Goal: Transaction & Acquisition: Purchase product/service

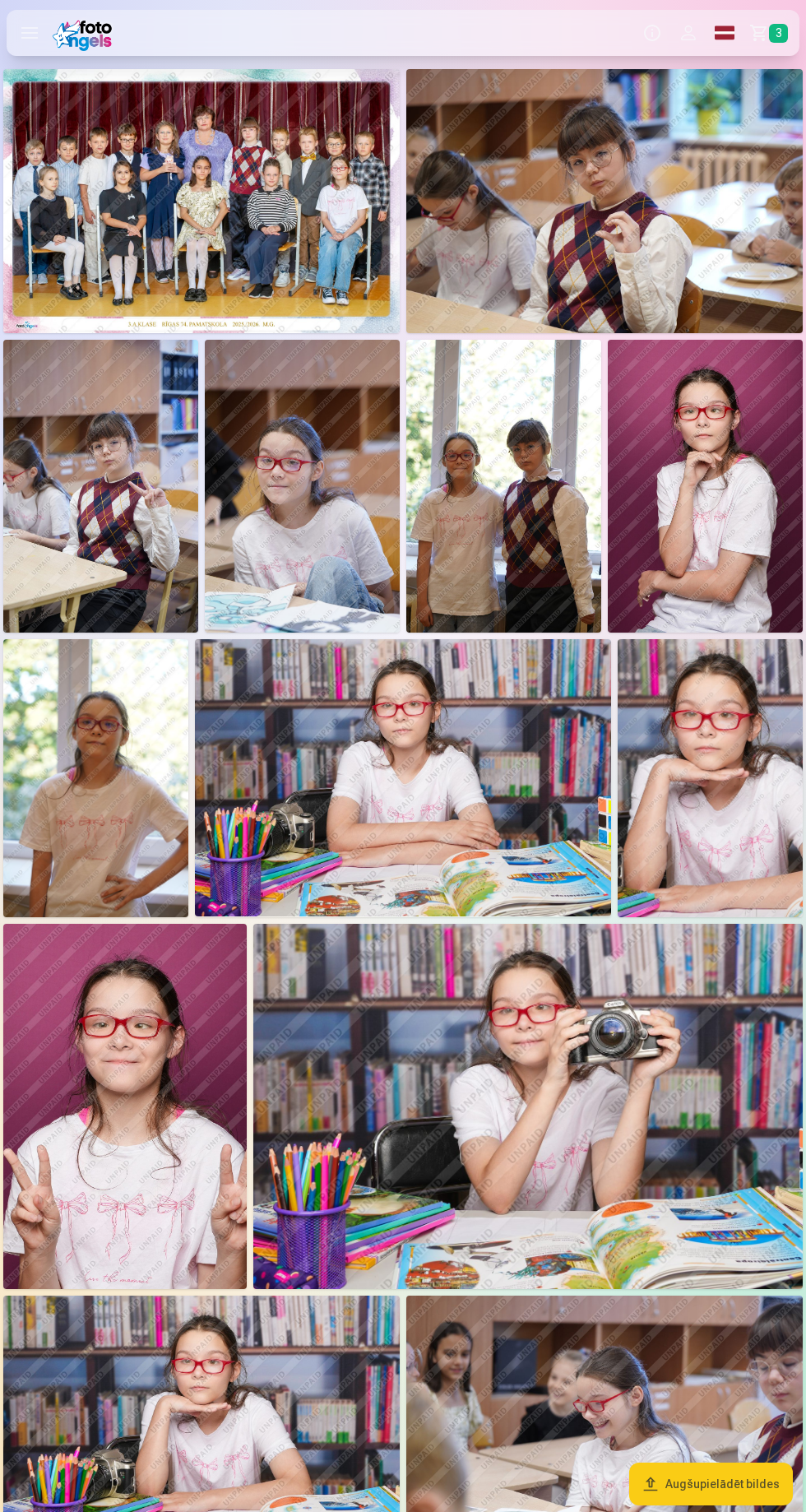
click at [772, 28] on span "3" at bounding box center [778, 33] width 19 height 19
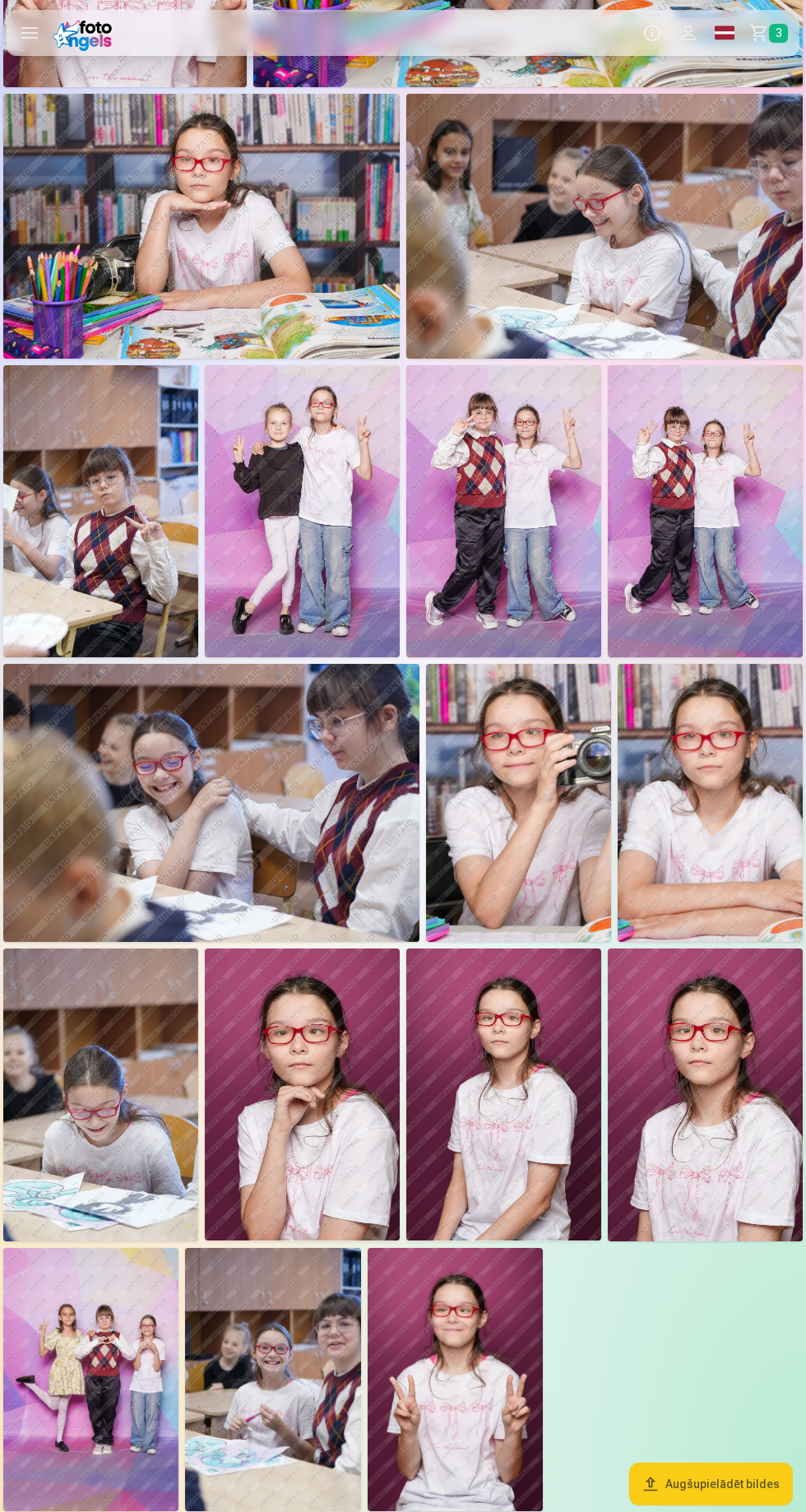
scroll to position [1228, 0]
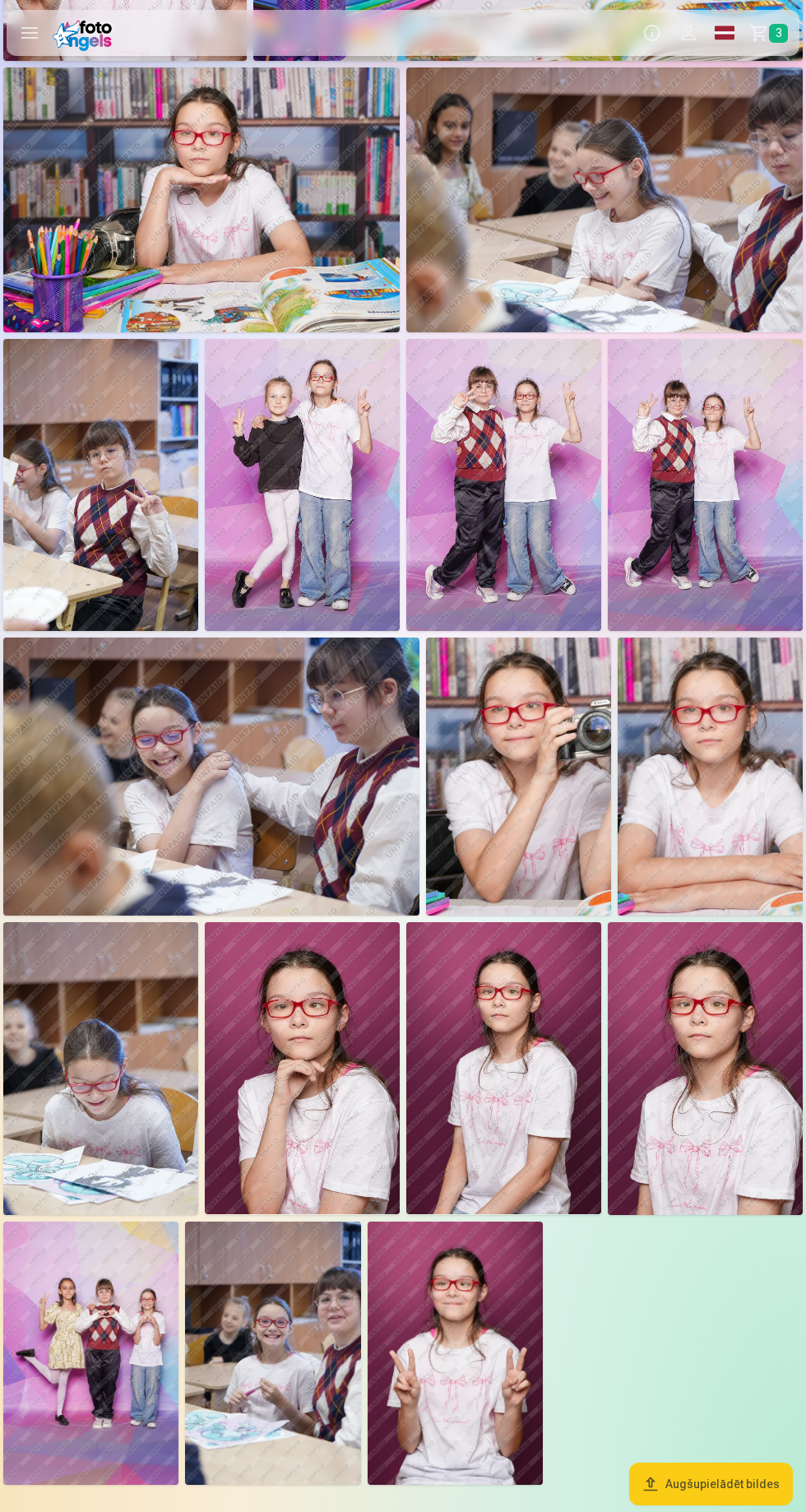
click at [519, 1092] on img at bounding box center [504, 1069] width 195 height 293
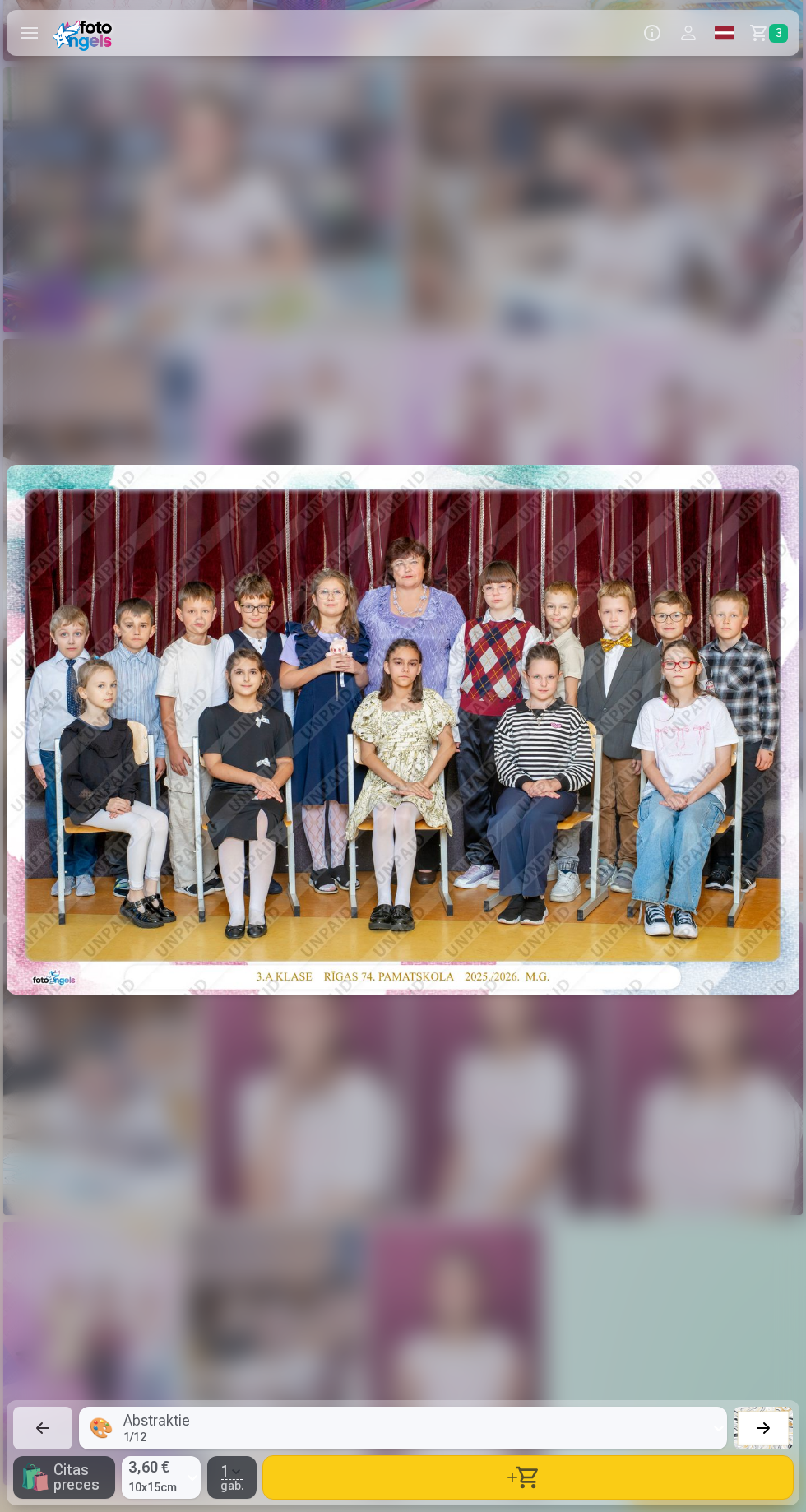
scroll to position [0, 17738]
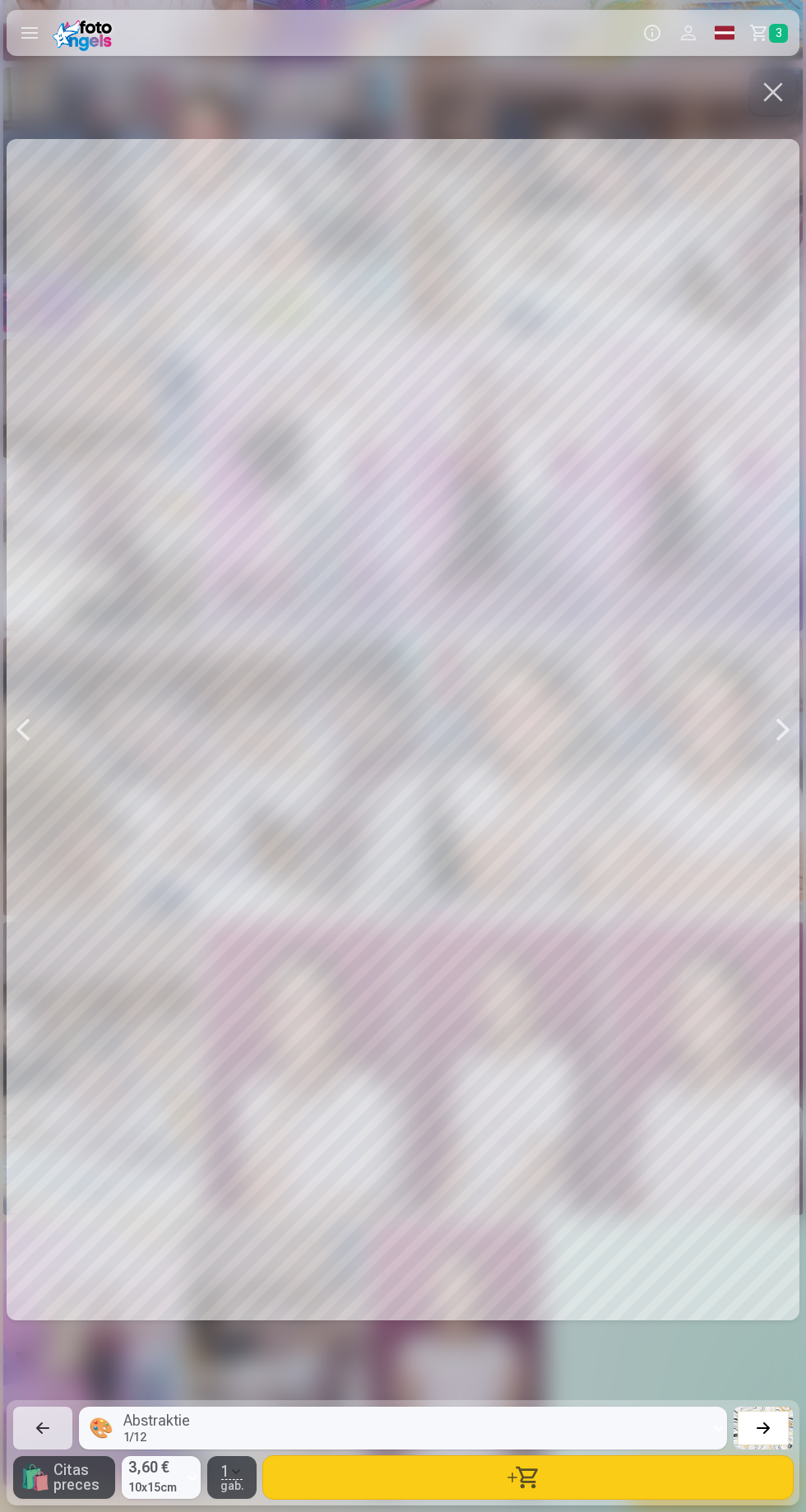
click at [553, 1486] on button "button" at bounding box center [528, 1477] width 530 height 43
click at [785, 114] on div at bounding box center [783, 730] width 33 height 1327
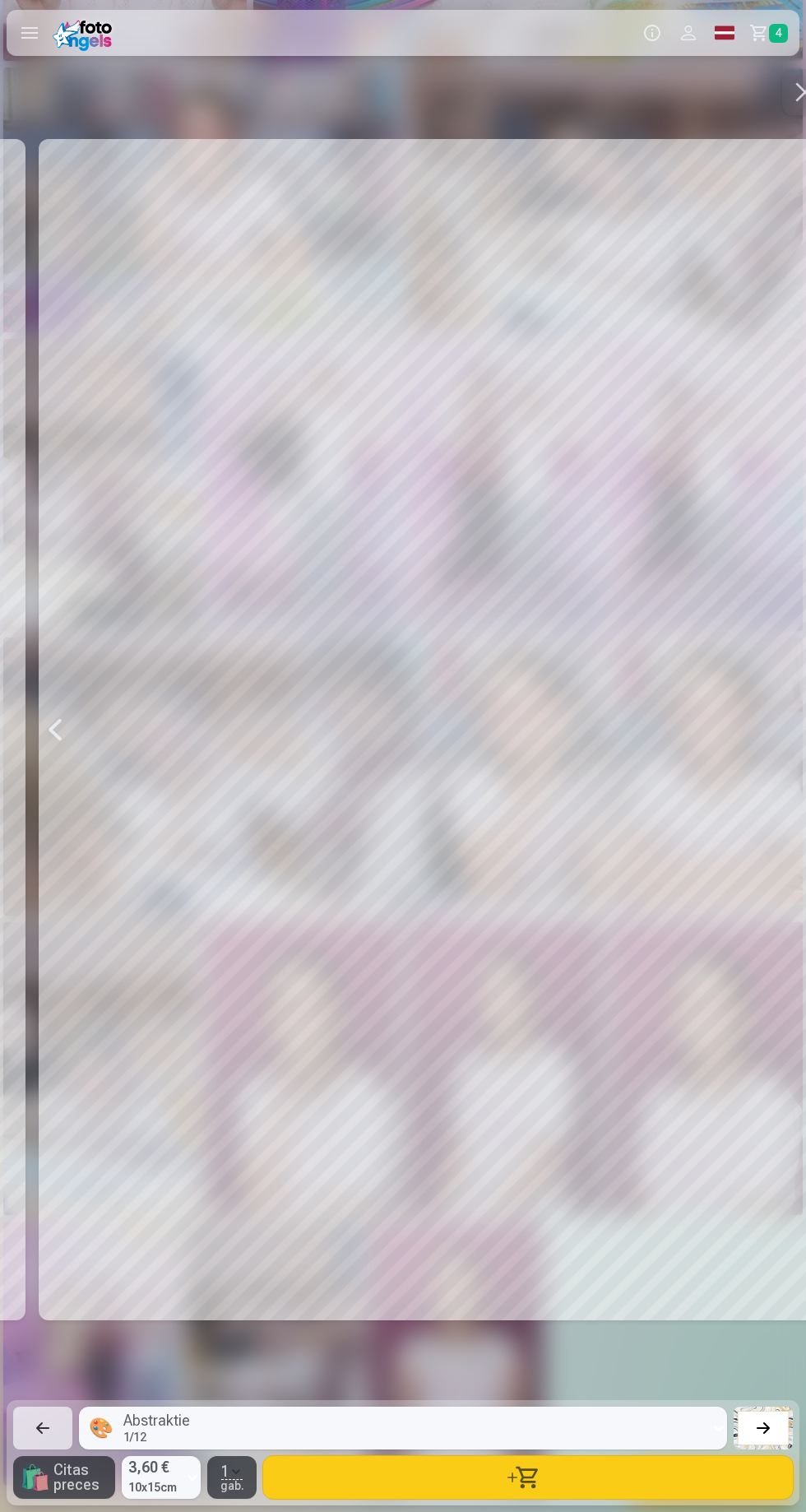
scroll to position [0, 18544]
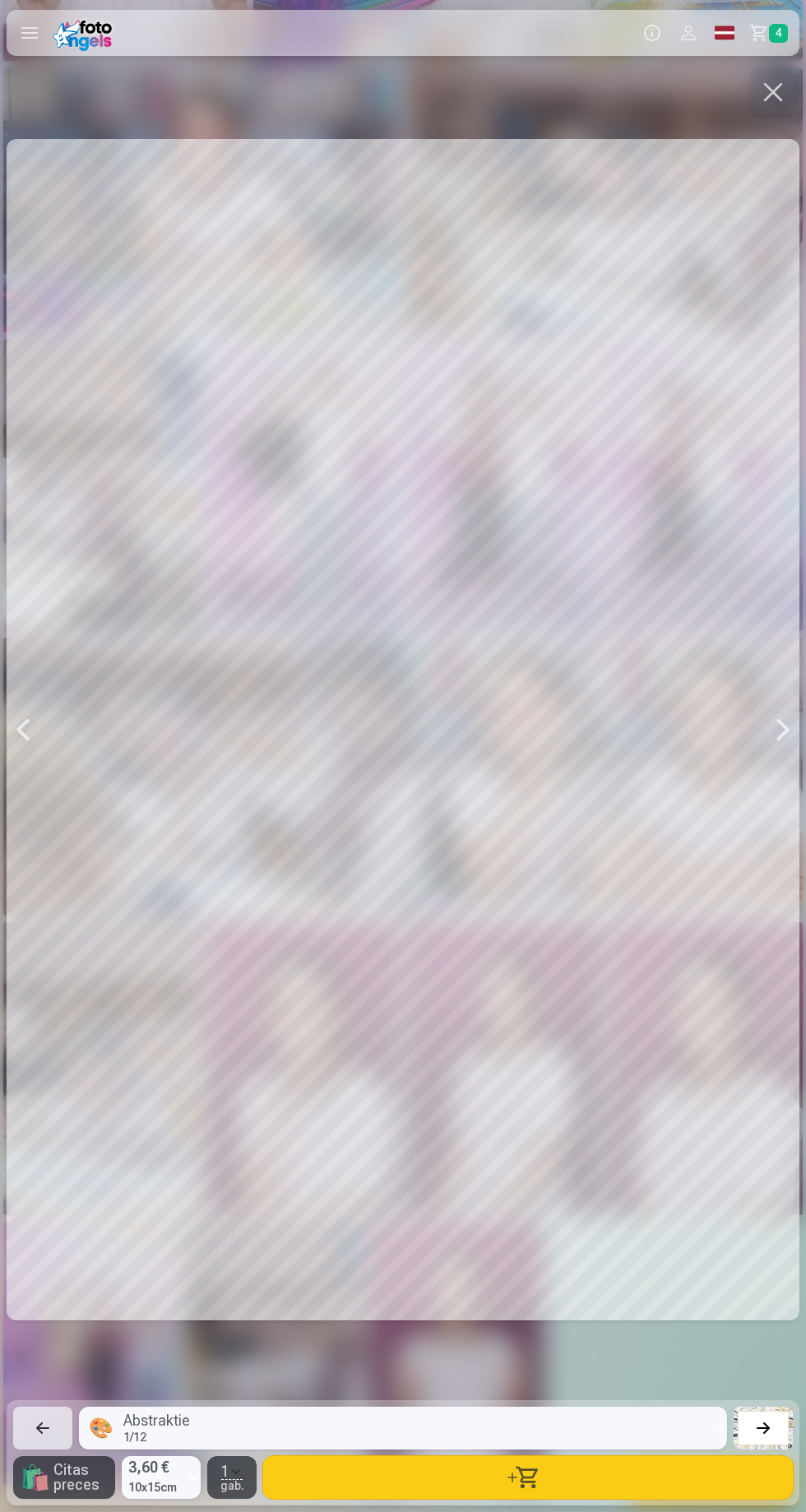
click at [773, 93] on button "button" at bounding box center [773, 92] width 46 height 46
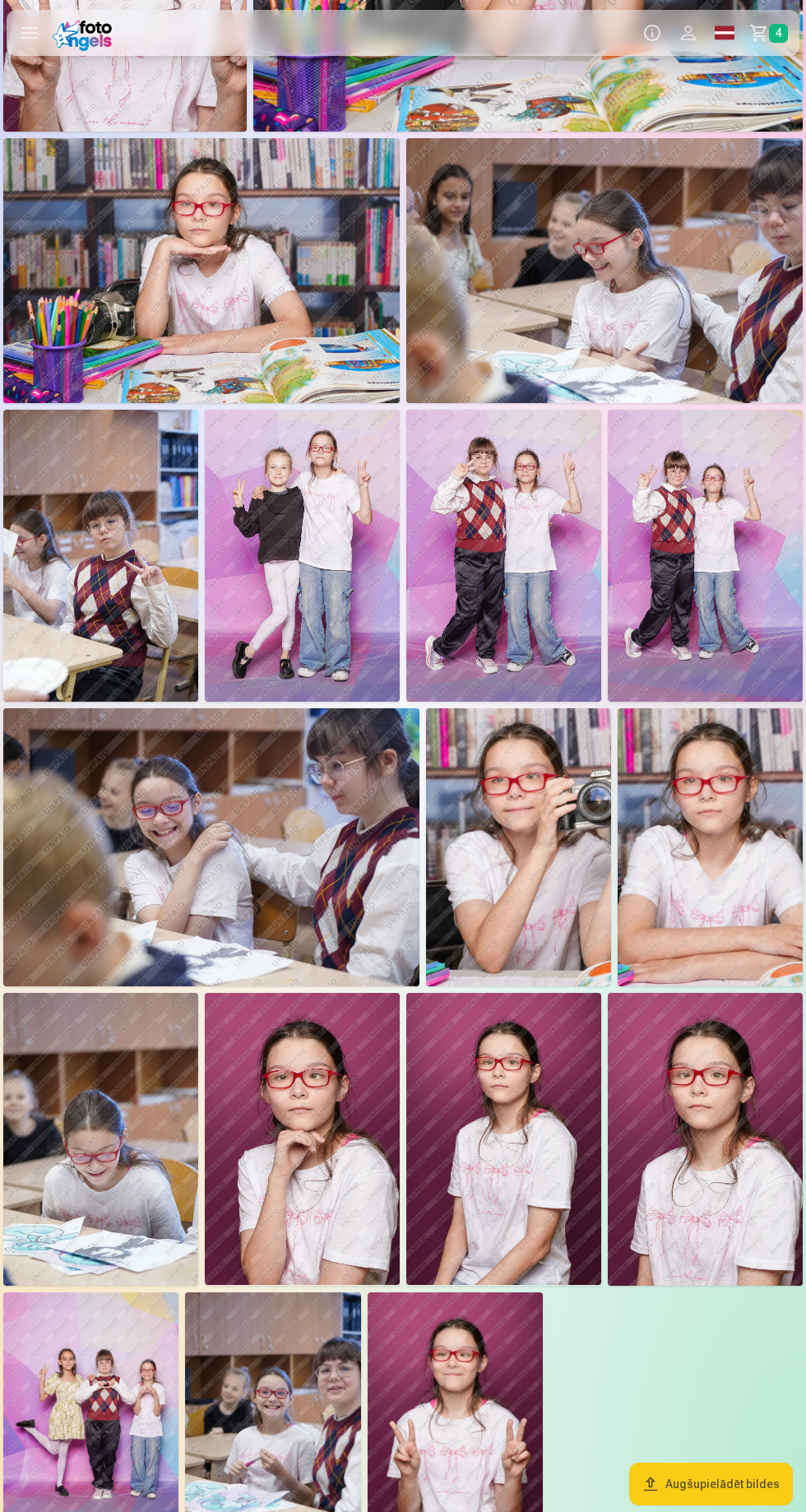
scroll to position [1134, 0]
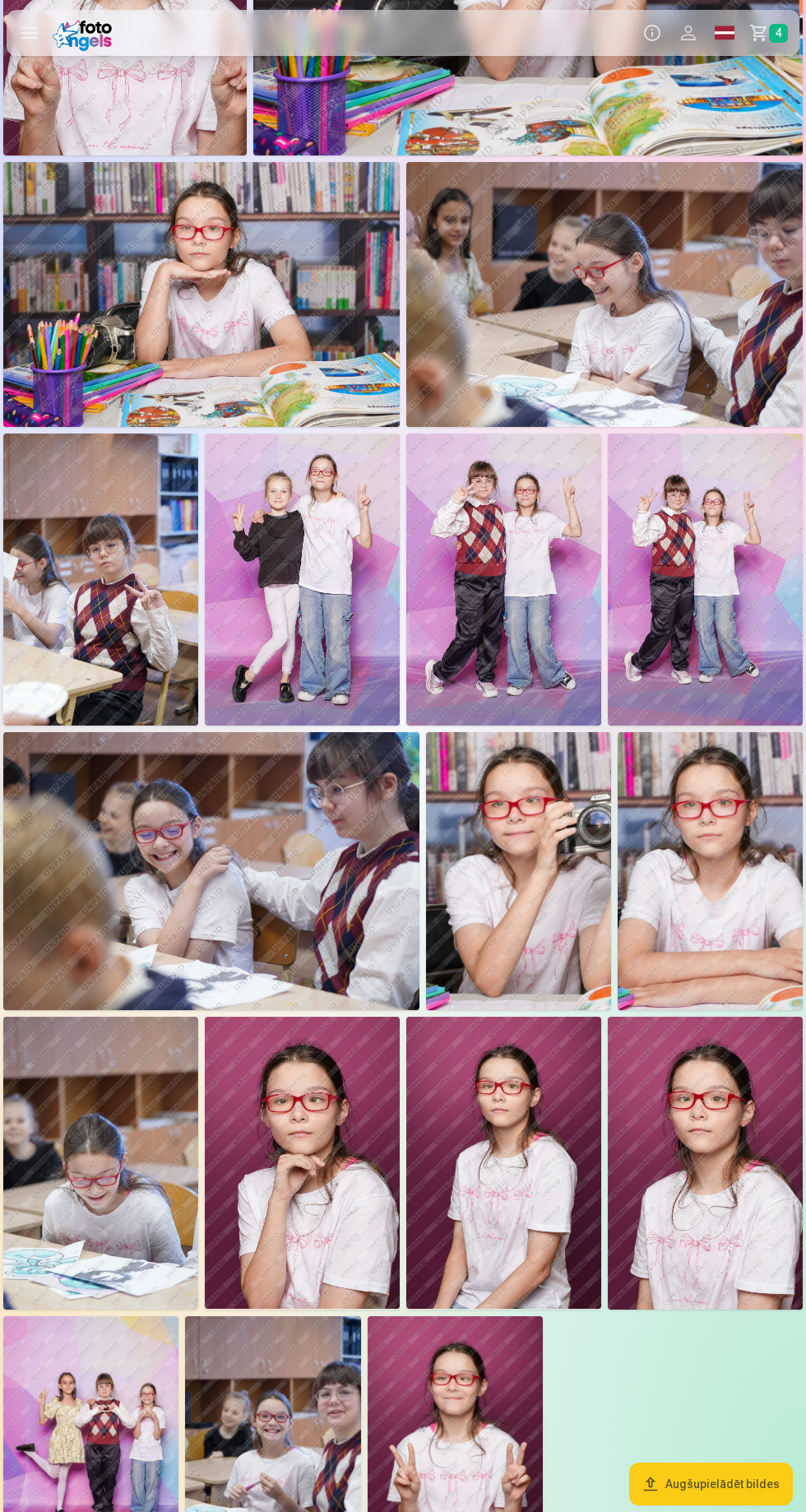
click at [540, 905] on img at bounding box center [519, 871] width 185 height 277
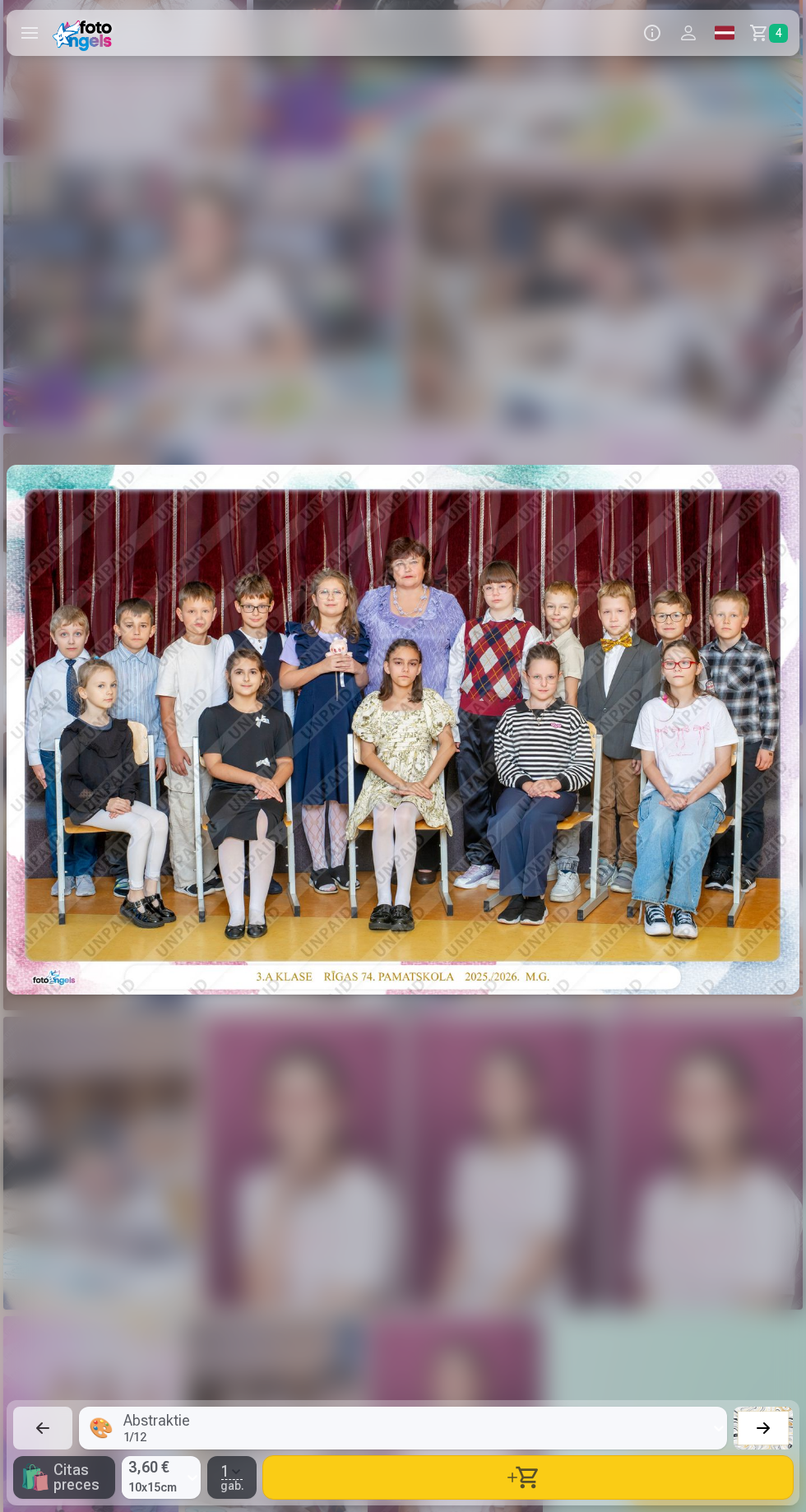
scroll to position [0, 14513]
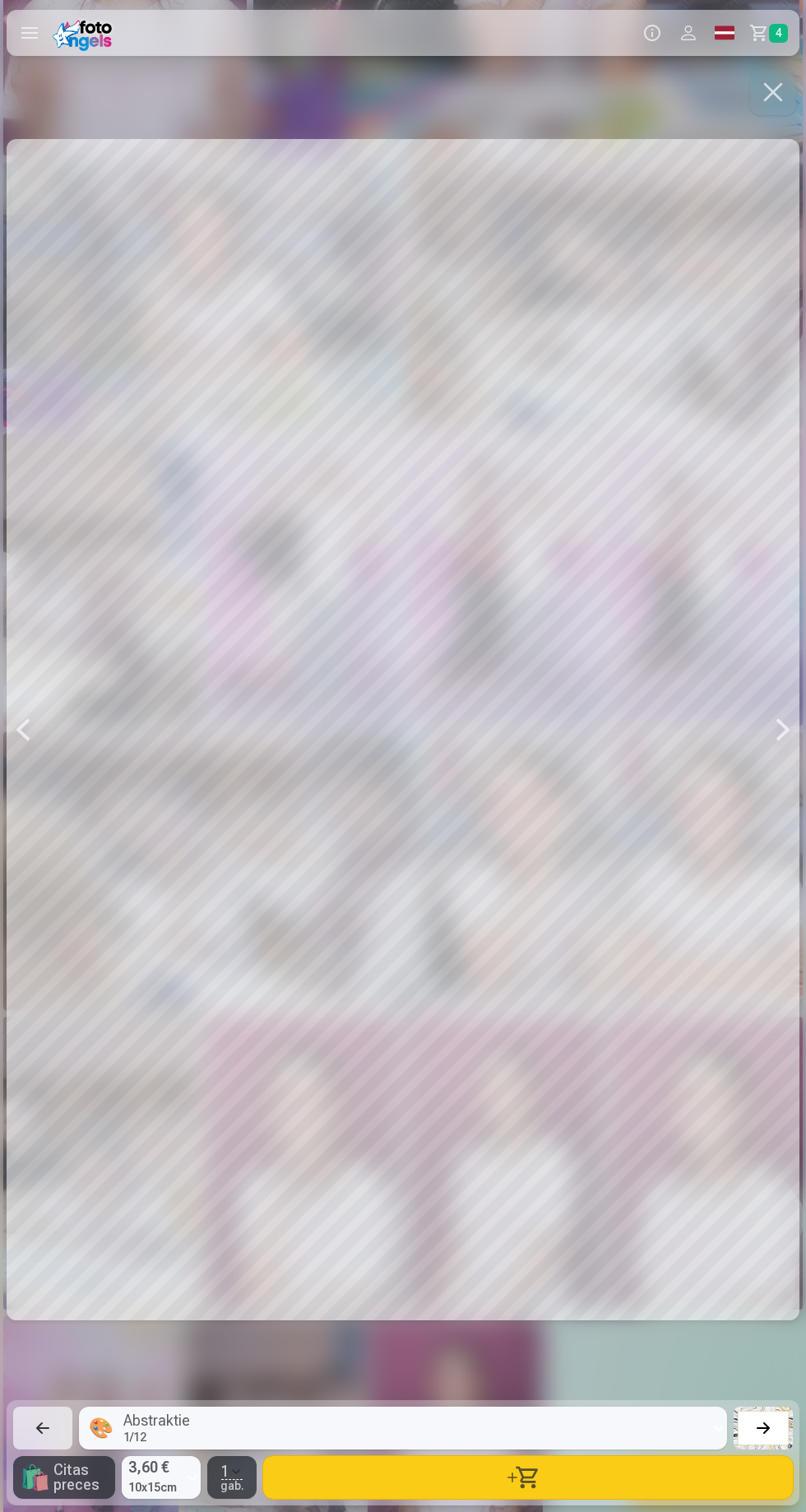
click at [589, 1478] on button "button" at bounding box center [528, 1477] width 530 height 43
click at [786, 96] on button "button" at bounding box center [773, 92] width 46 height 46
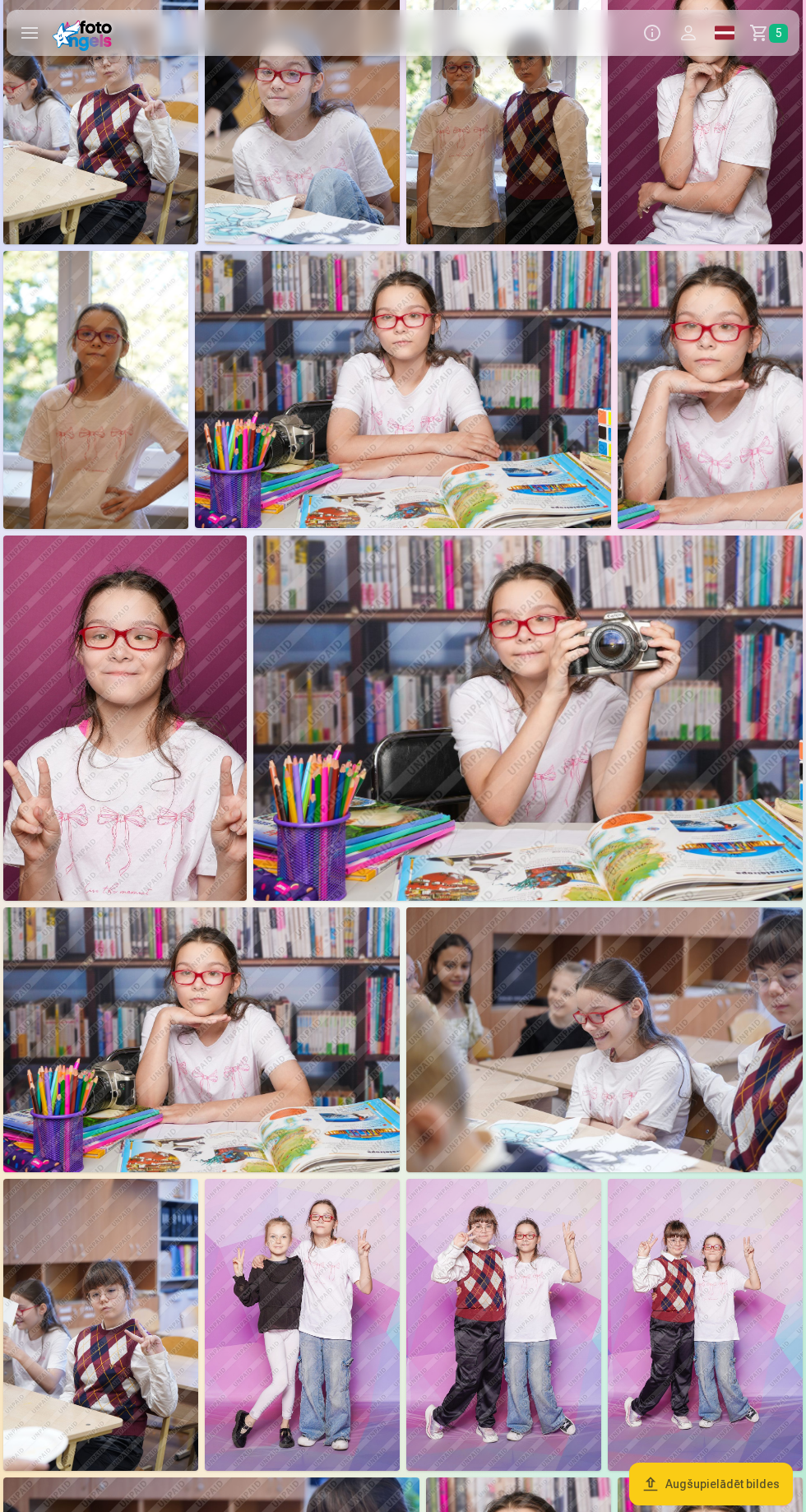
scroll to position [346, 0]
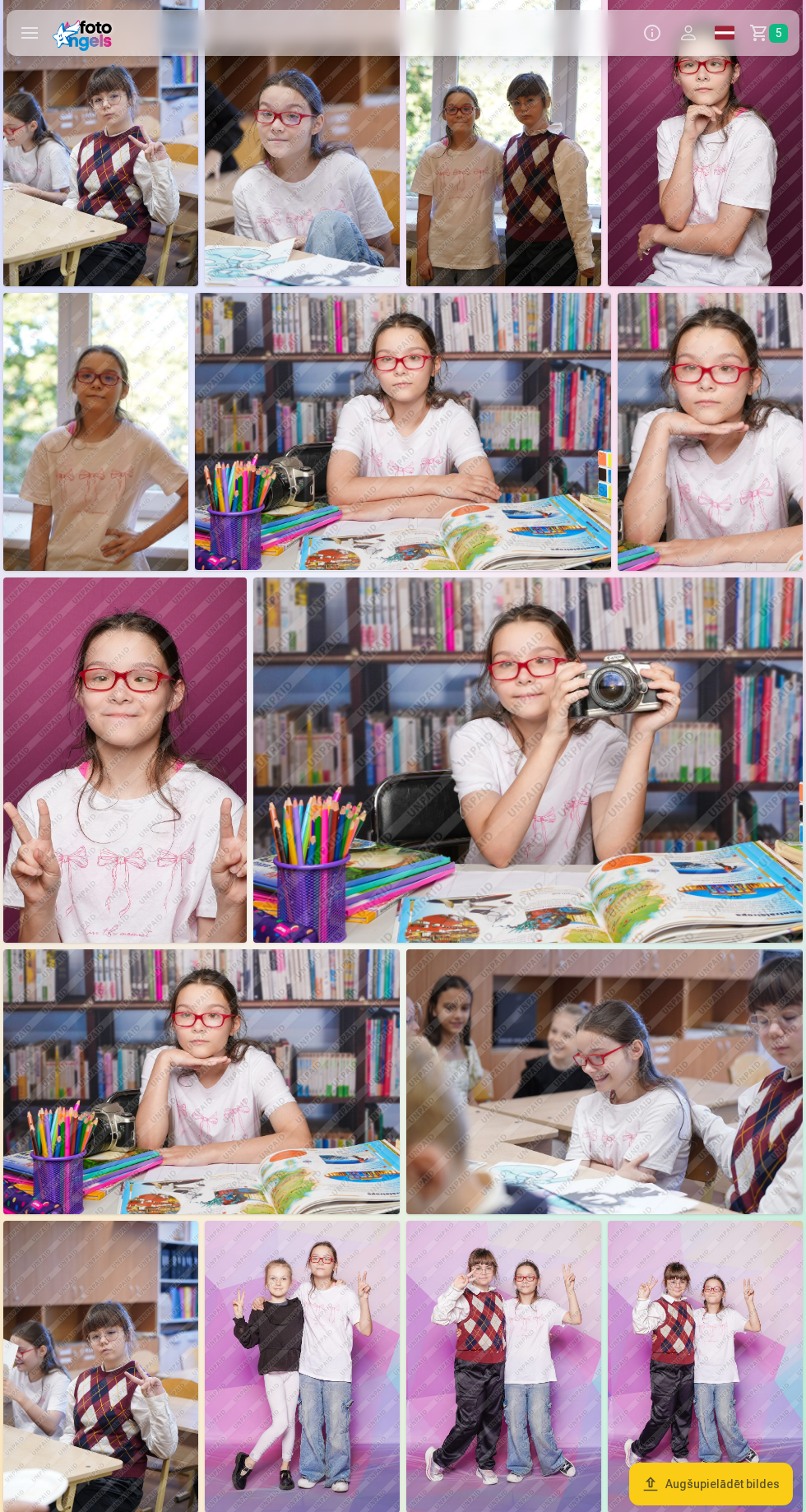
click at [513, 496] on img at bounding box center [402, 431] width 416 height 277
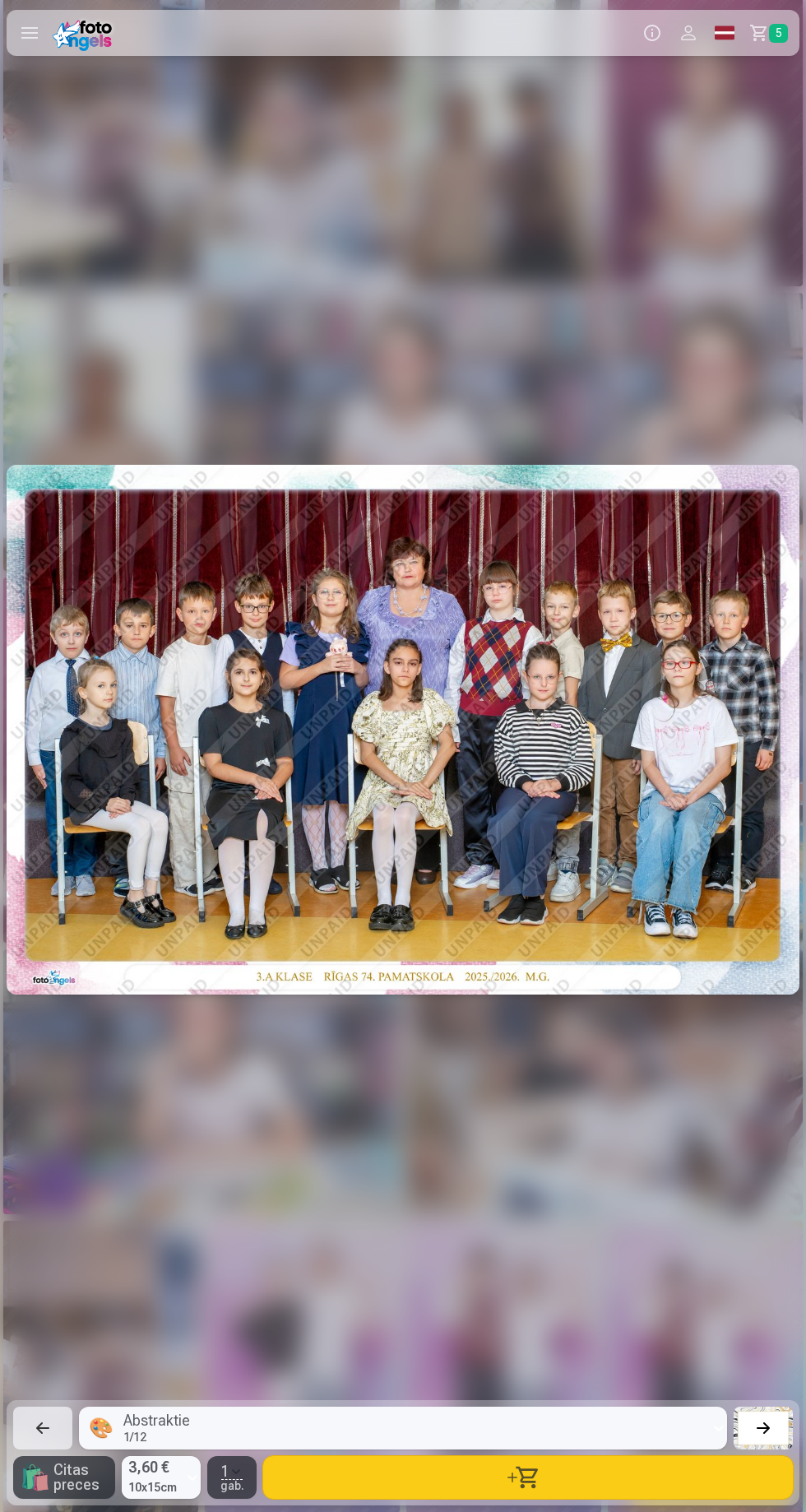
scroll to position [0, 5644]
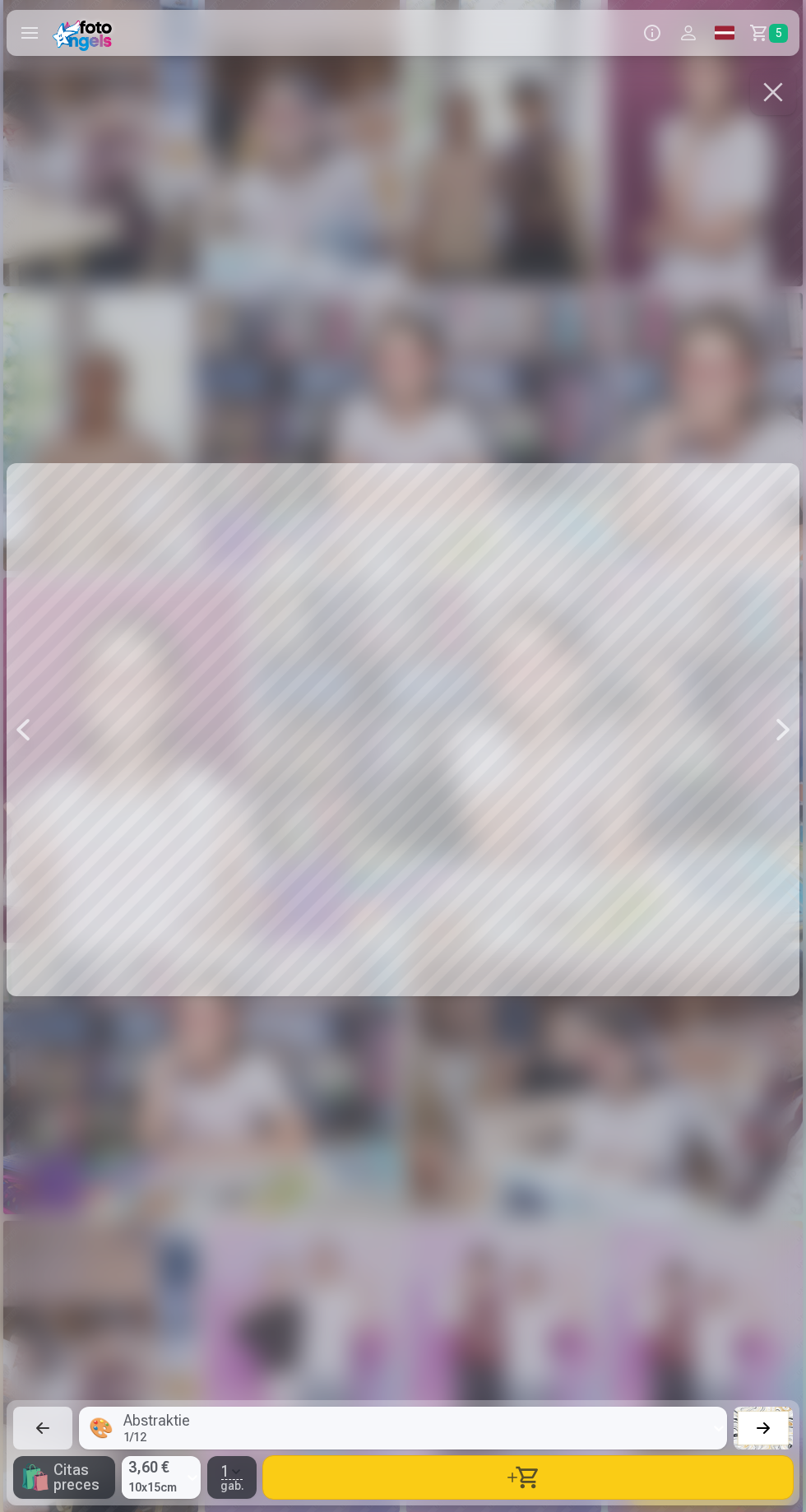
click at [569, 1478] on button "button" at bounding box center [528, 1477] width 530 height 43
click at [781, 91] on button "button" at bounding box center [773, 92] width 46 height 46
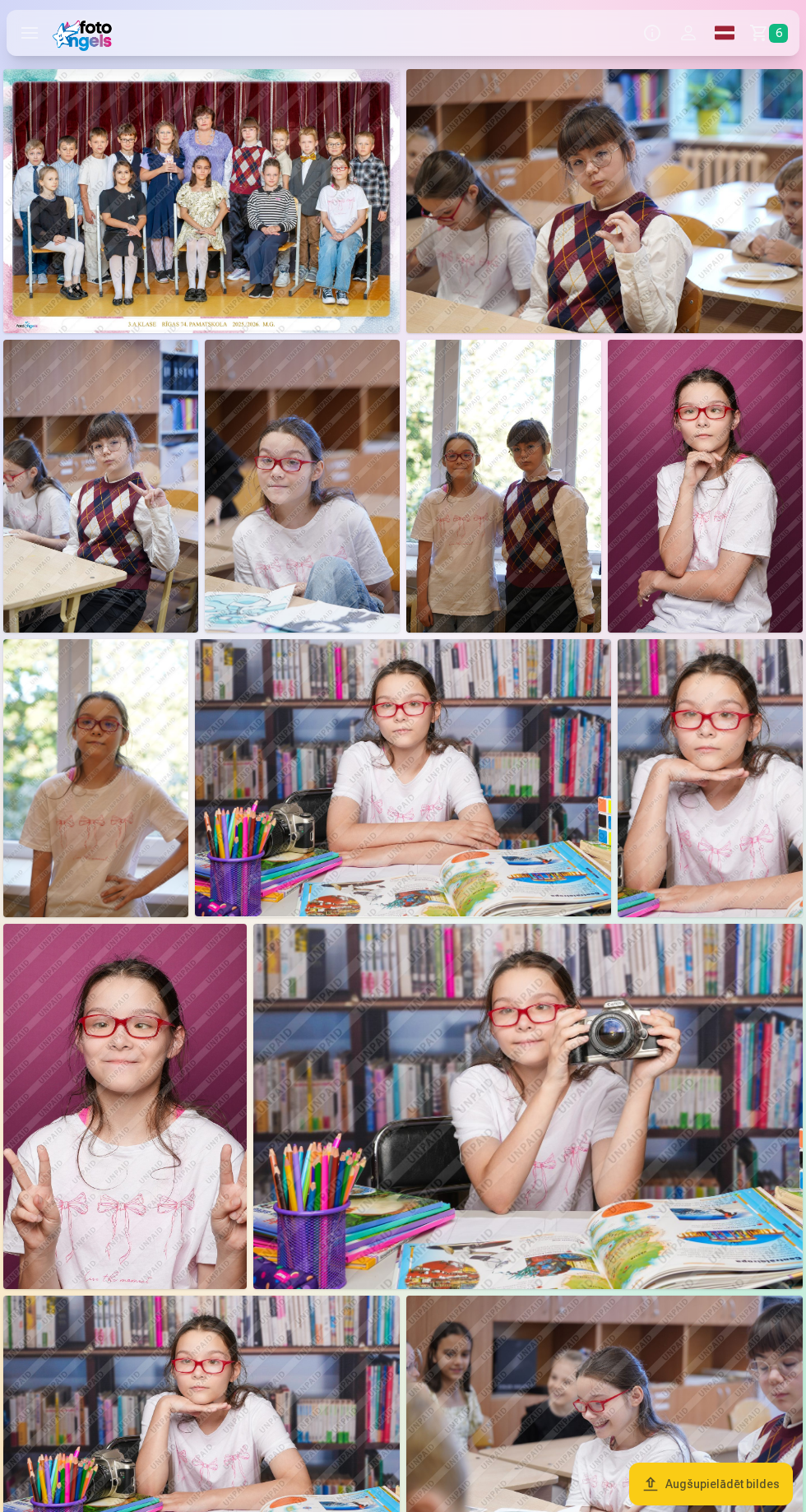
click at [345, 551] on img at bounding box center [302, 486] width 195 height 293
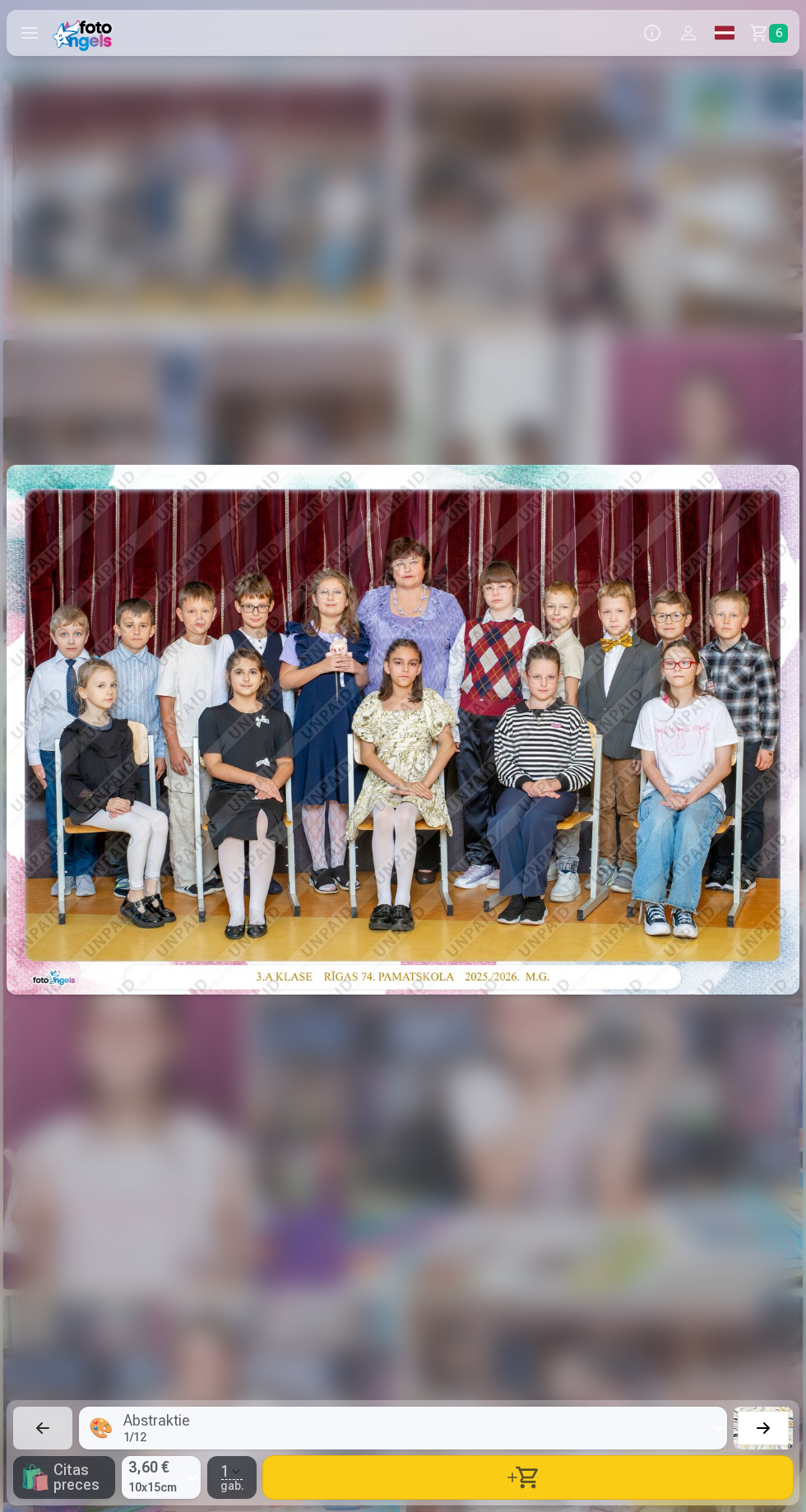
scroll to position [0, 2419]
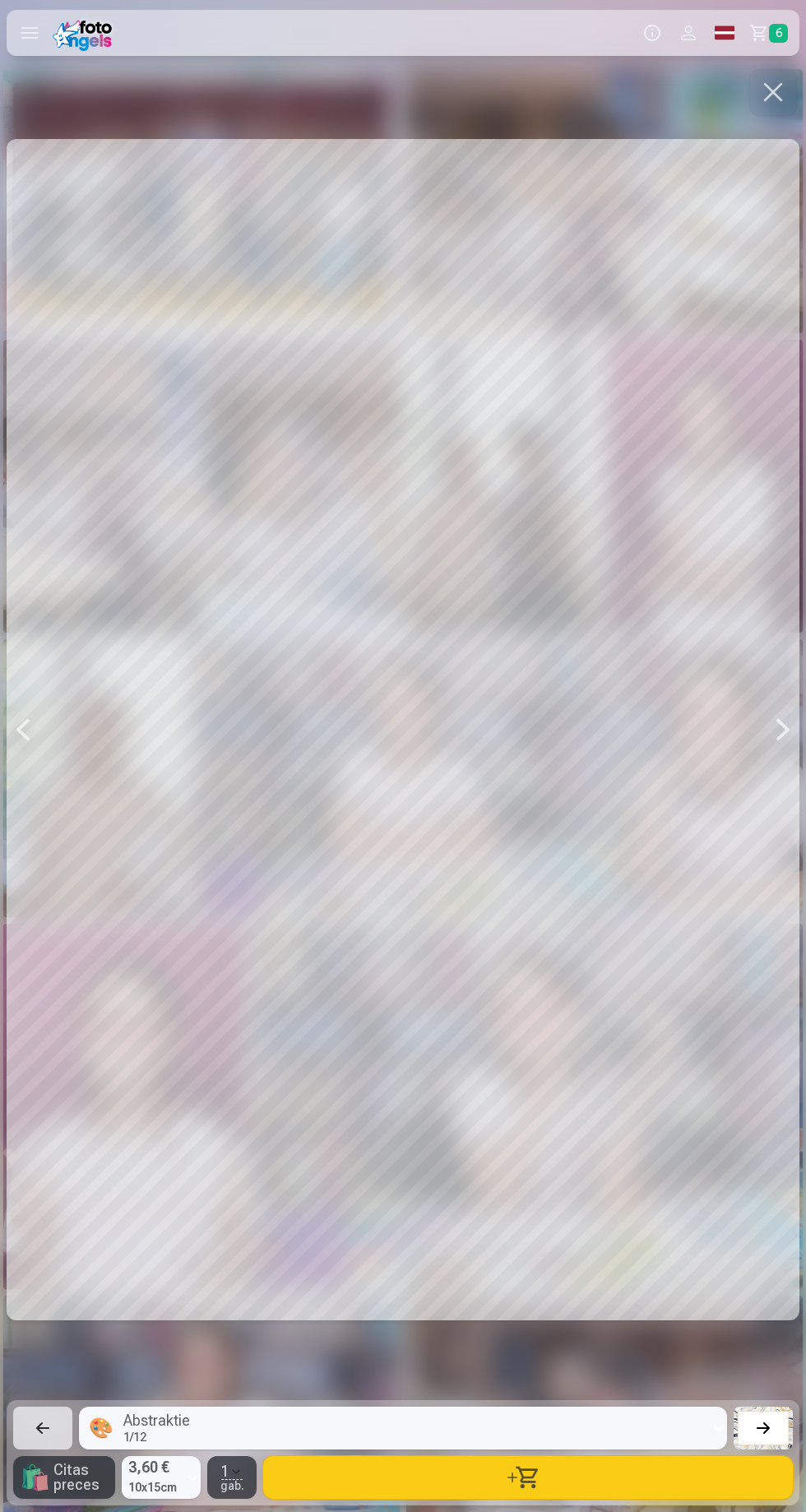
click at [580, 1473] on button "button" at bounding box center [528, 1477] width 530 height 43
click at [777, 112] on button "button" at bounding box center [773, 92] width 46 height 46
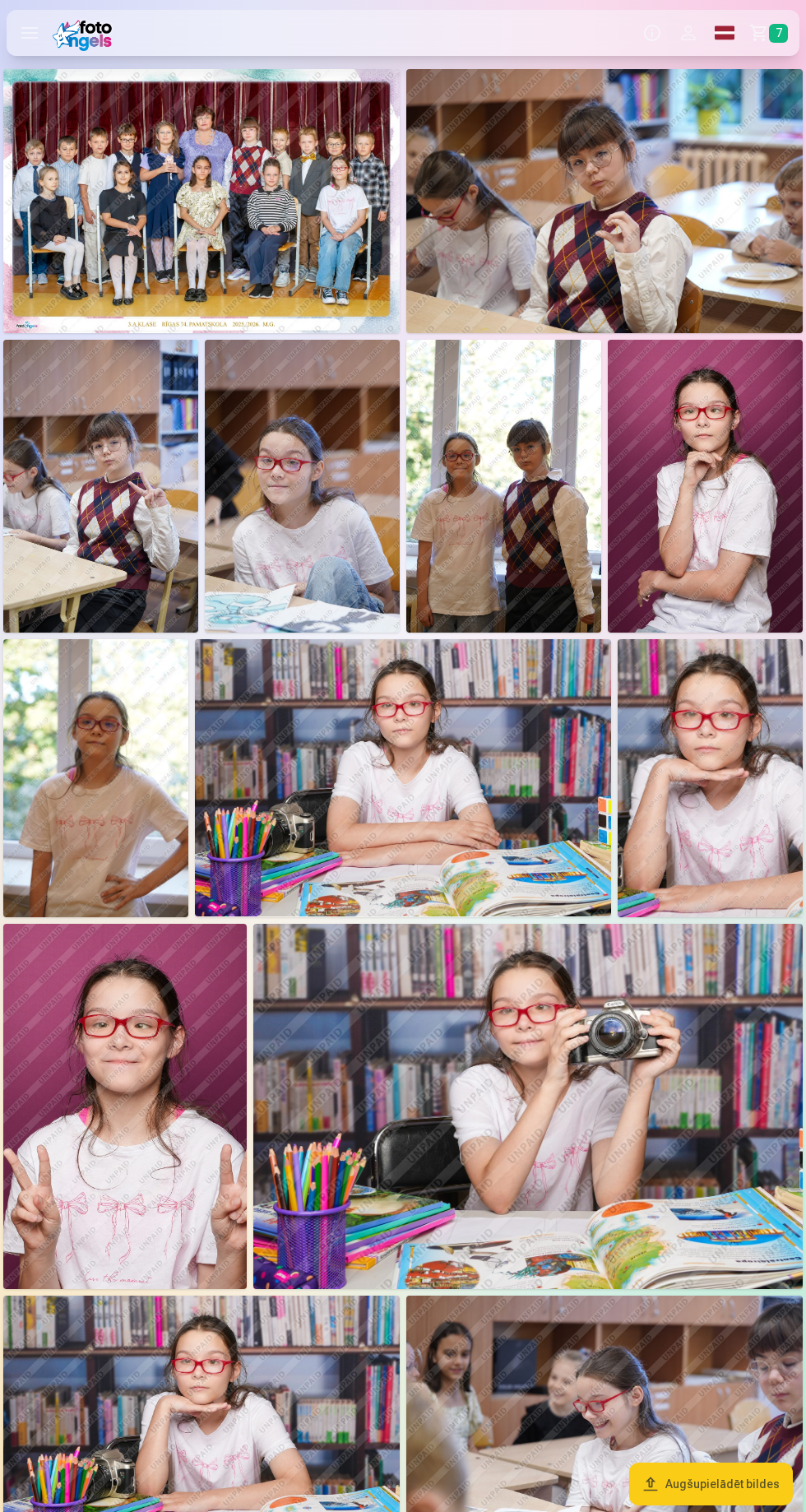
click at [722, 801] on img at bounding box center [711, 778] width 185 height 277
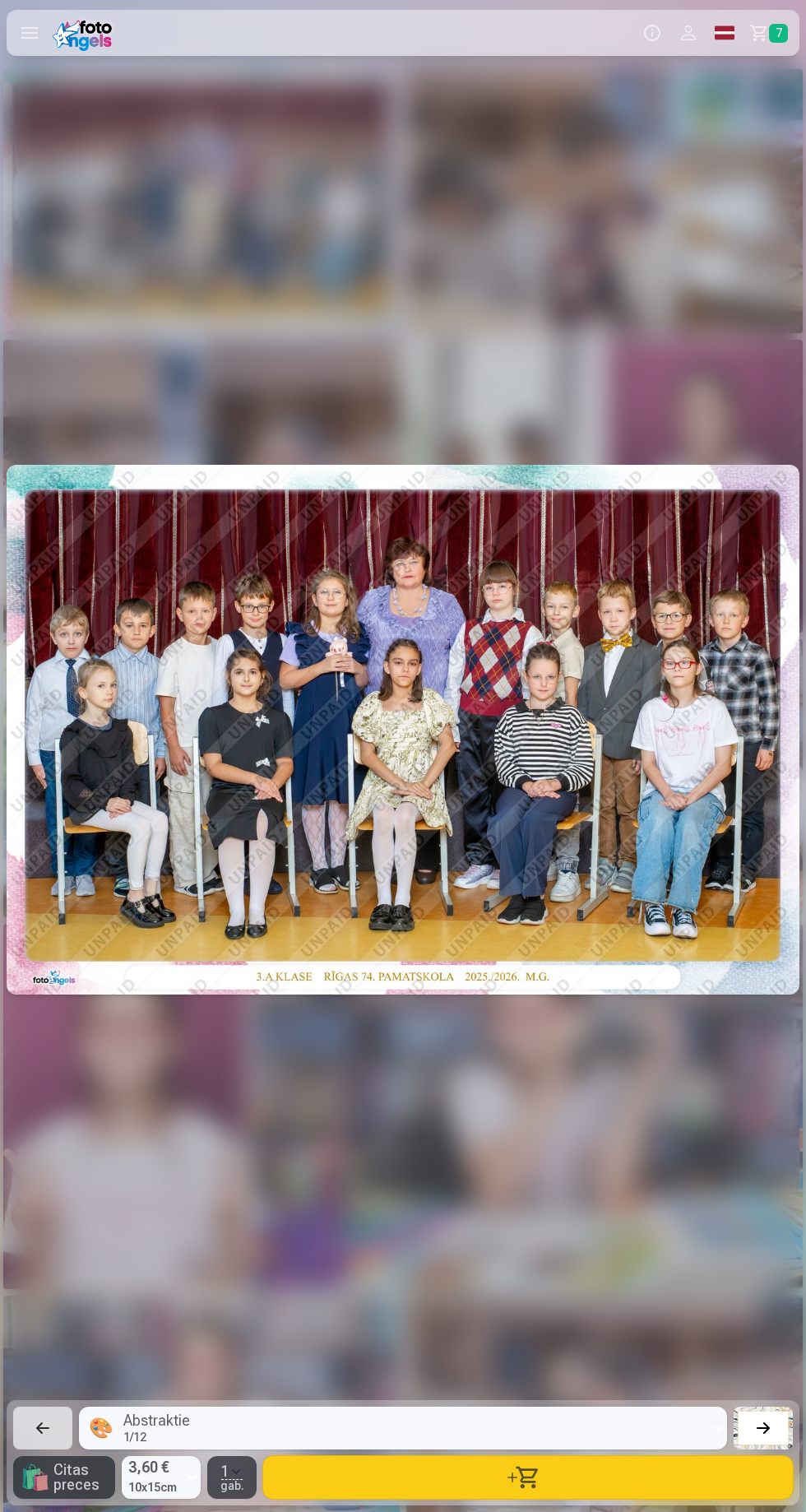
scroll to position [0, 6450]
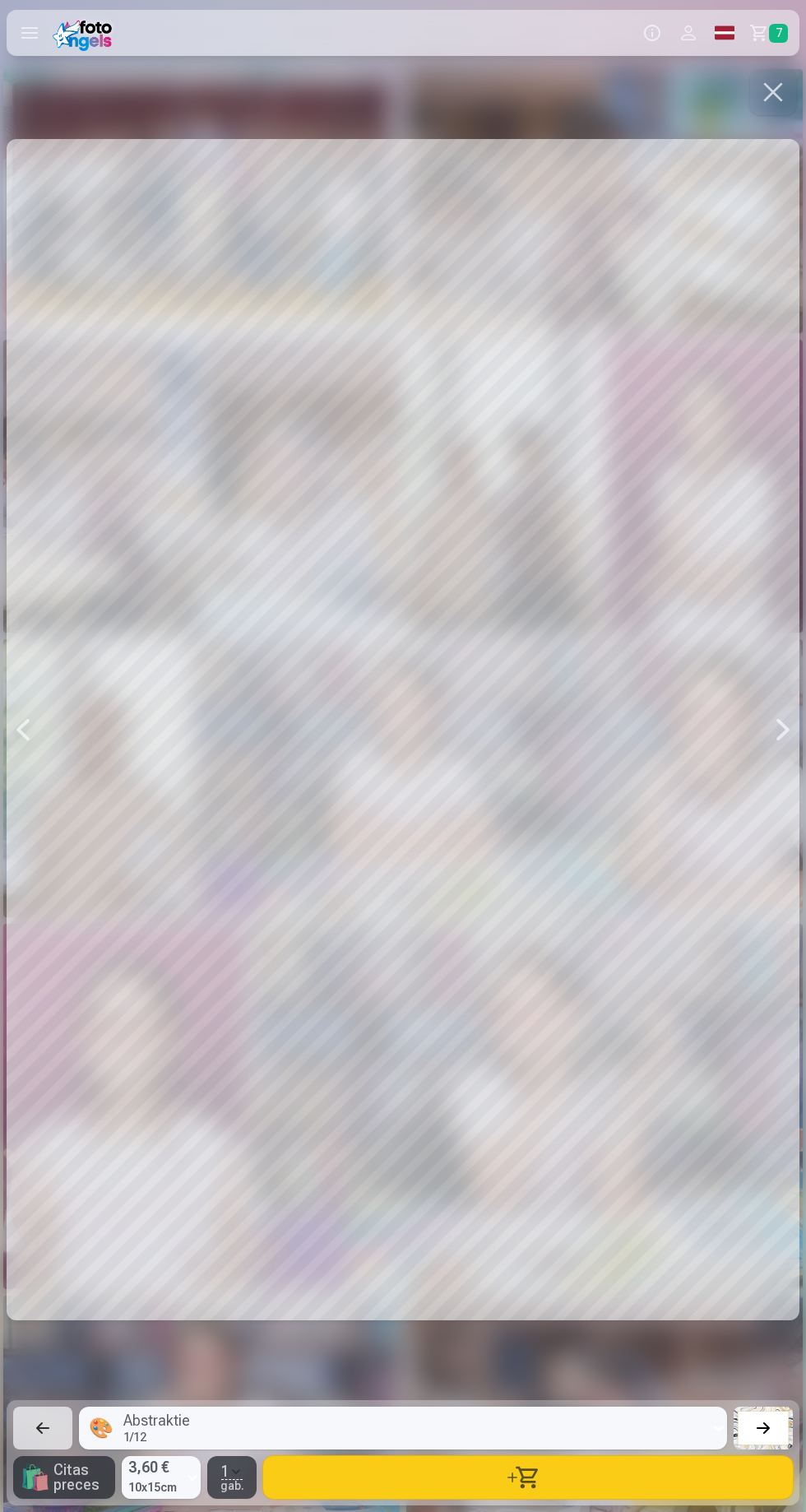
click at [551, 1485] on button "button" at bounding box center [528, 1477] width 530 height 43
click at [789, 104] on button "button" at bounding box center [773, 92] width 46 height 46
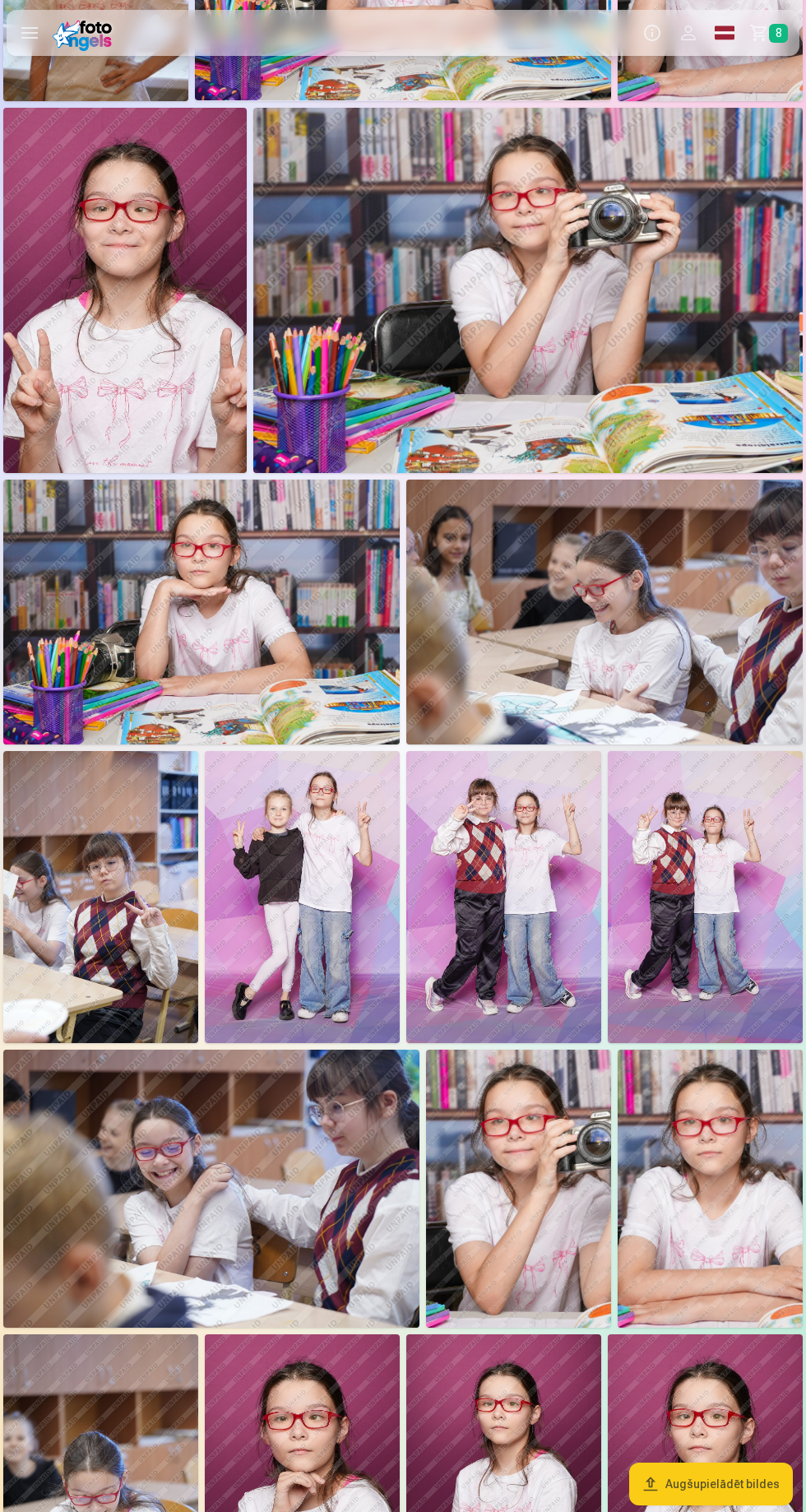
scroll to position [850, 0]
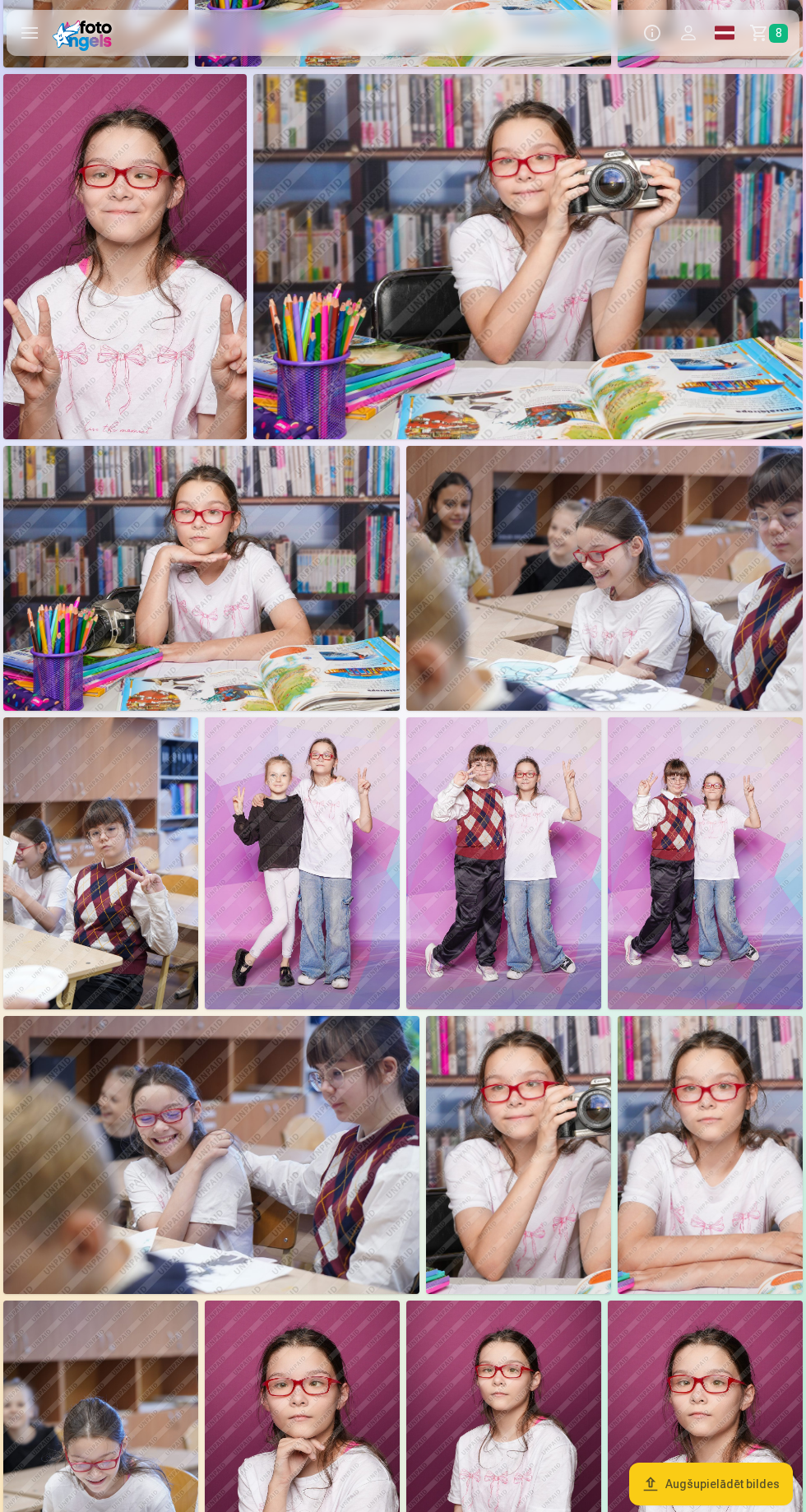
click at [721, 1137] on img at bounding box center [711, 1155] width 185 height 278
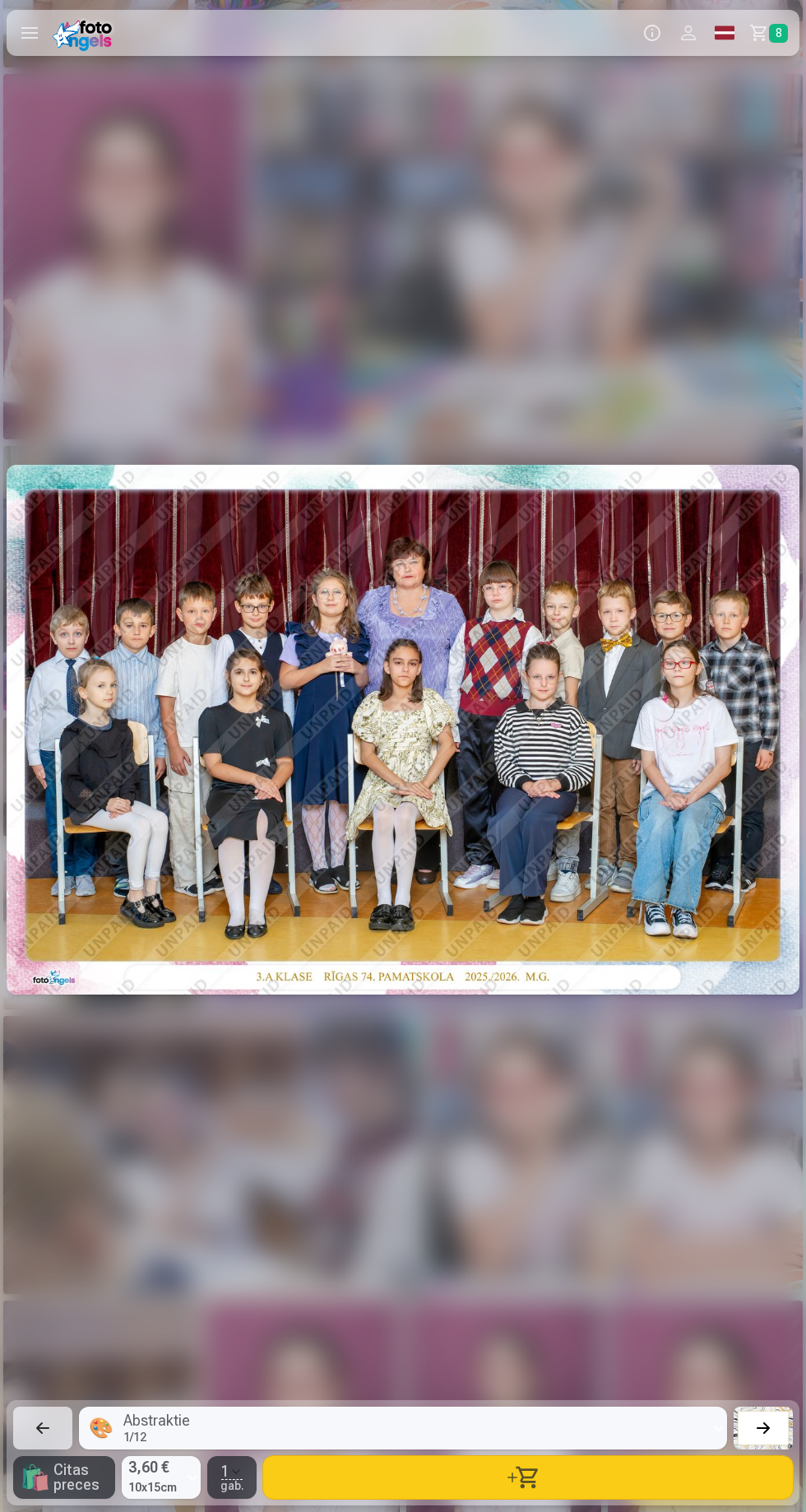
scroll to position [0, 15319]
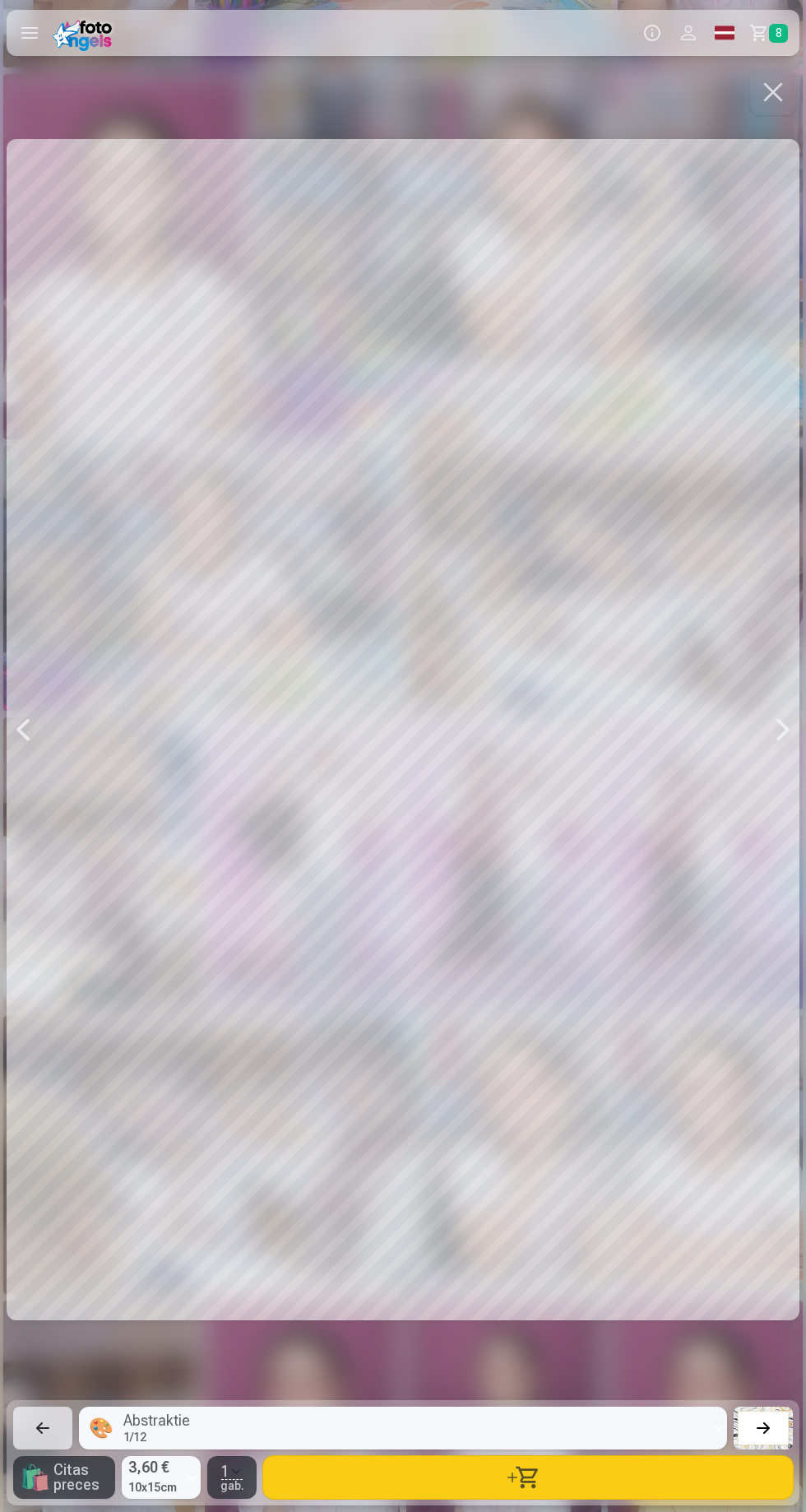
click at [542, 1474] on button "button" at bounding box center [528, 1477] width 530 height 43
click at [767, 87] on button "button" at bounding box center [773, 92] width 46 height 46
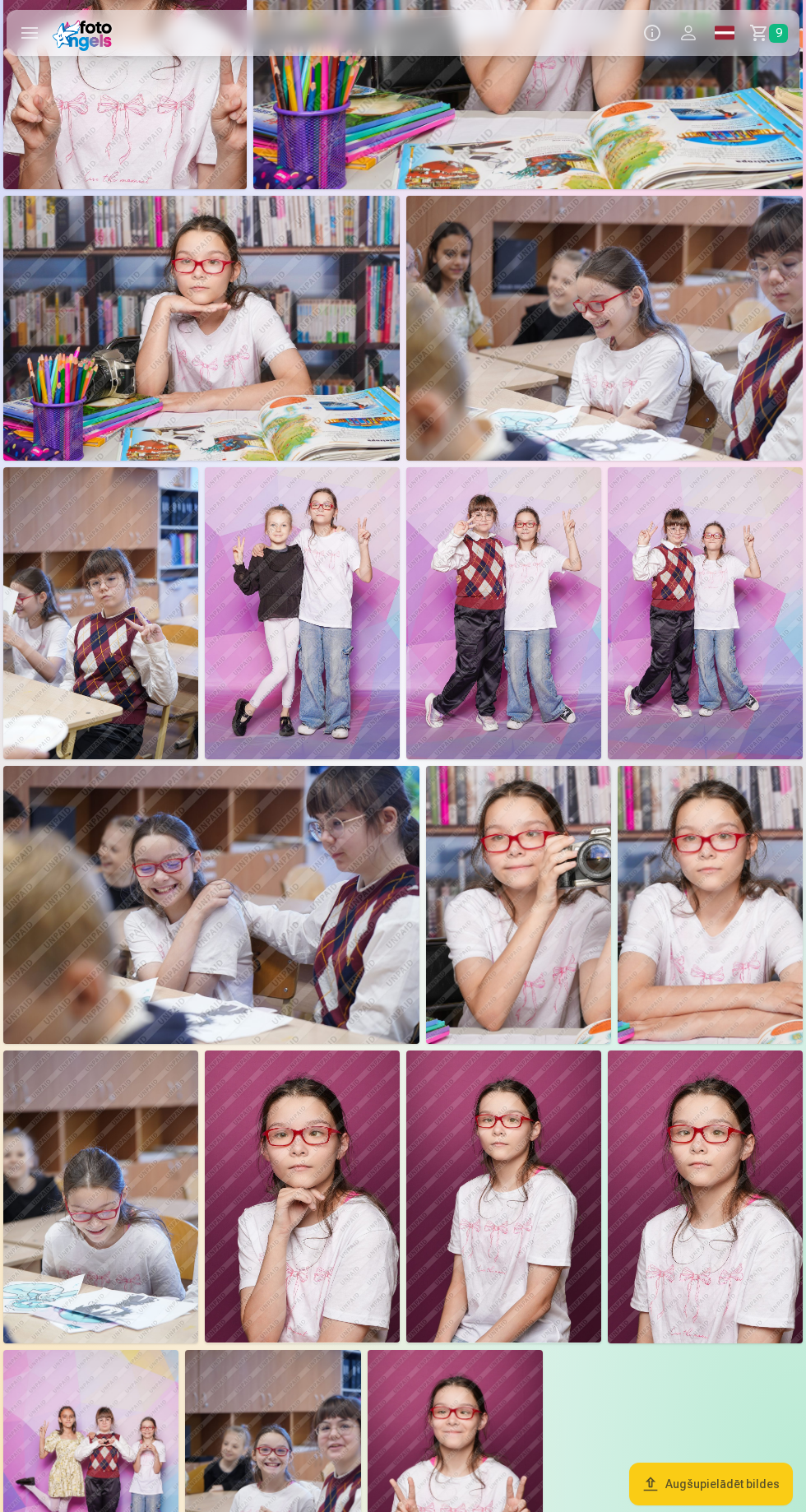
scroll to position [1096, 0]
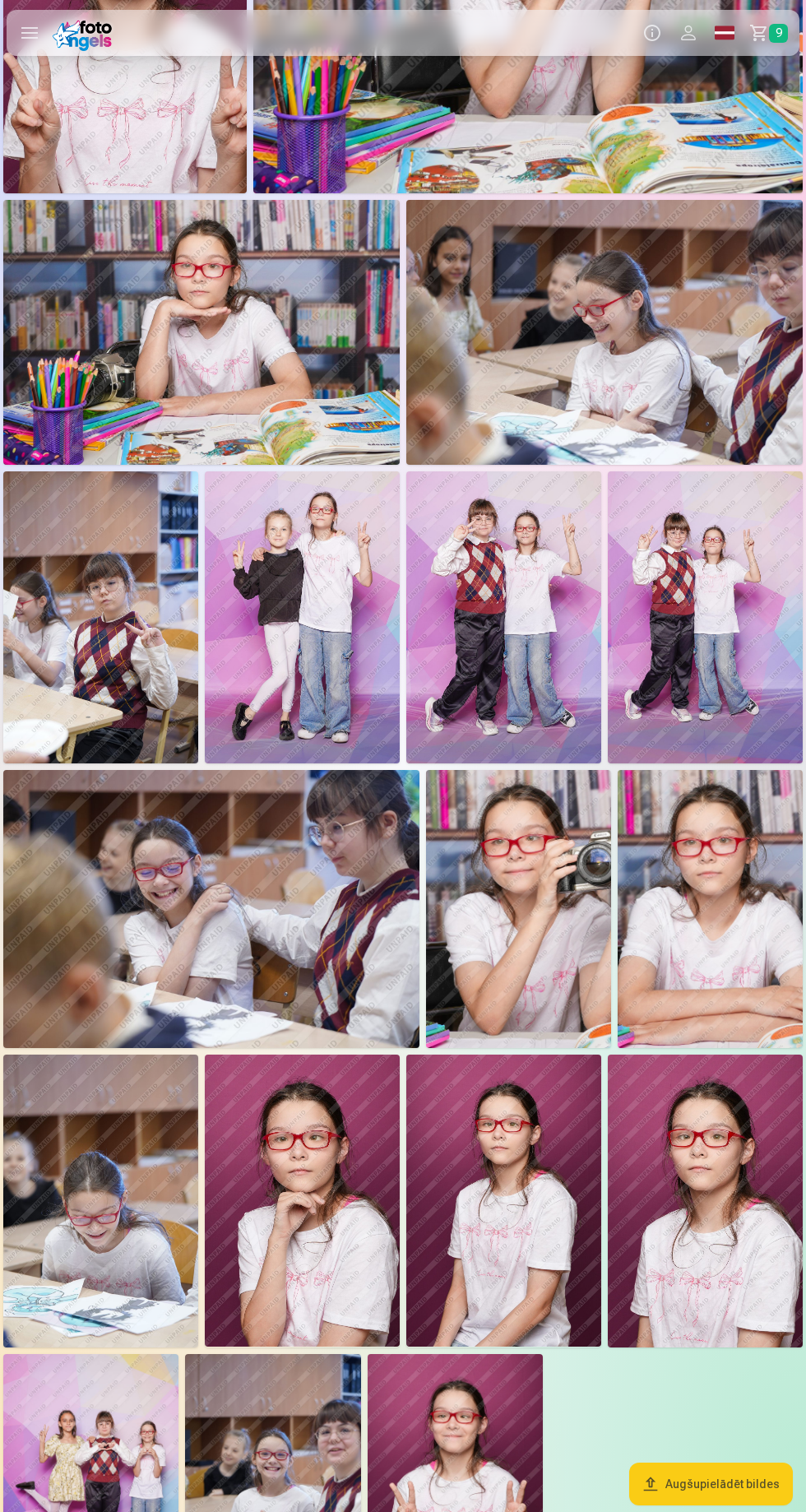
click at [556, 906] on img at bounding box center [519, 909] width 185 height 277
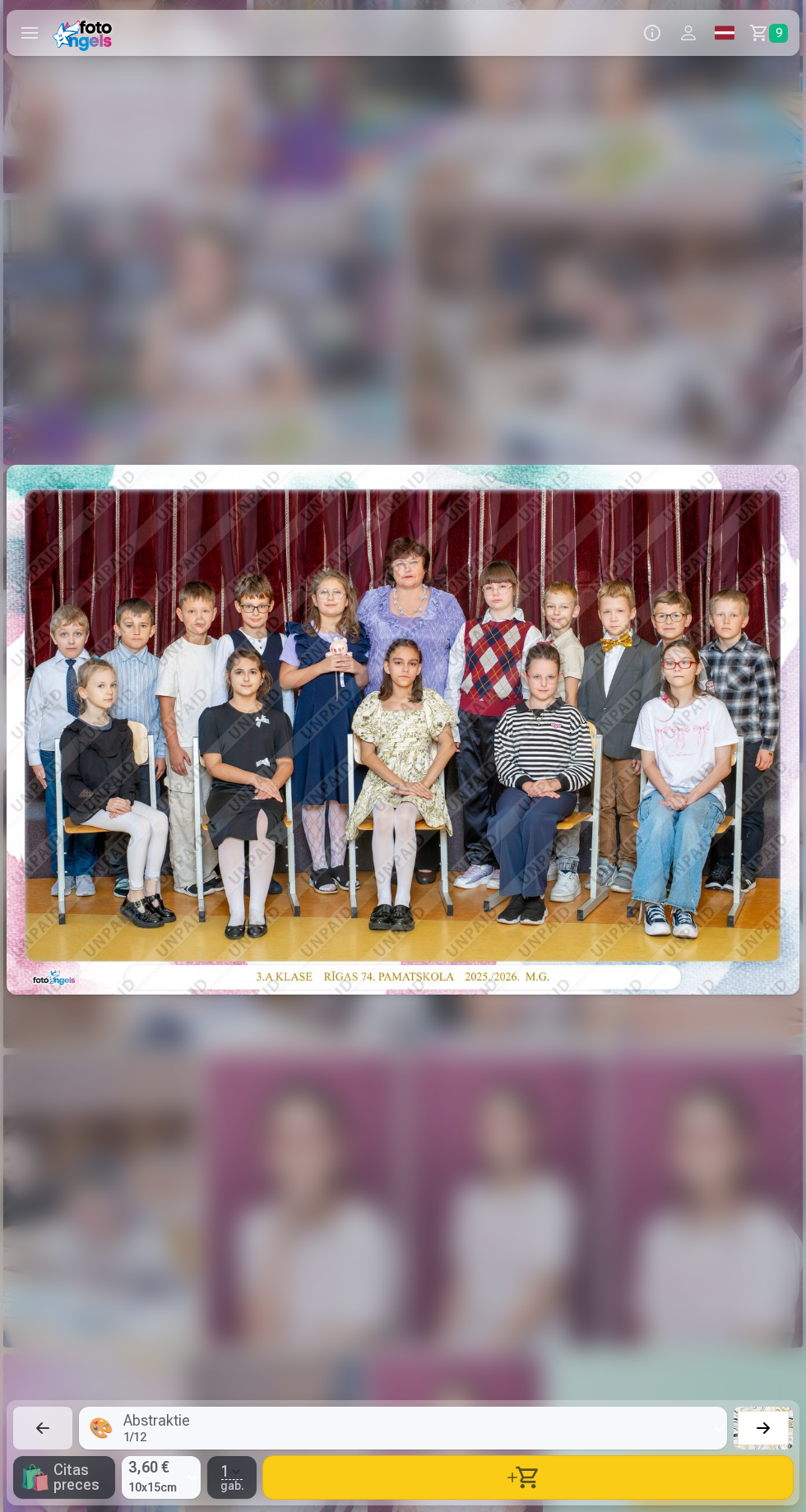
scroll to position [0, 14513]
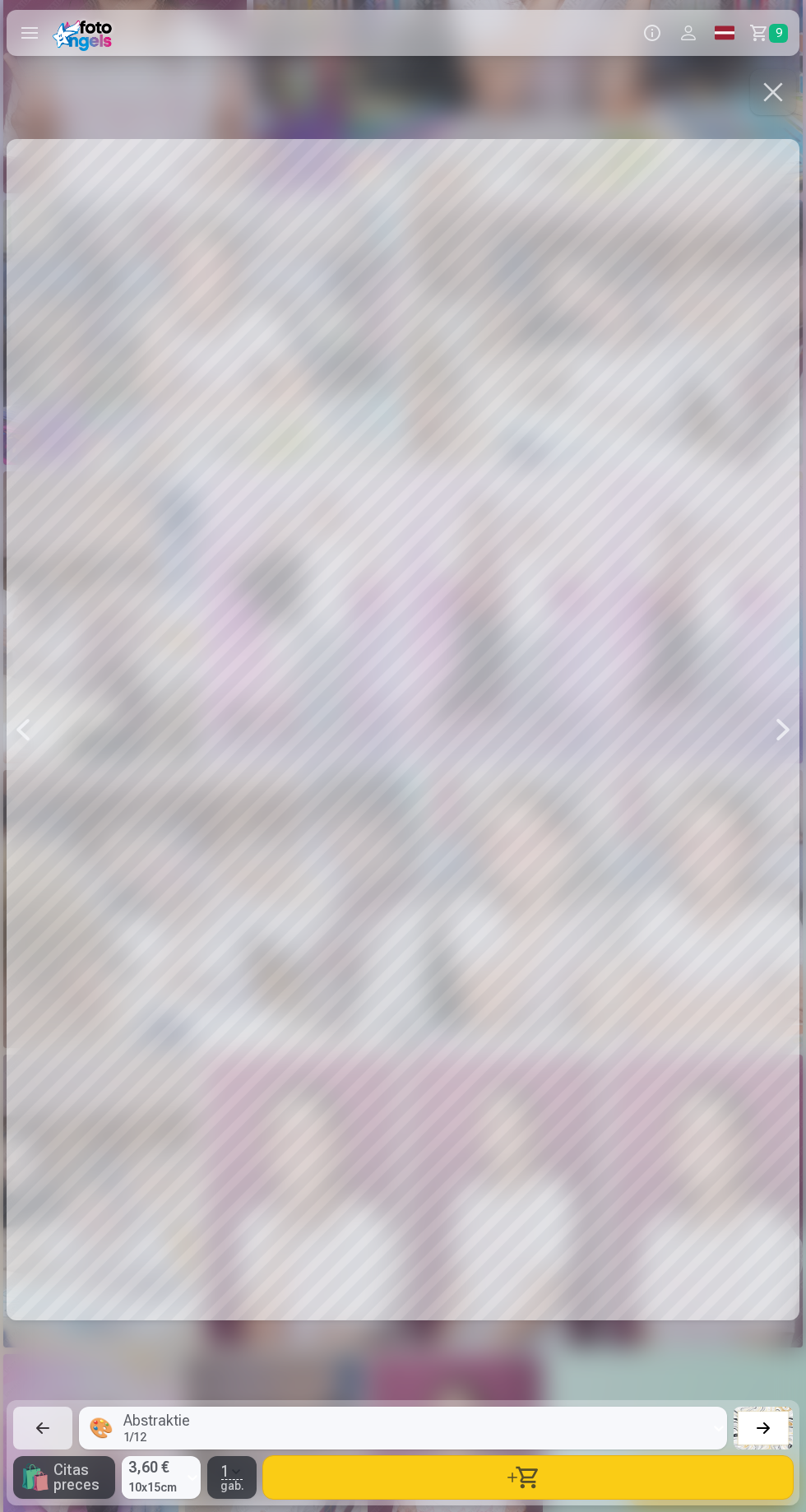
click at [566, 1473] on button "button" at bounding box center [528, 1477] width 530 height 43
click at [767, 106] on button "button" at bounding box center [773, 92] width 46 height 46
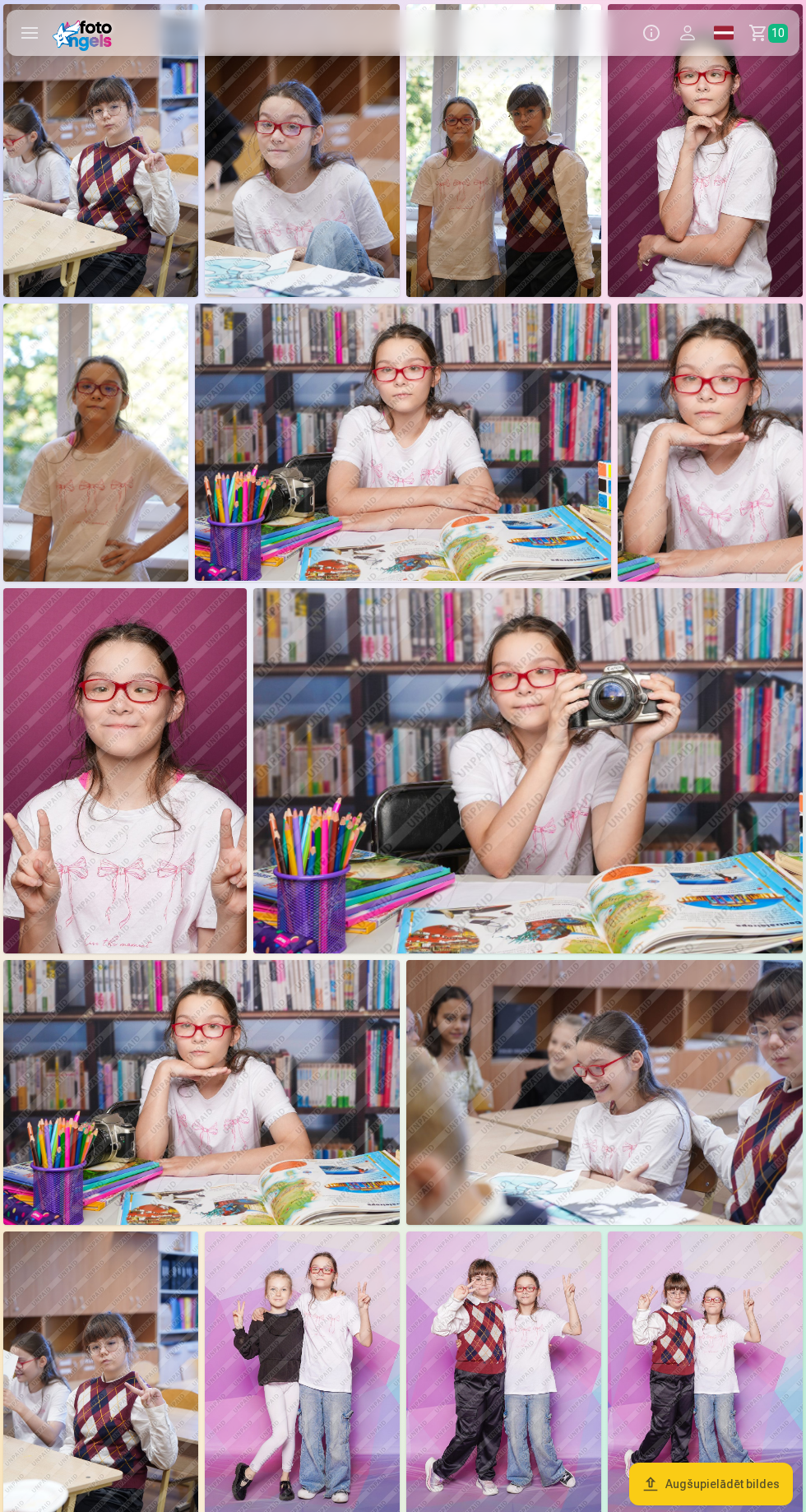
scroll to position [334, 0]
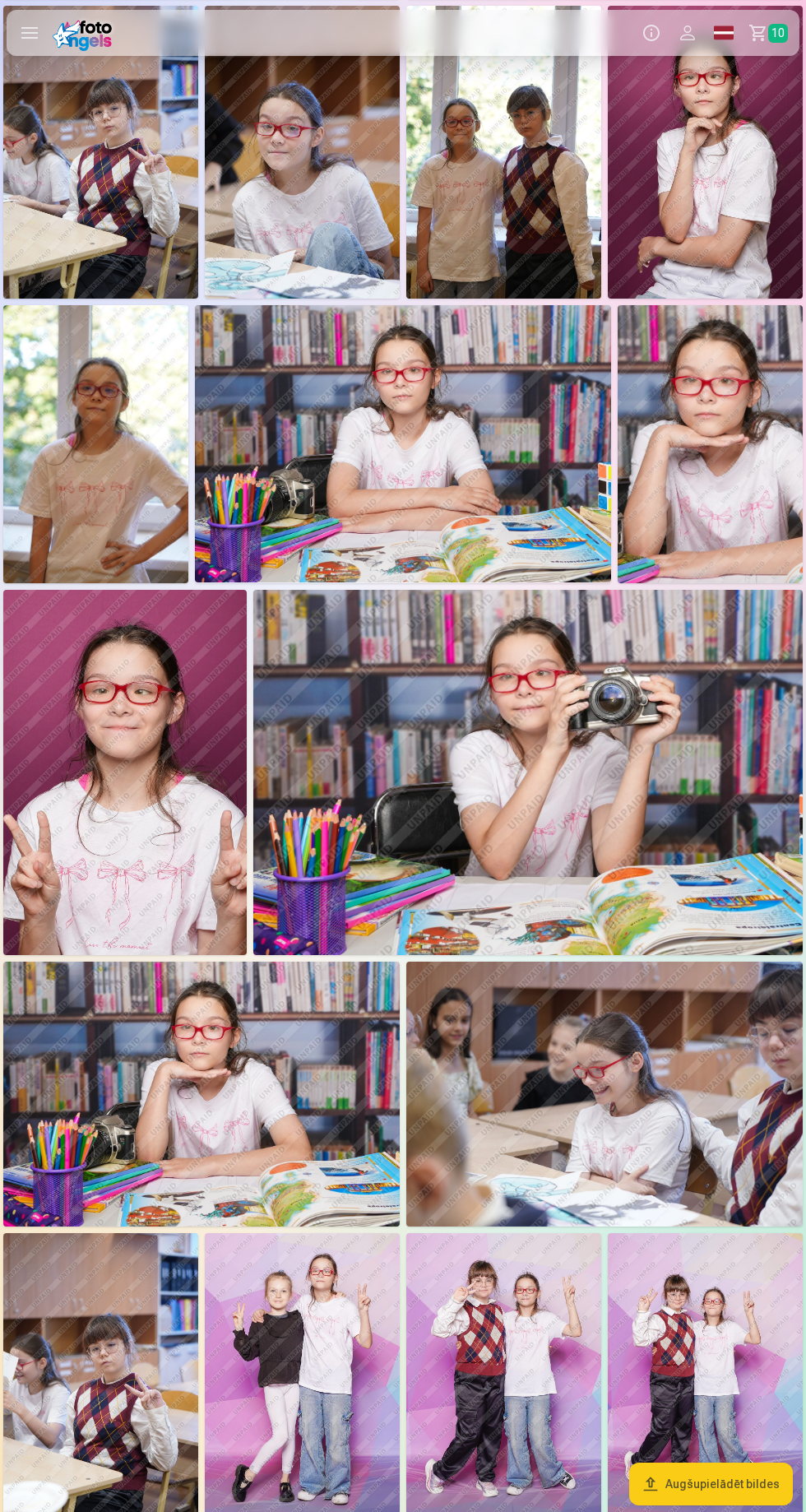
click at [555, 480] on img at bounding box center [402, 443] width 416 height 277
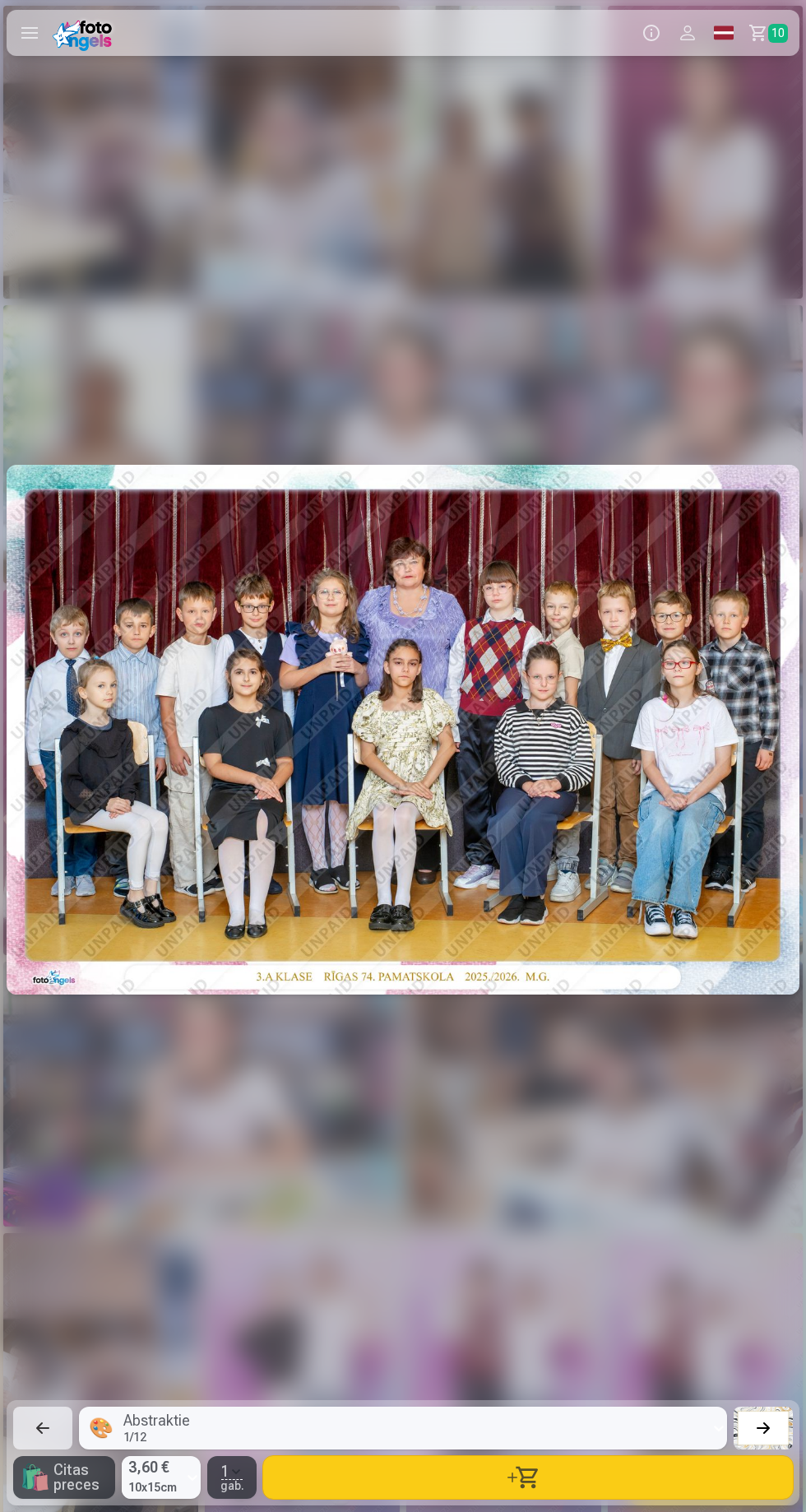
scroll to position [0, 5644]
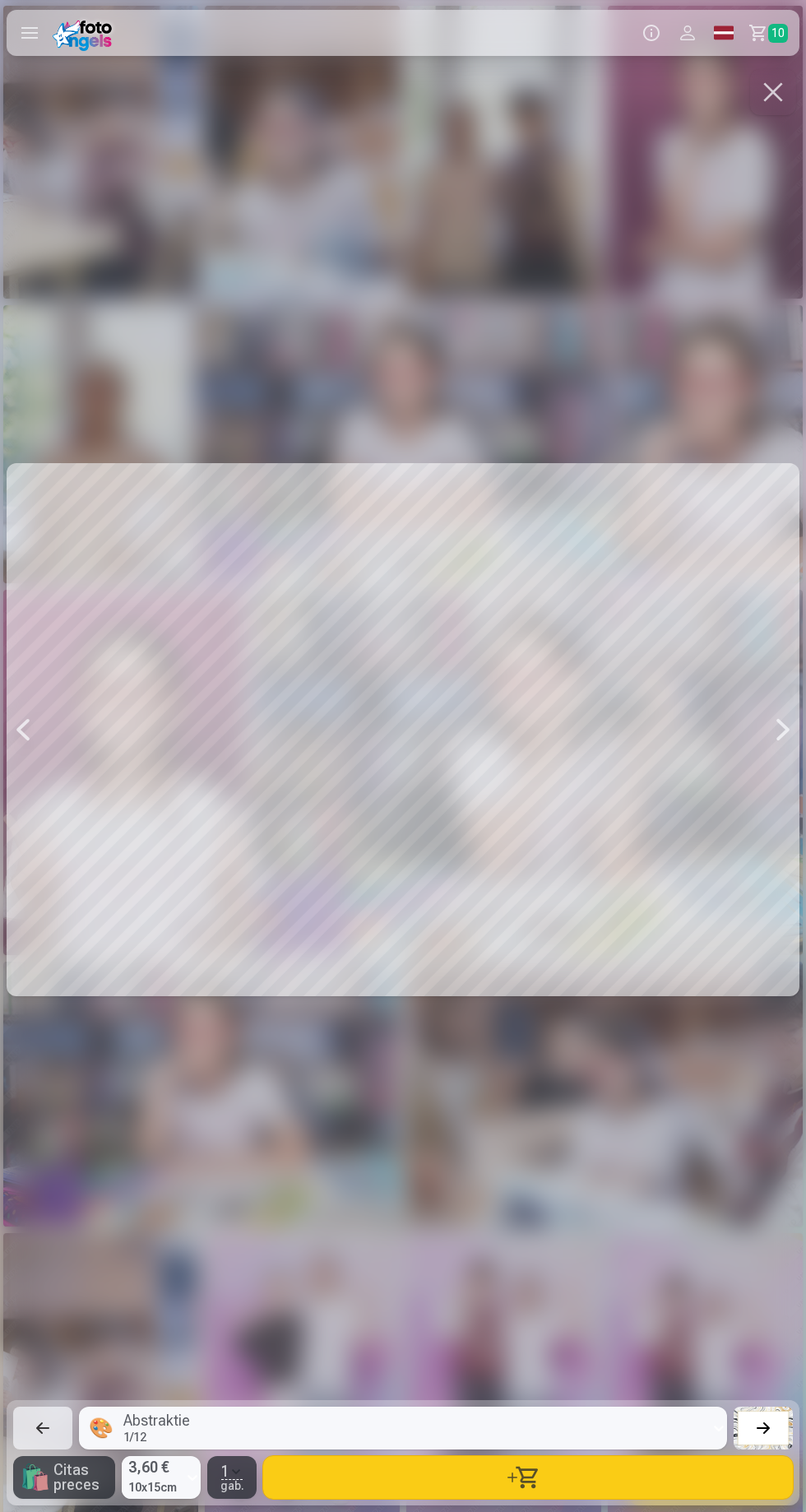
click at [574, 1475] on button "button" at bounding box center [528, 1477] width 530 height 43
click at [778, 33] on span "11" at bounding box center [778, 33] width 20 height 19
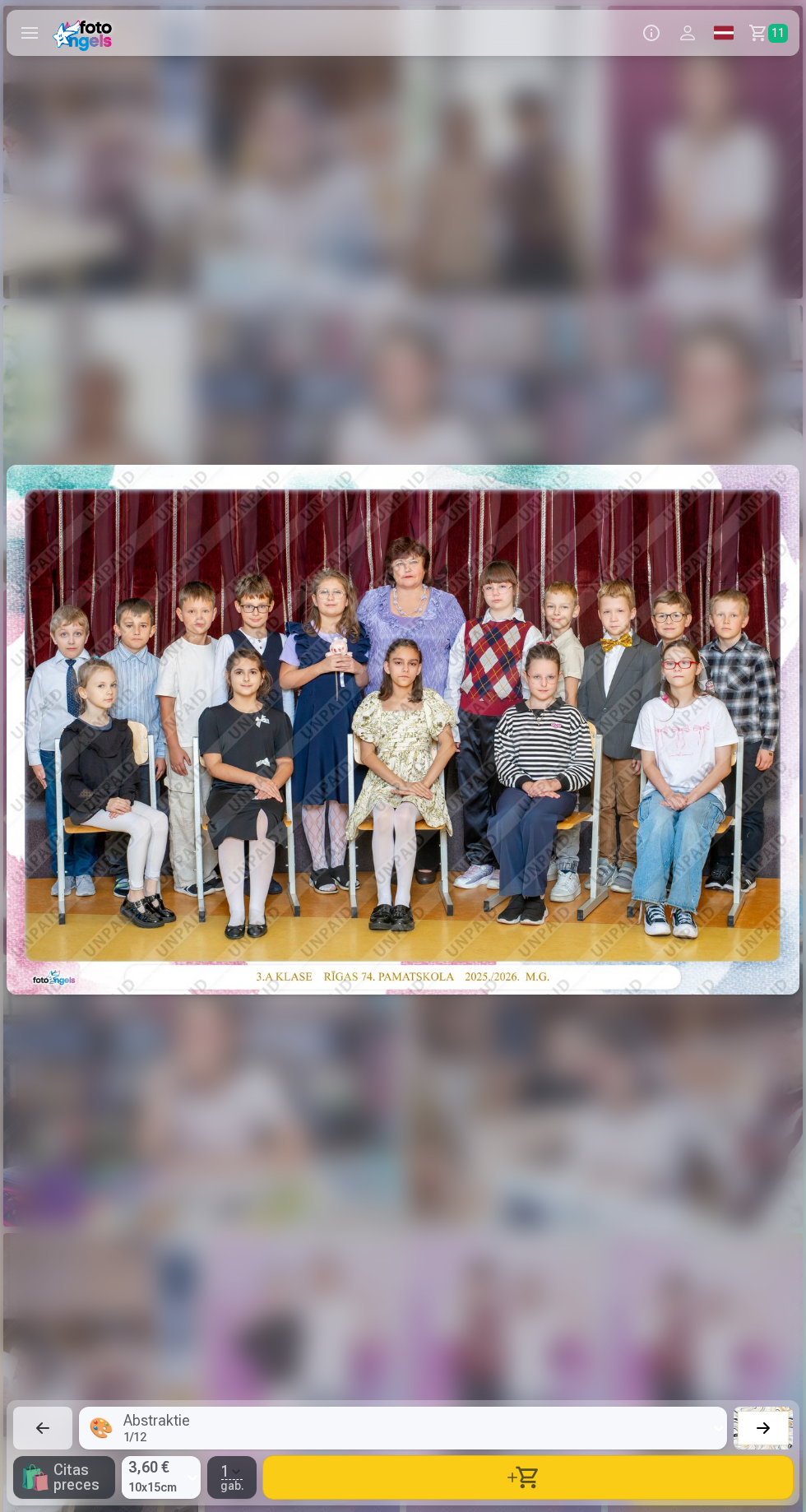
scroll to position [0, 5644]
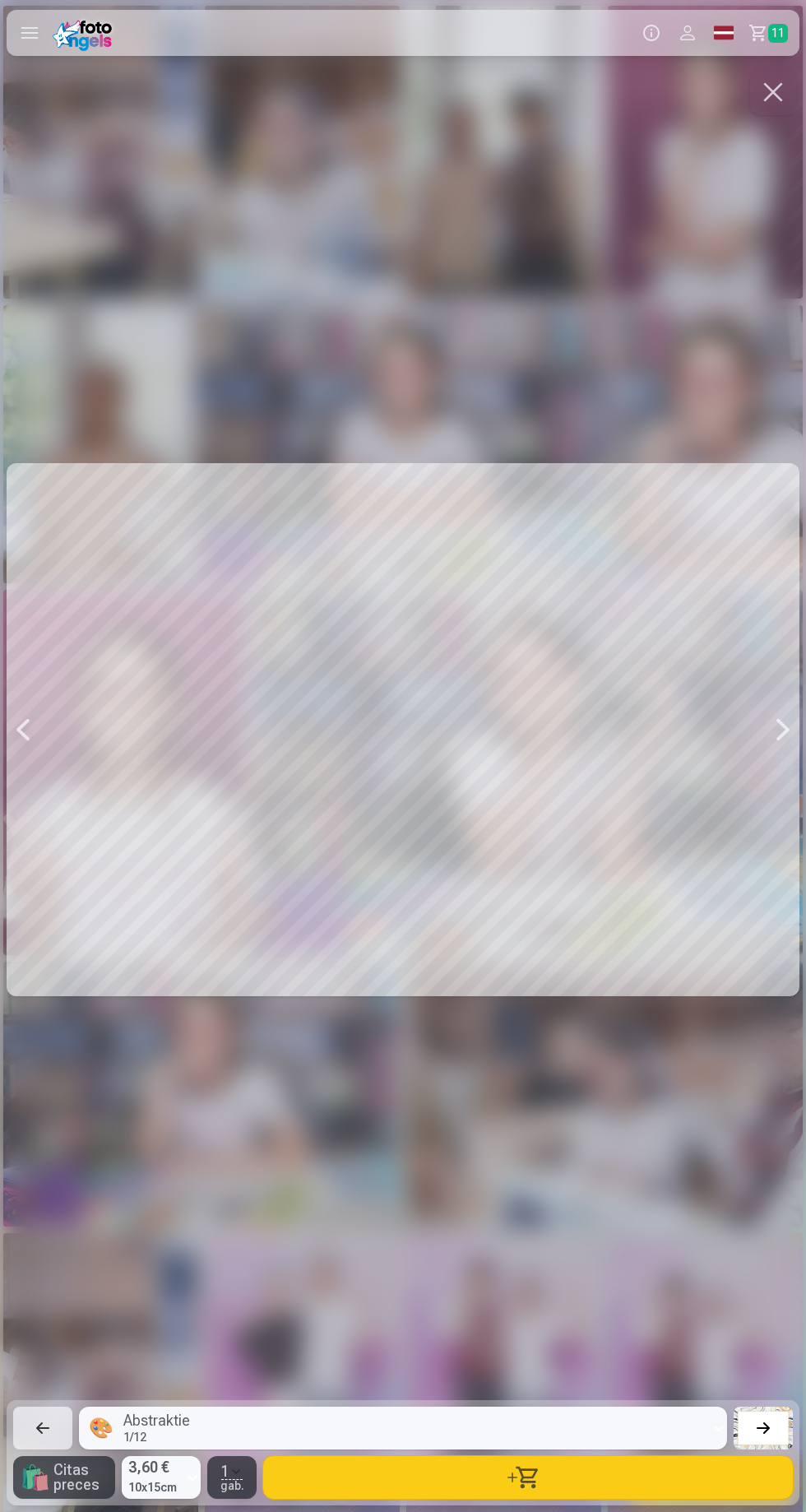
click at [782, 112] on button "button" at bounding box center [773, 92] width 46 height 46
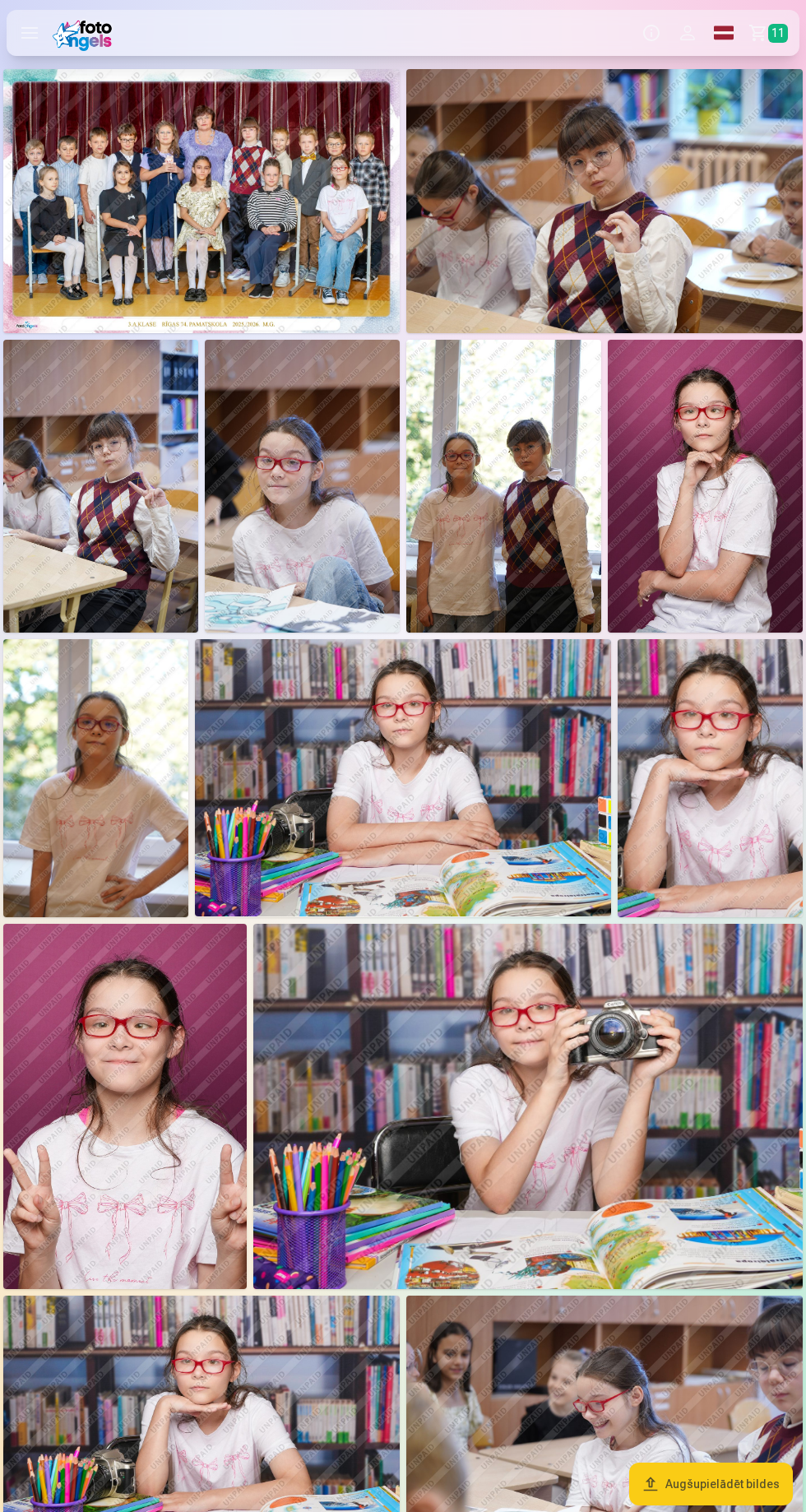
click at [767, 34] on link "Grozs 11" at bounding box center [770, 33] width 58 height 46
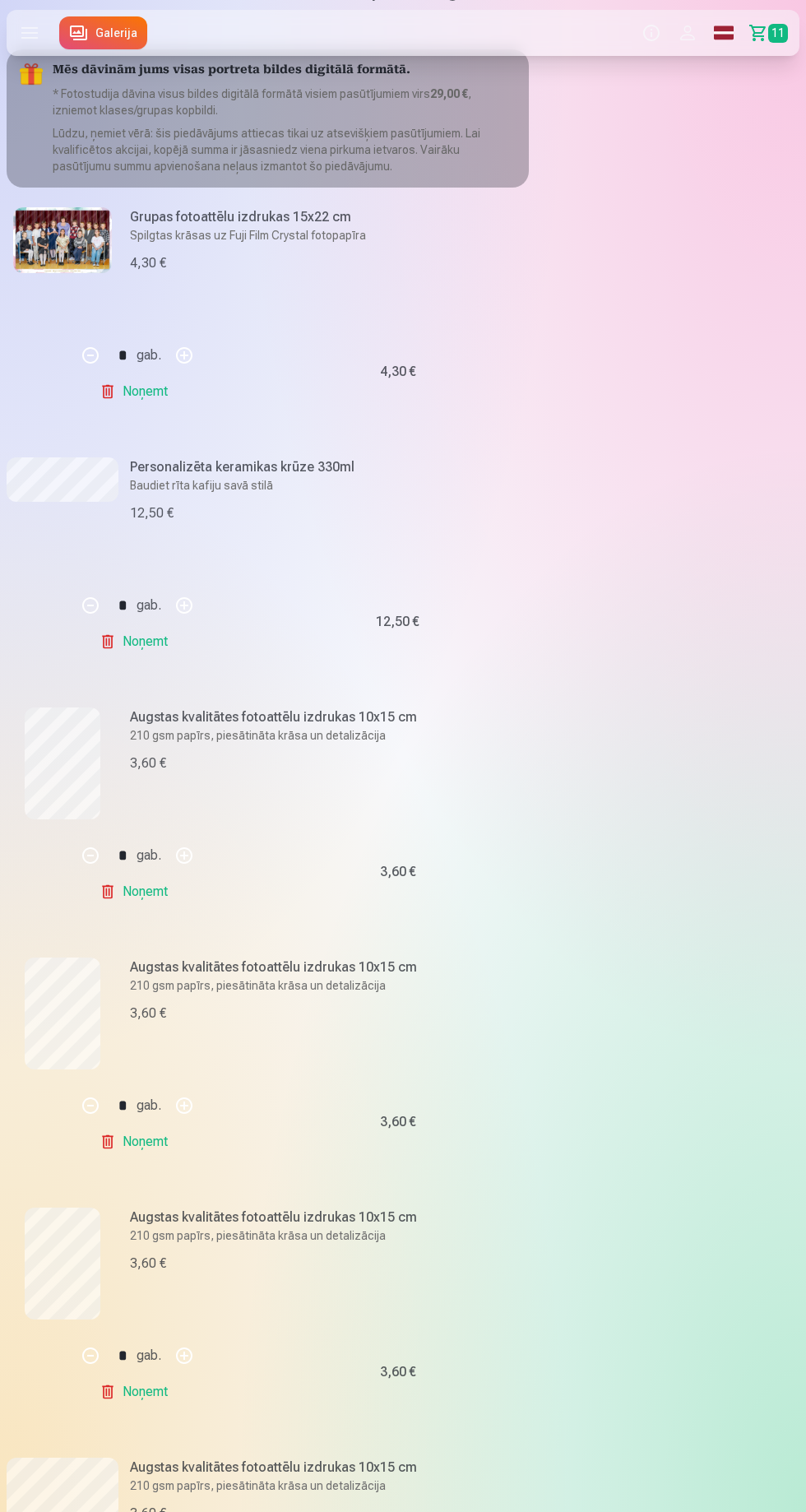
scroll to position [85, 0]
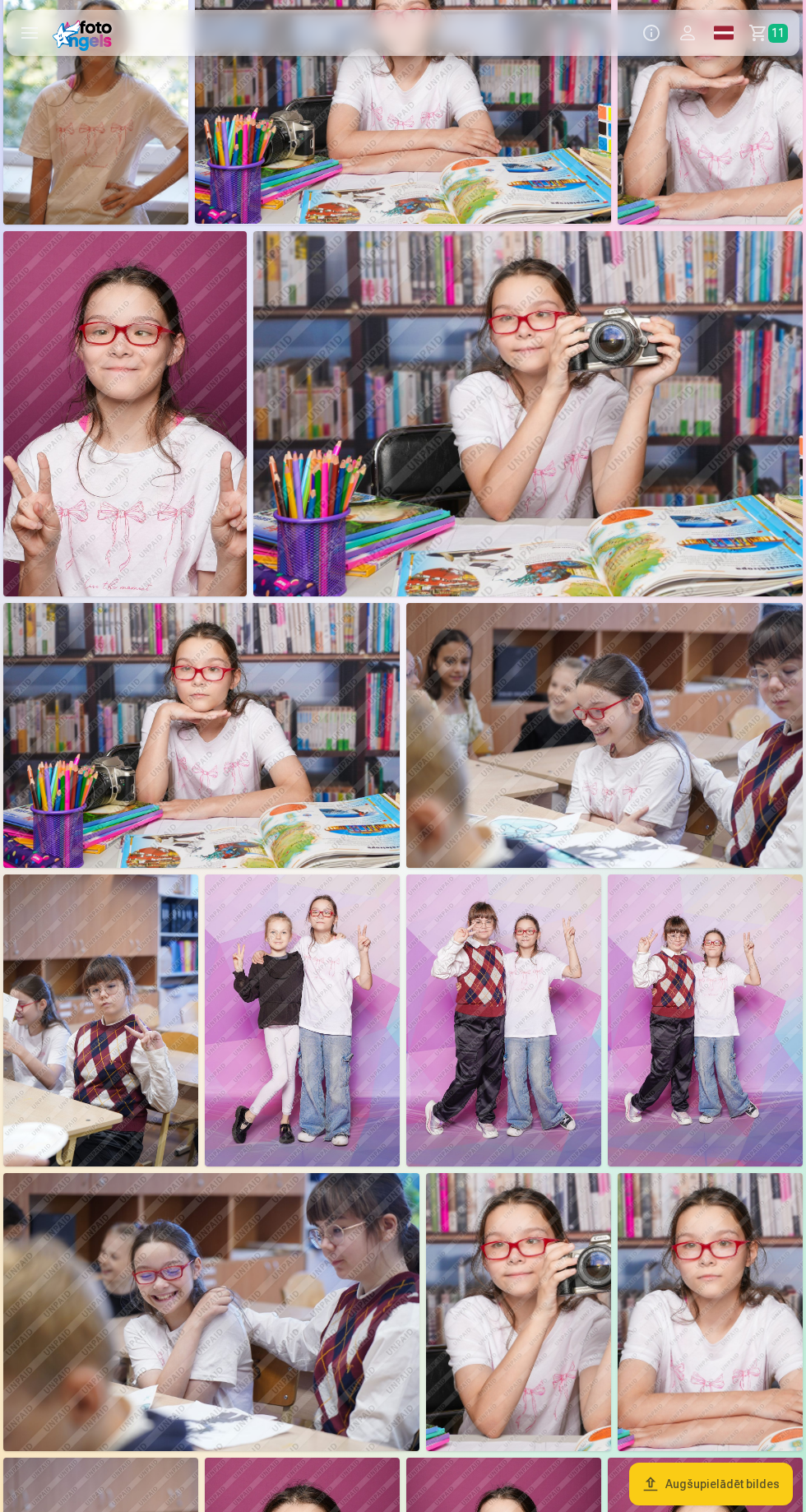
scroll to position [704, 0]
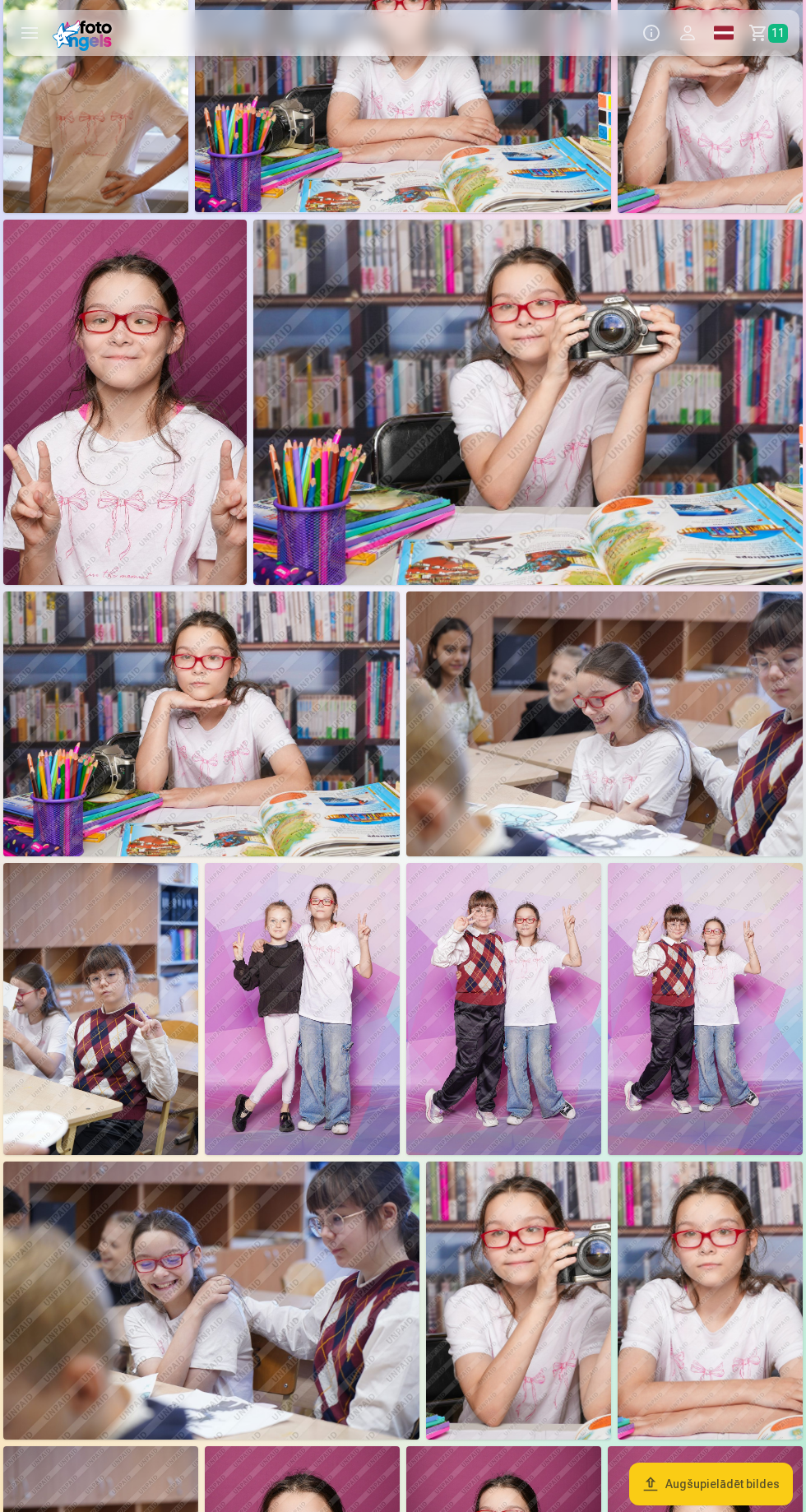
click at [290, 1284] on img at bounding box center [211, 1300] width 416 height 277
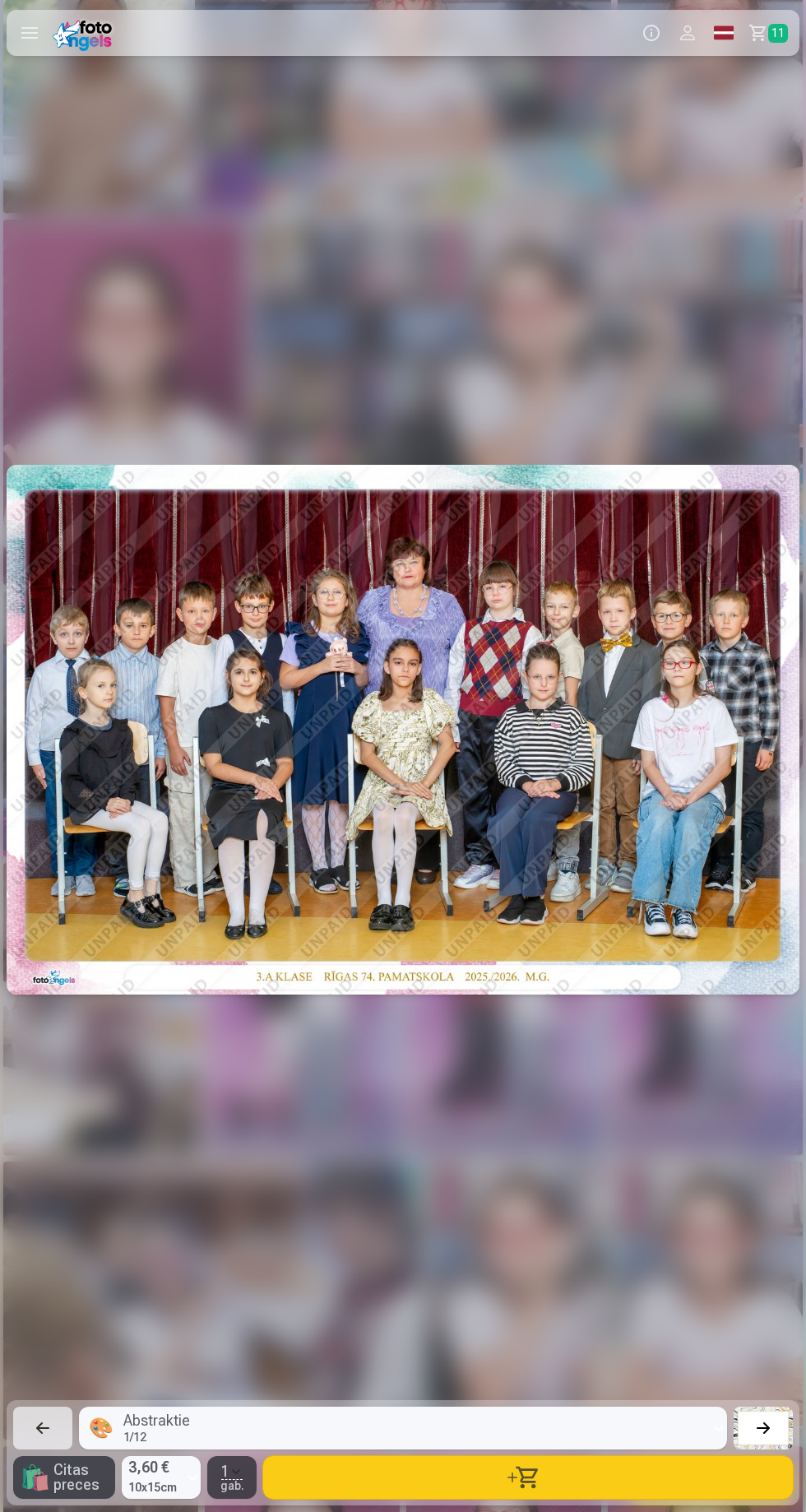
scroll to position [0, 13706]
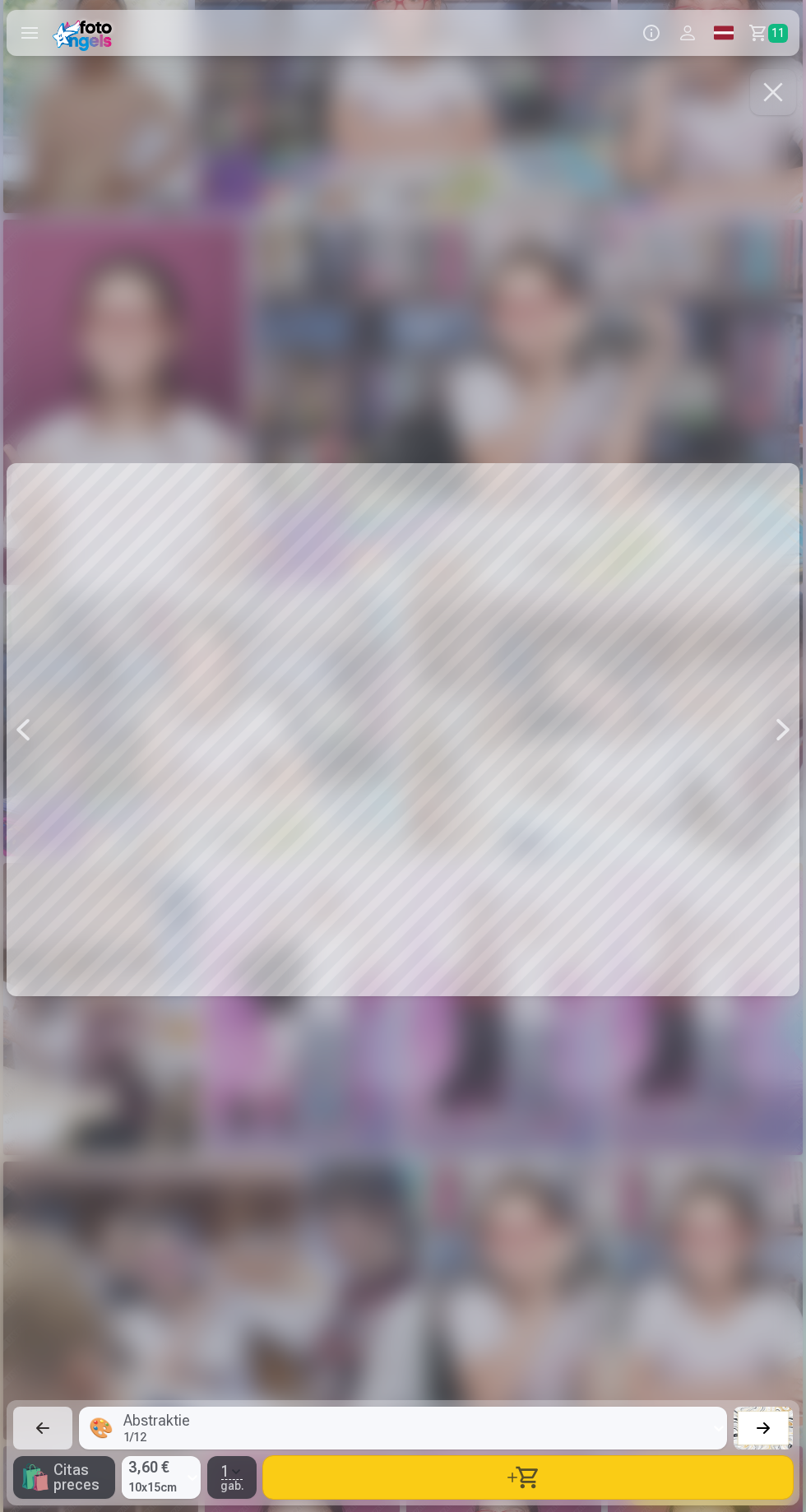
click at [583, 1499] on button "button" at bounding box center [528, 1477] width 530 height 43
click at [780, 96] on button "button" at bounding box center [773, 92] width 46 height 46
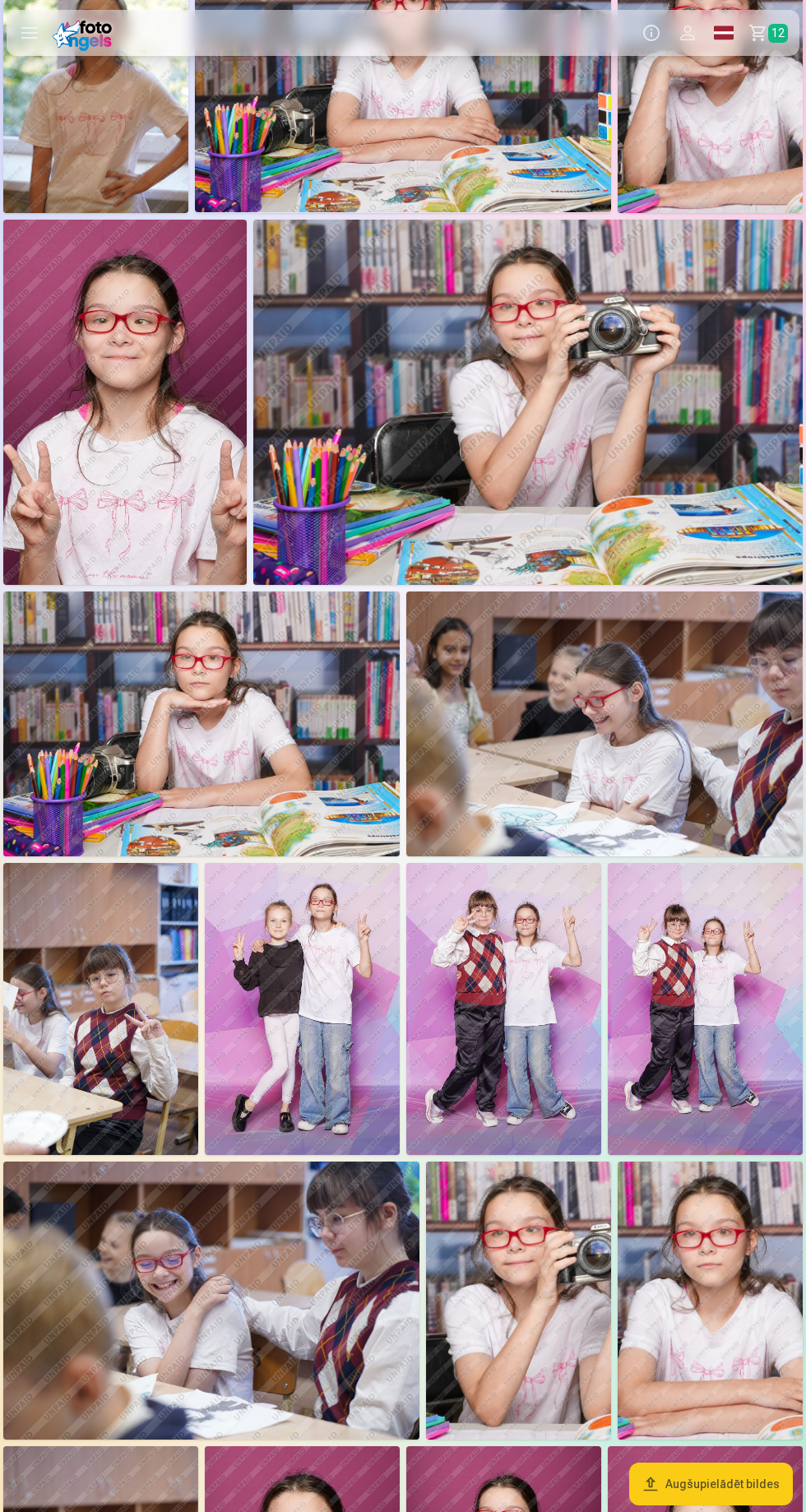
click at [299, 1266] on img at bounding box center [211, 1300] width 416 height 277
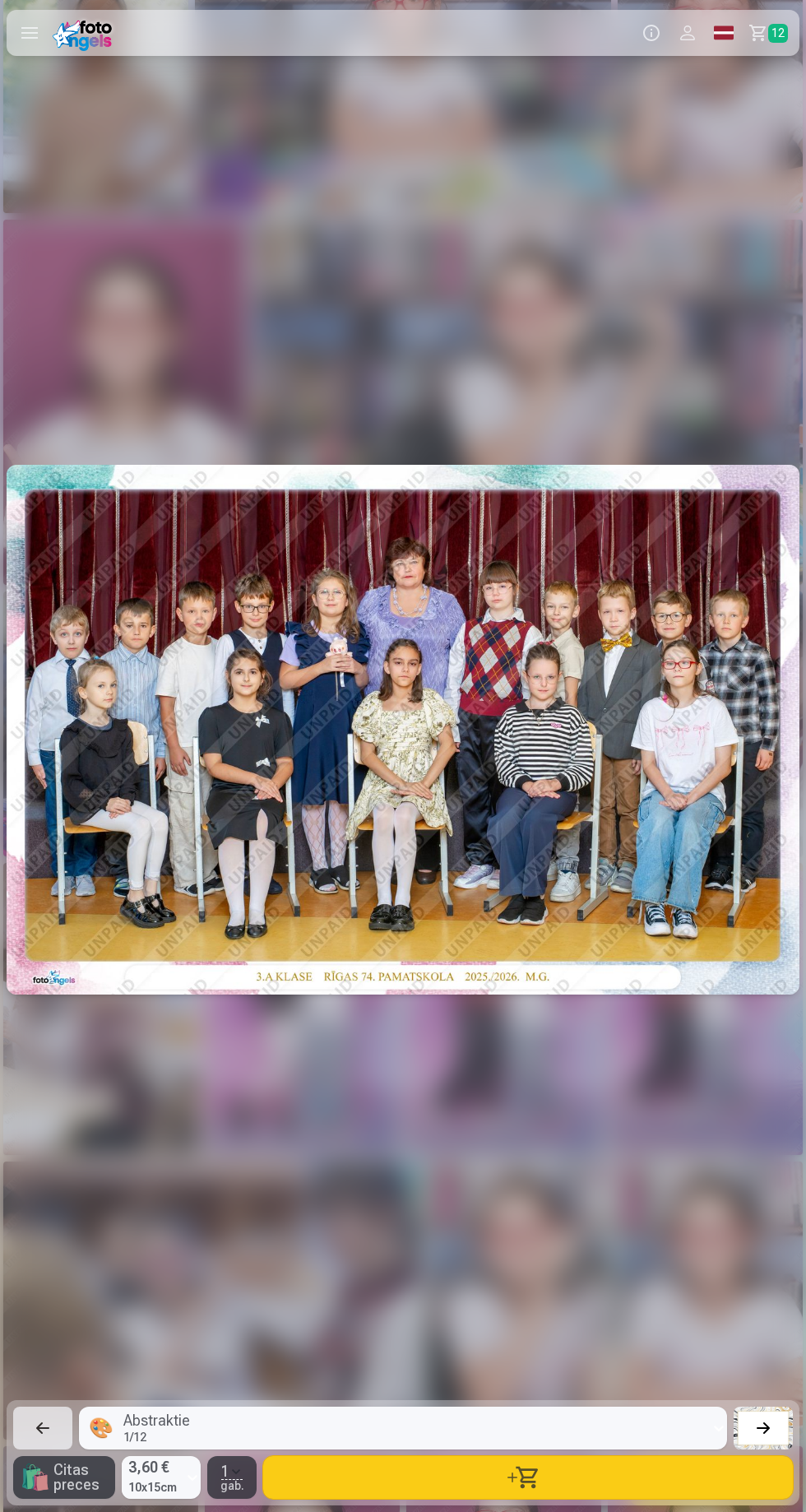
scroll to position [0, 13706]
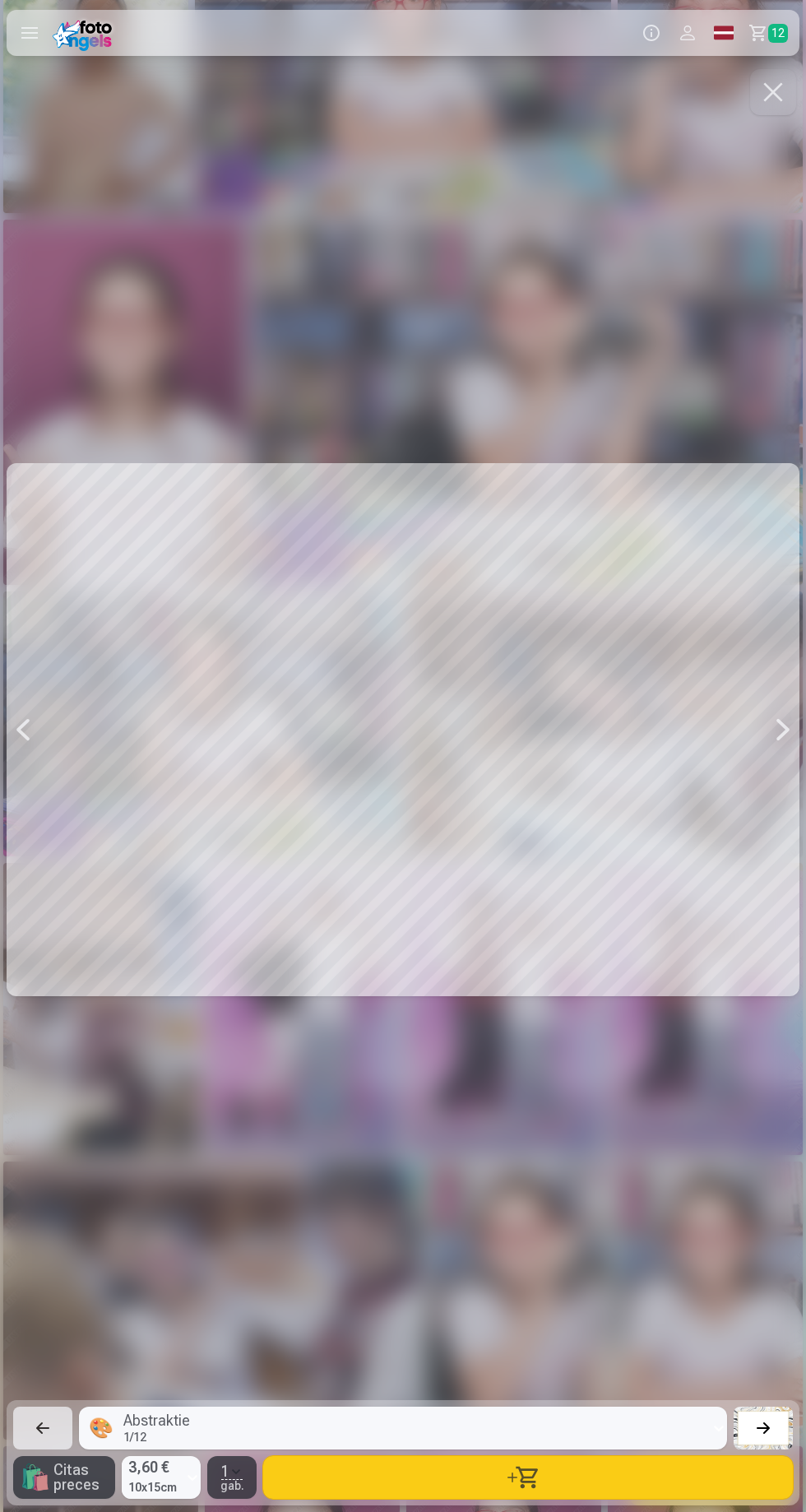
click at [791, 95] on button "button" at bounding box center [773, 92] width 46 height 46
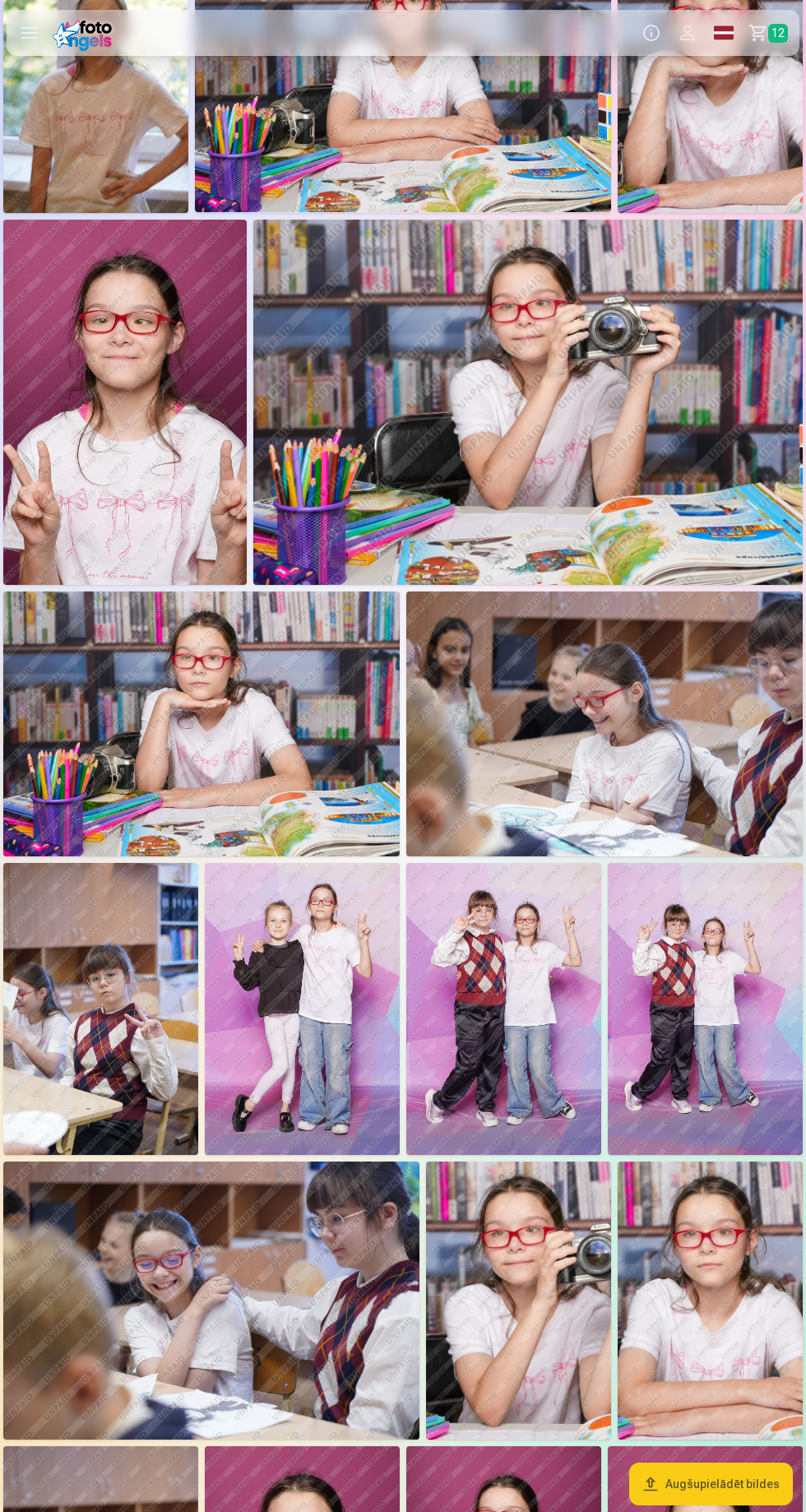
click at [681, 727] on img at bounding box center [605, 723] width 397 height 264
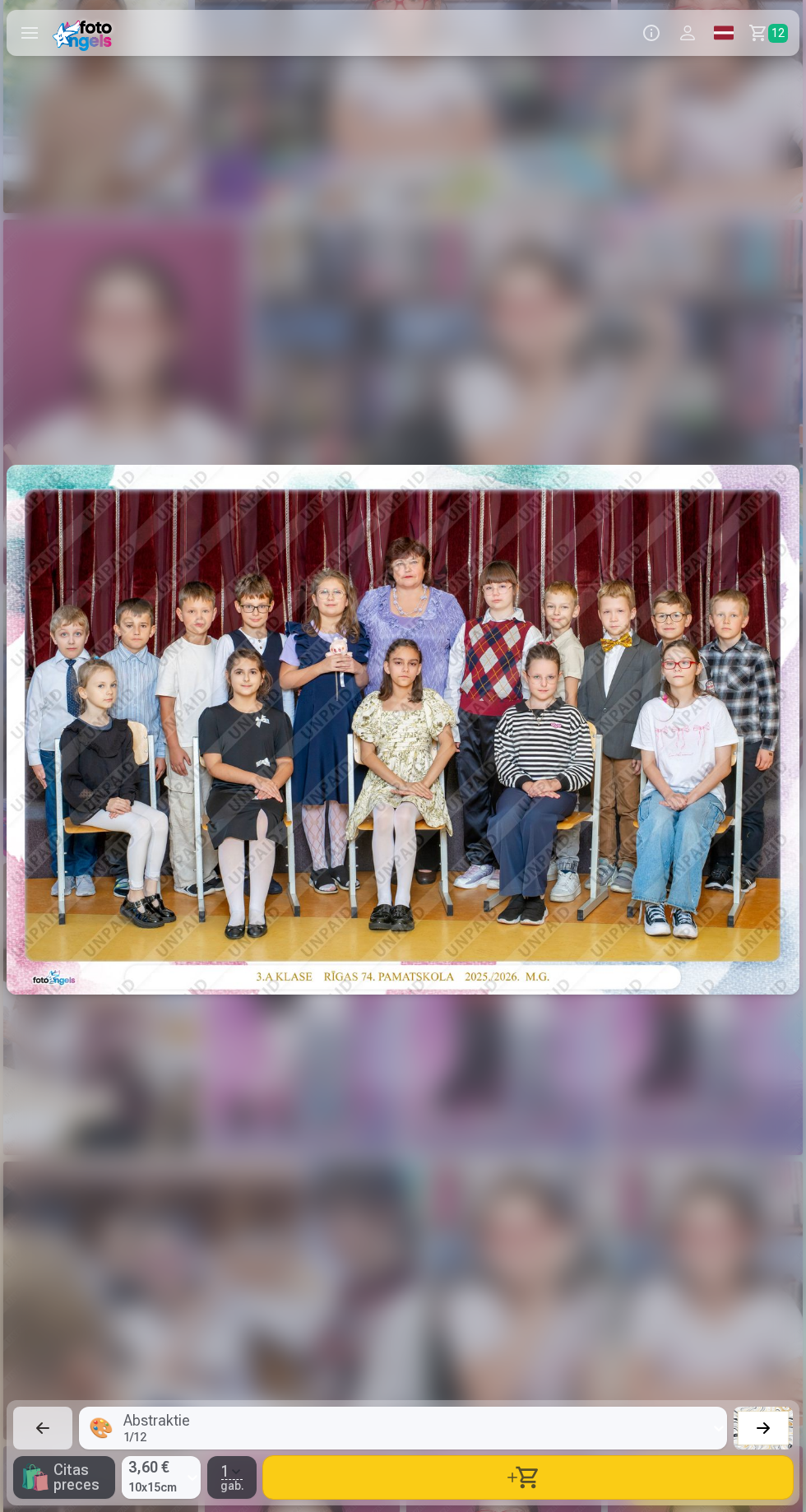
scroll to position [0, 9675]
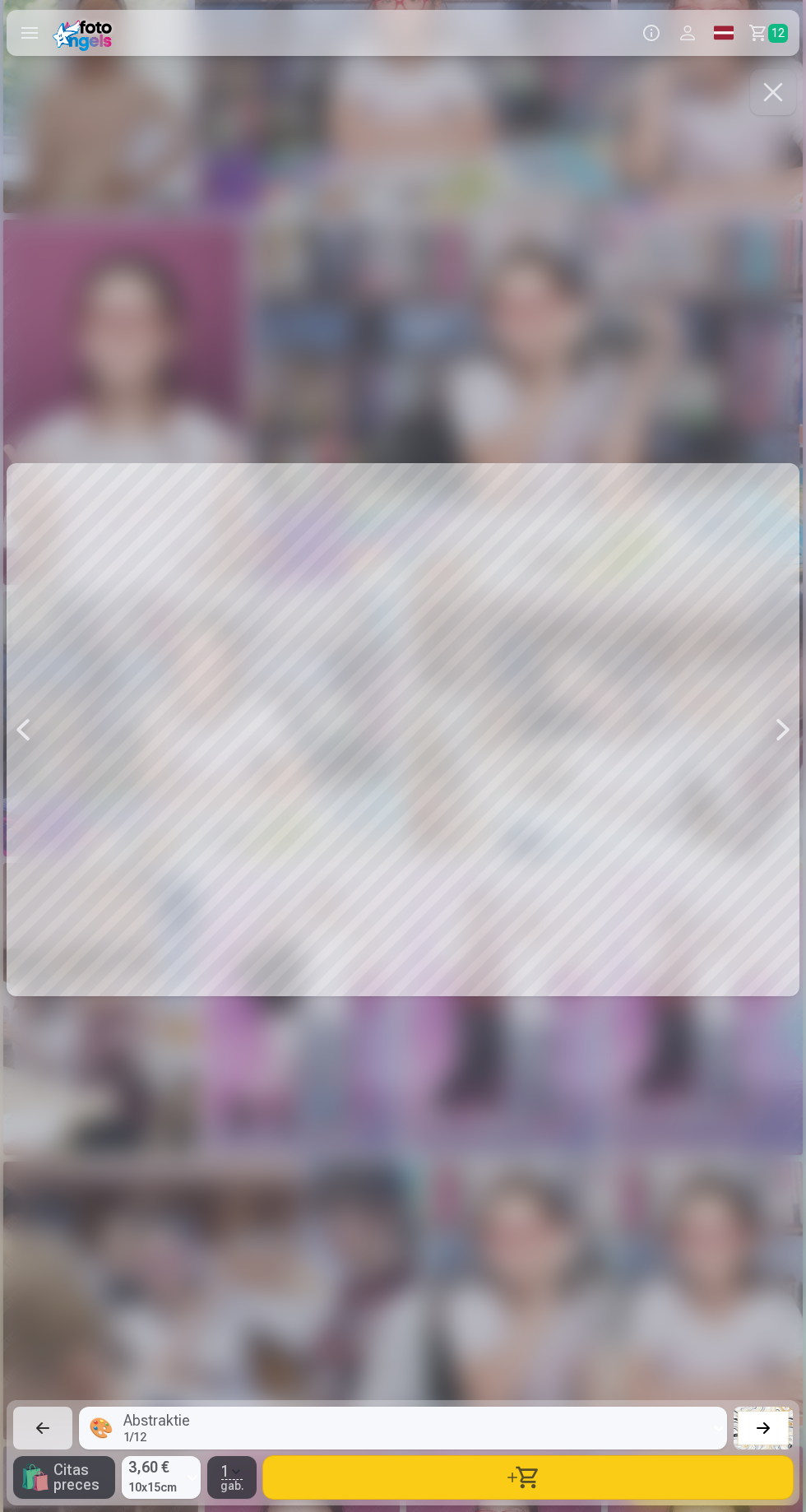
click at [585, 1499] on button "button" at bounding box center [528, 1477] width 530 height 43
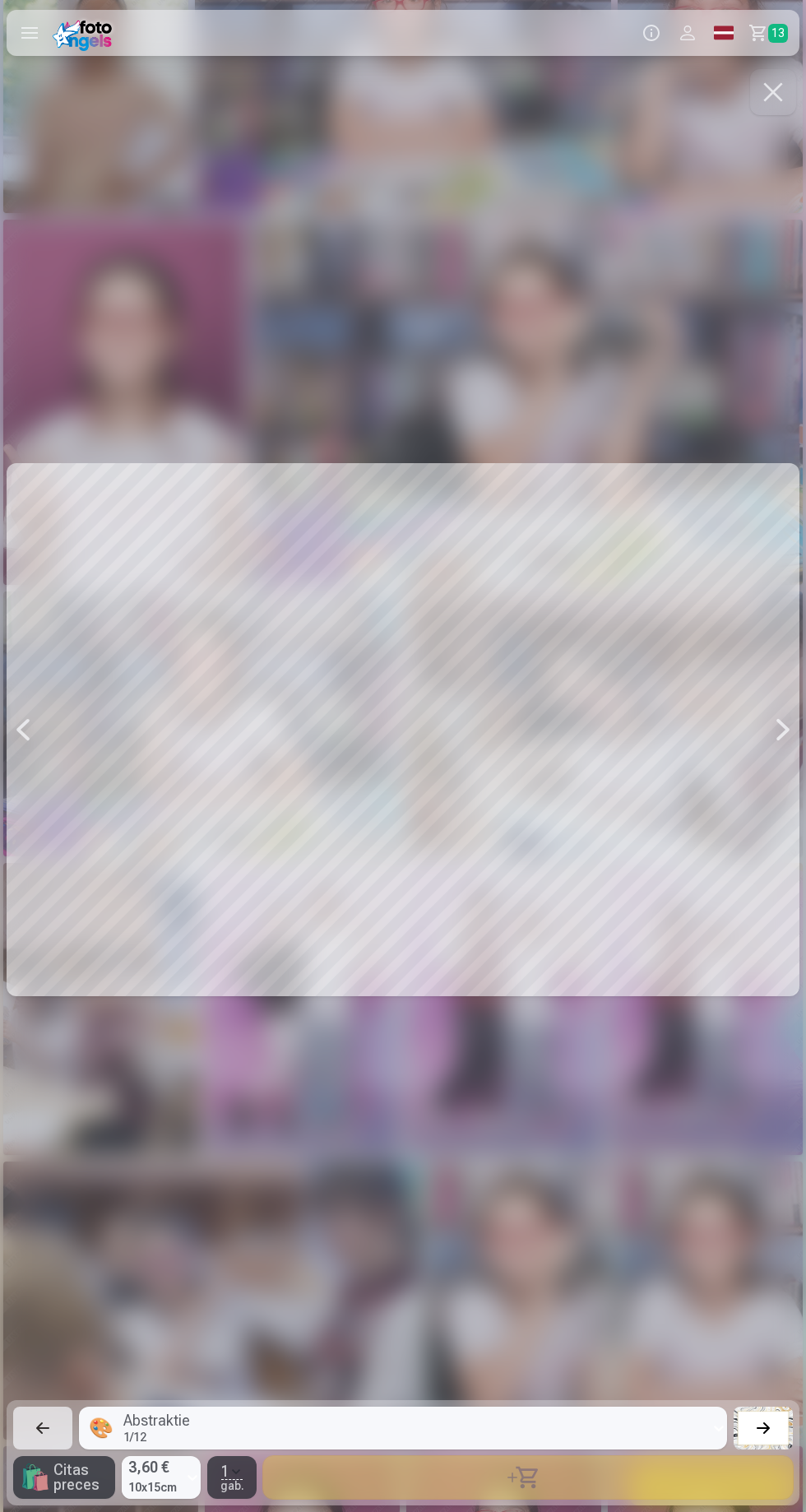
click at [792, 107] on button "button" at bounding box center [773, 92] width 46 height 46
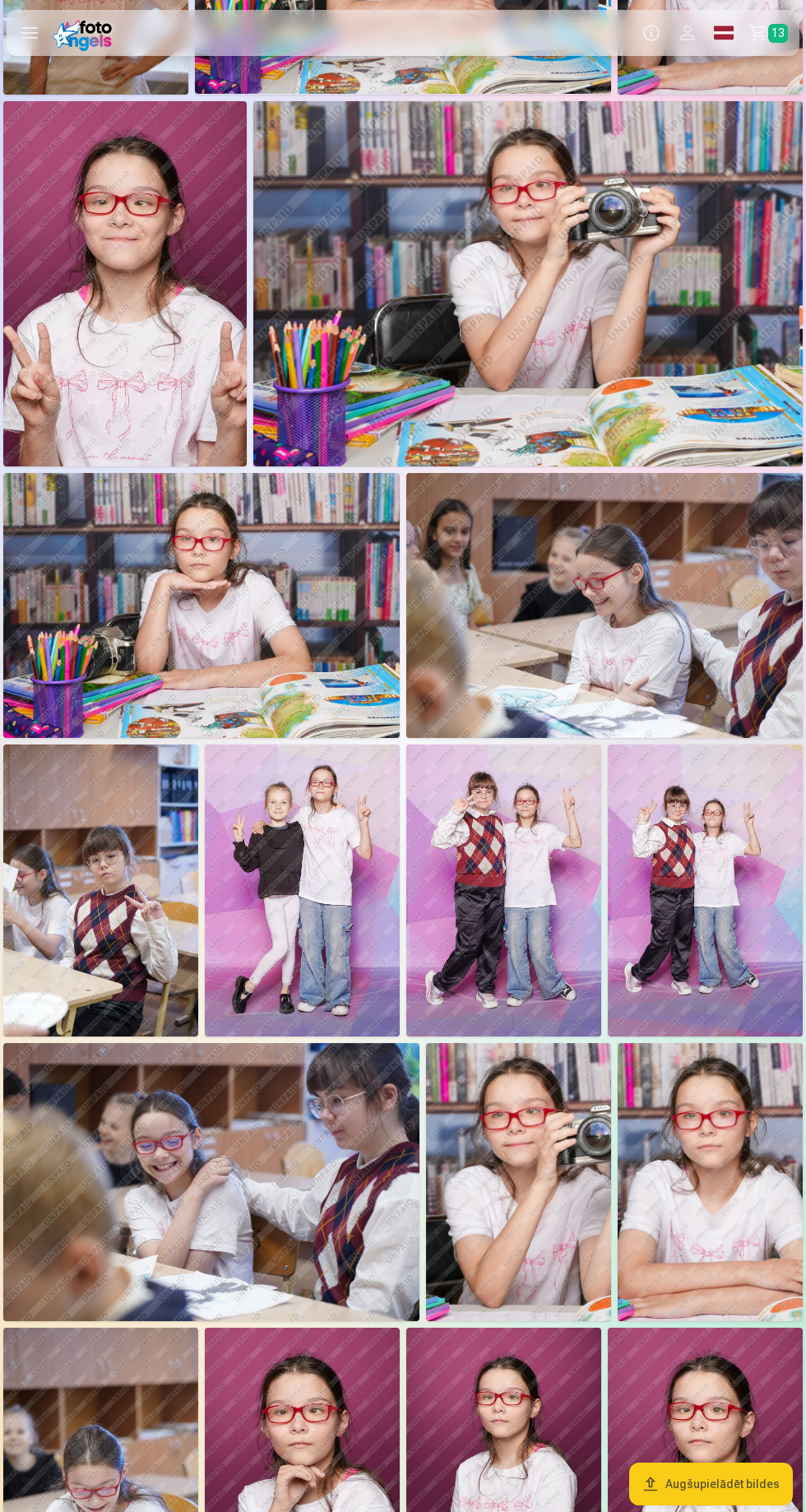
scroll to position [821, 0]
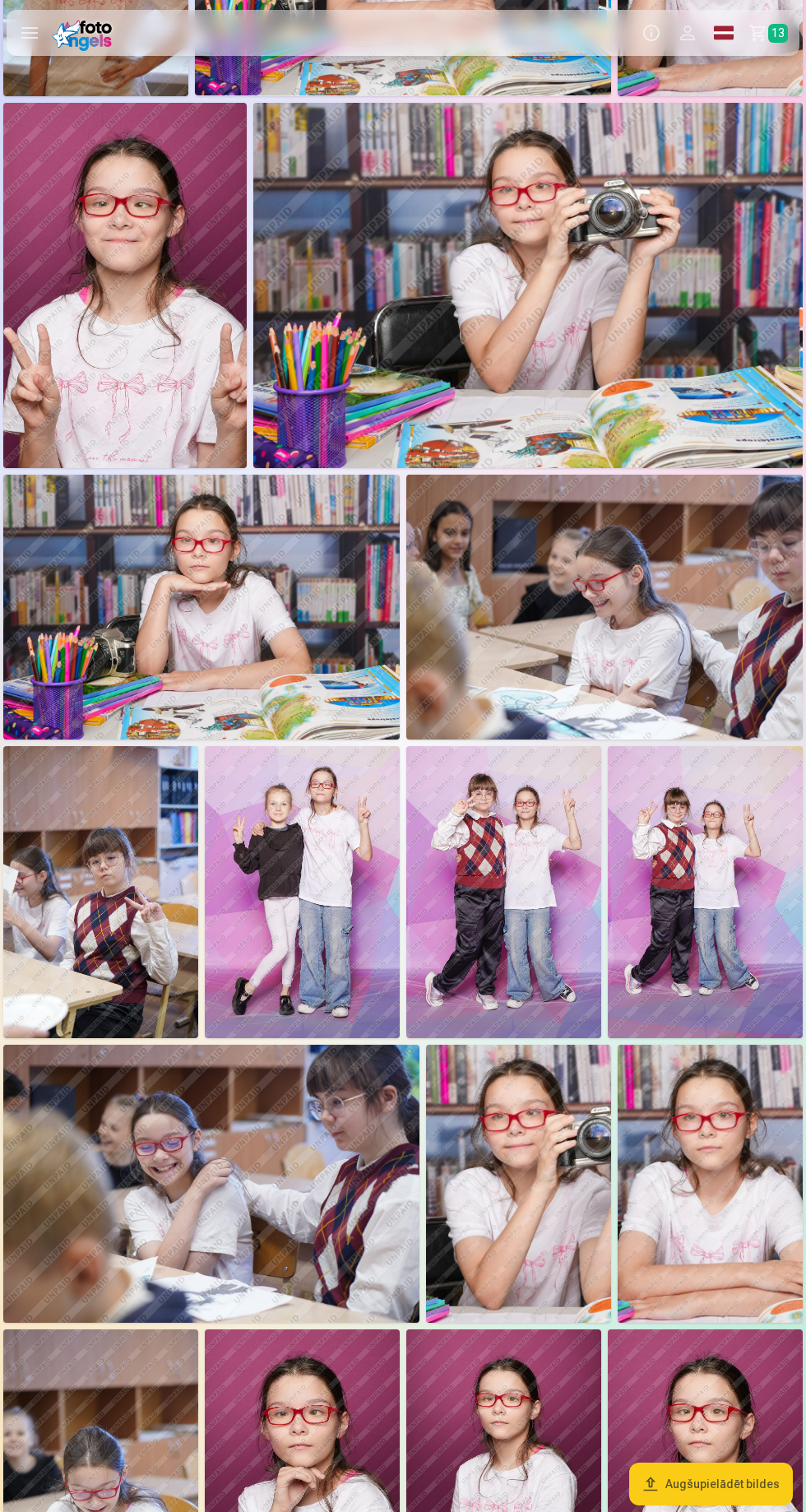
click at [764, 43] on link "Grozs 13" at bounding box center [770, 33] width 58 height 46
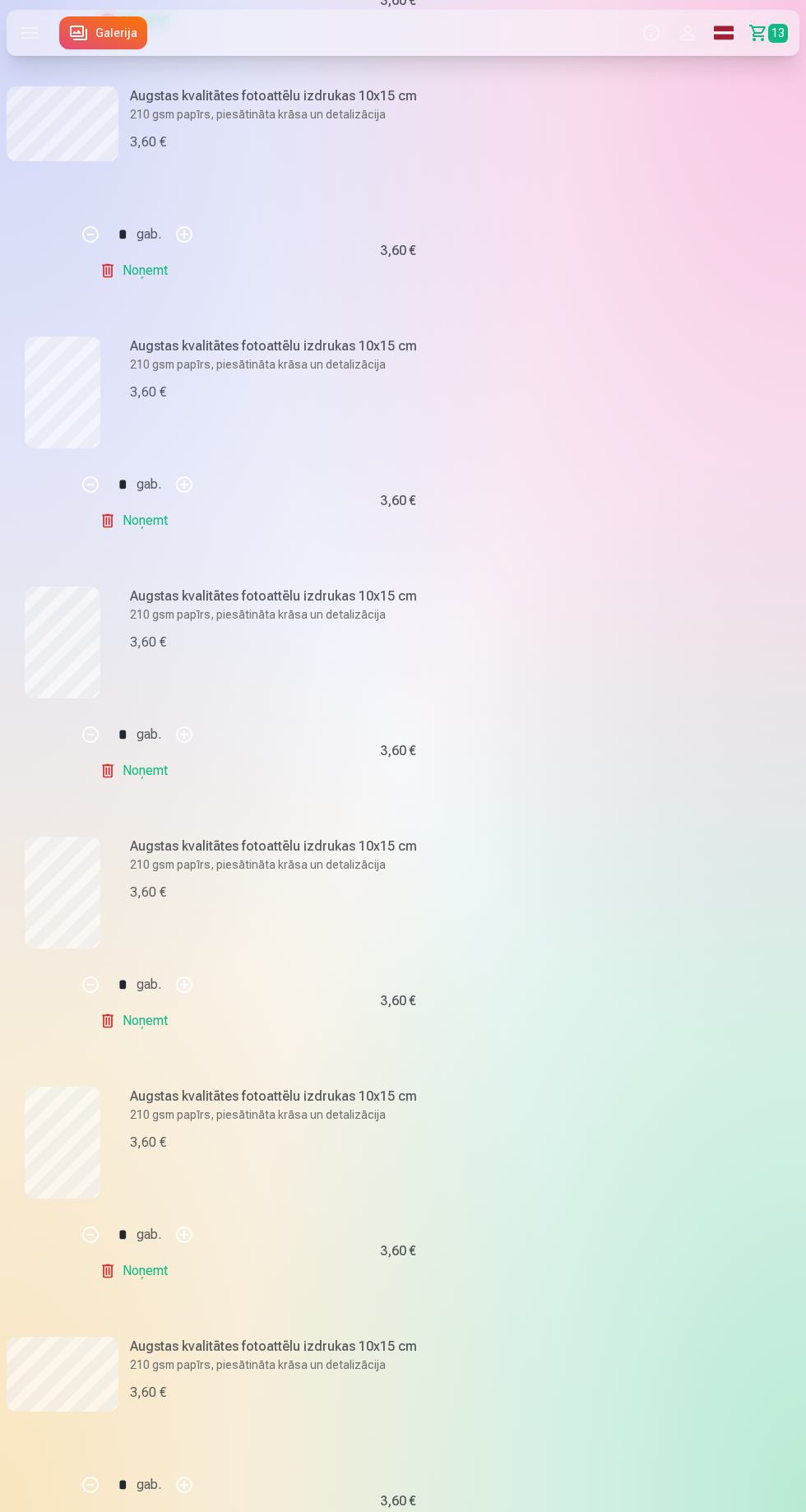
scroll to position [1558, 0]
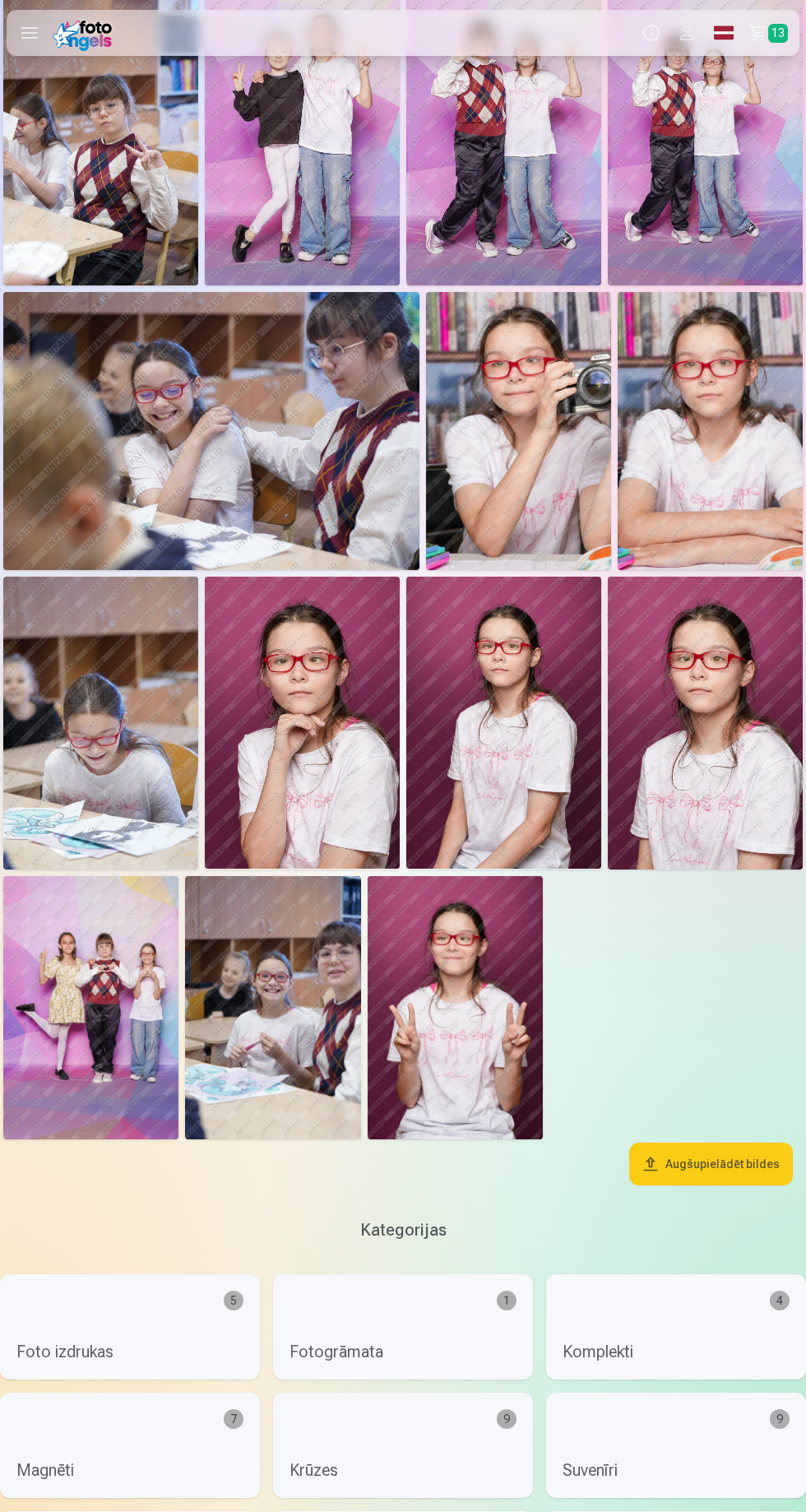
scroll to position [1577, 0]
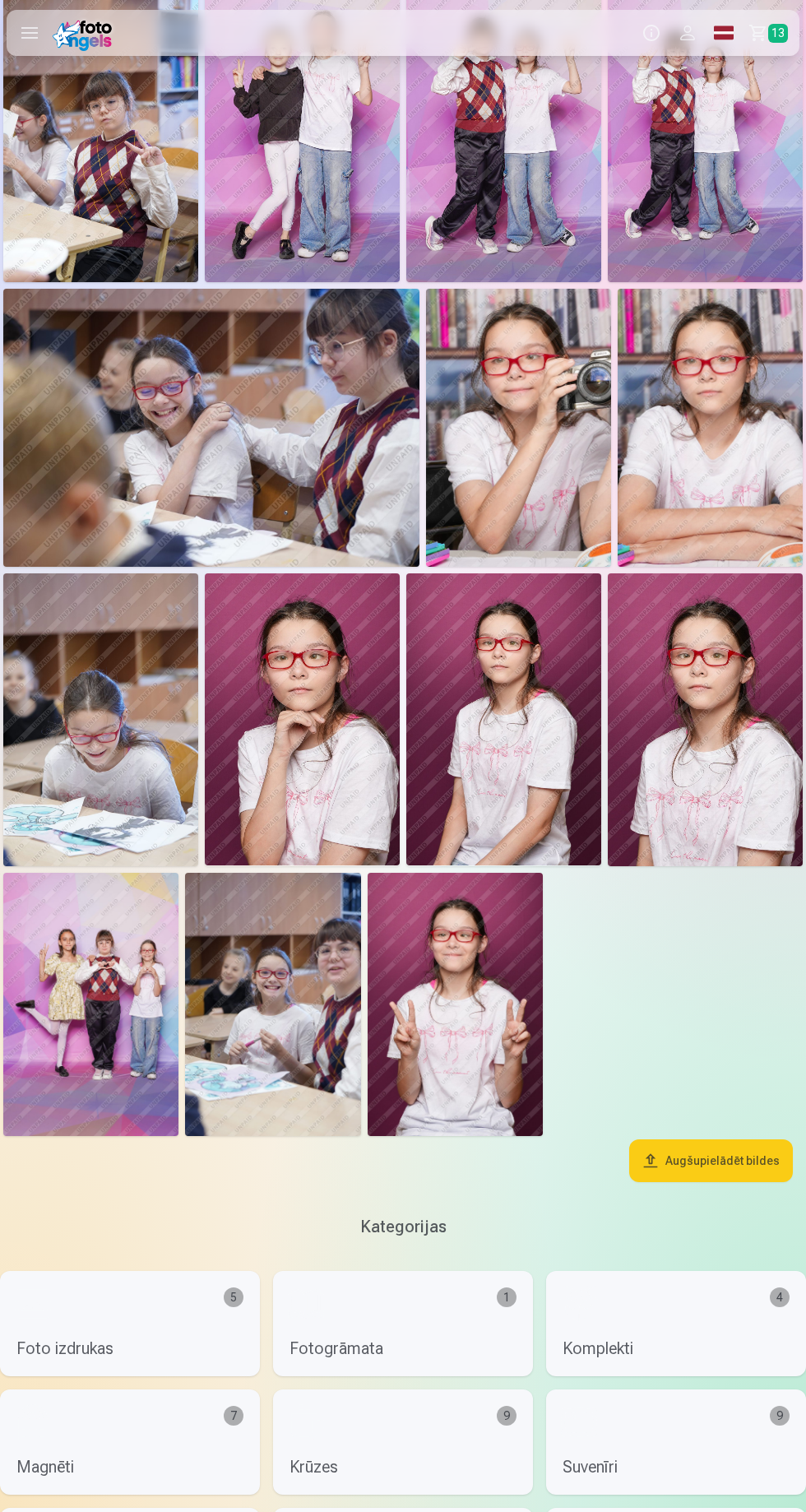
click at [57, 973] on img at bounding box center [91, 1004] width 175 height 263
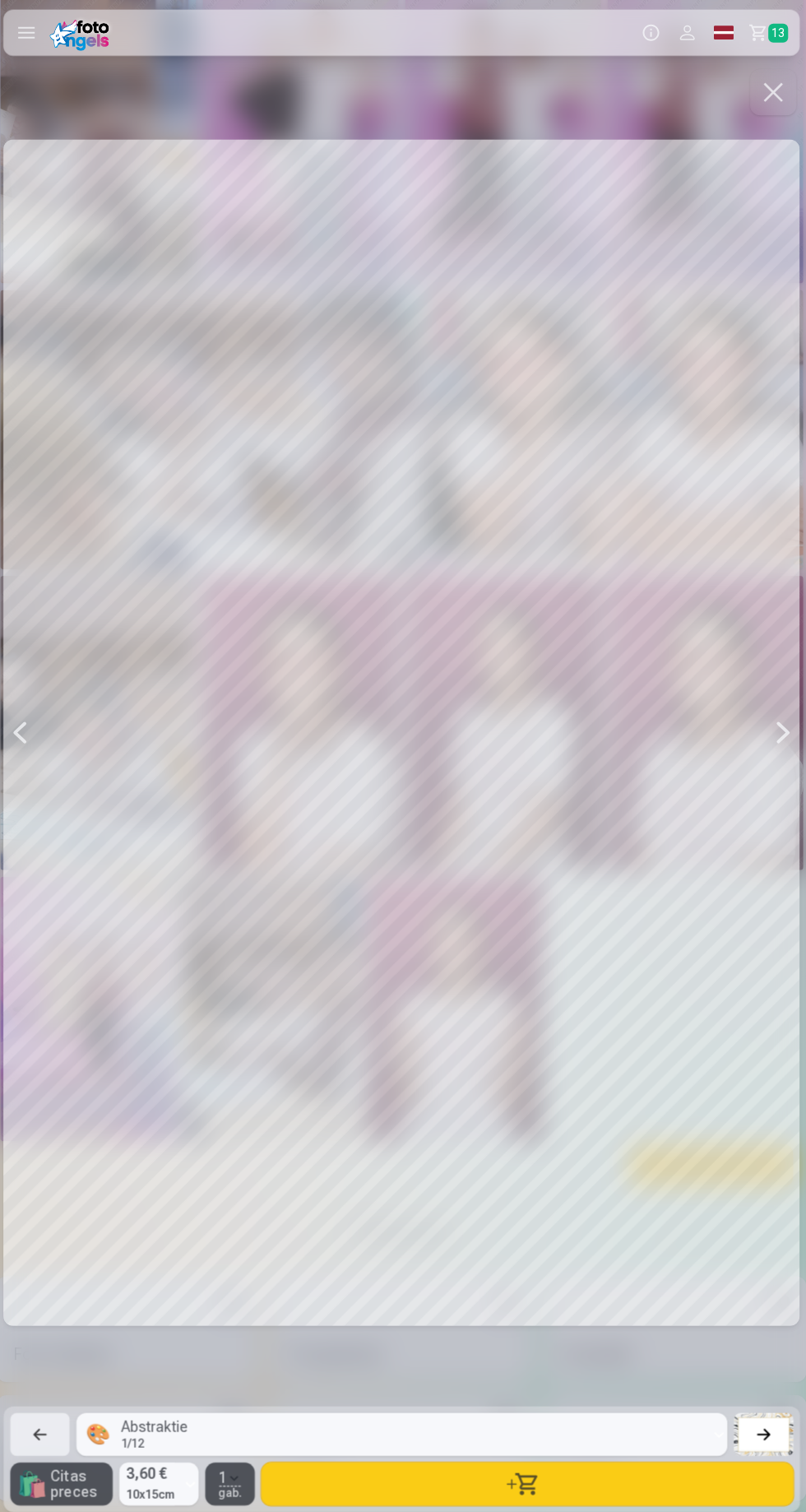
scroll to position [1577, 0]
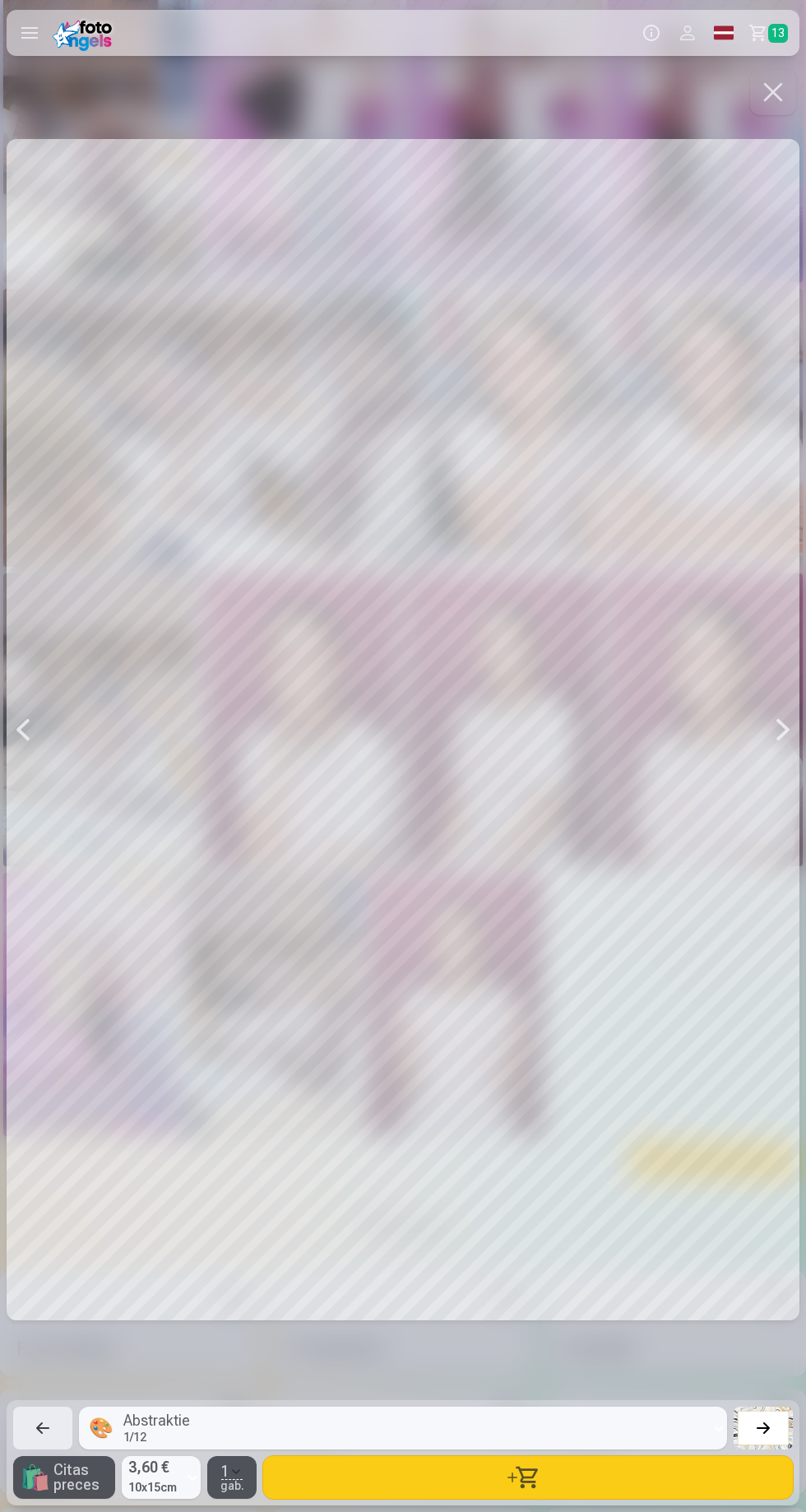
click at [771, 102] on button "button" at bounding box center [773, 92] width 46 height 46
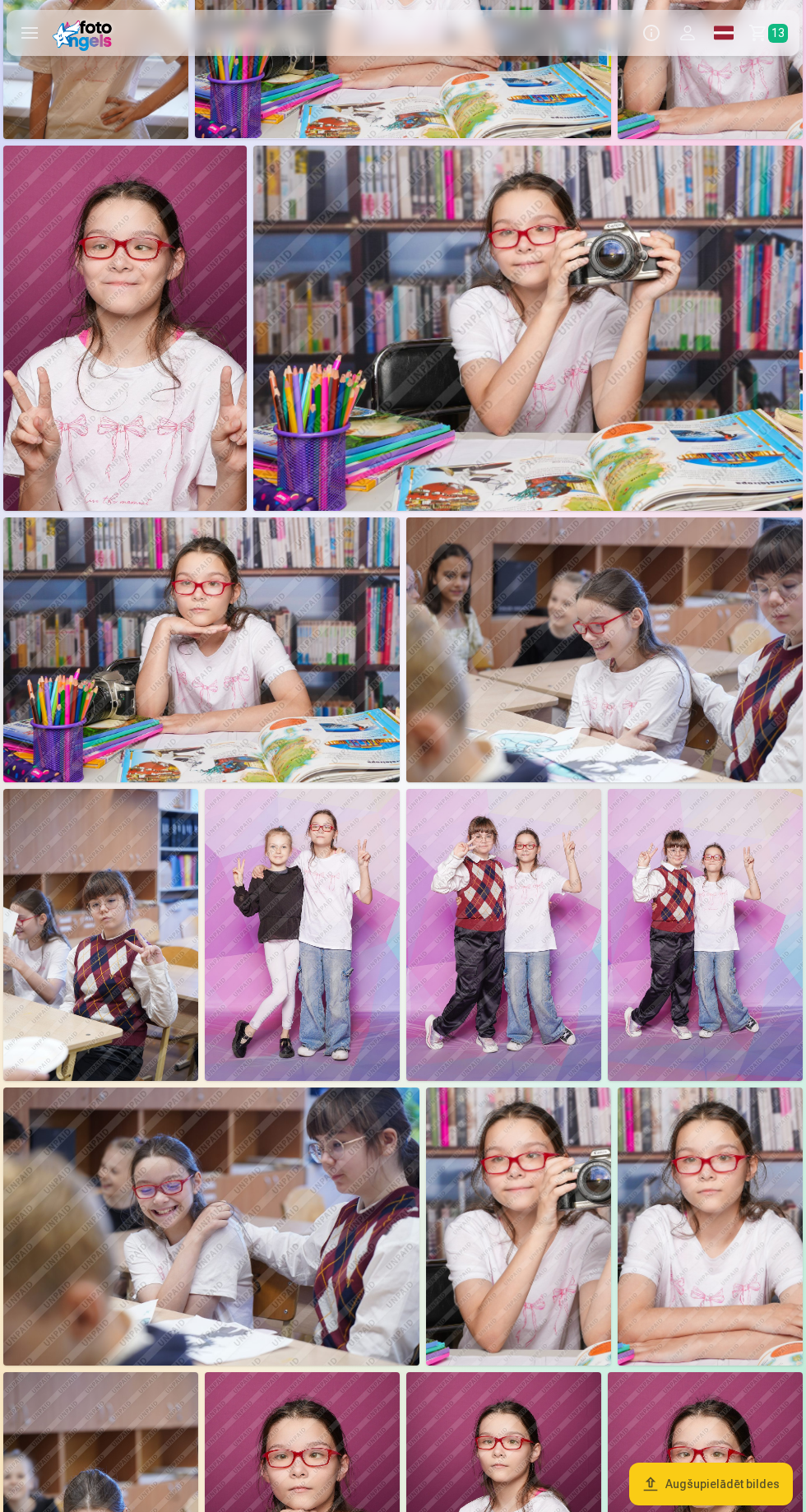
scroll to position [789, 0]
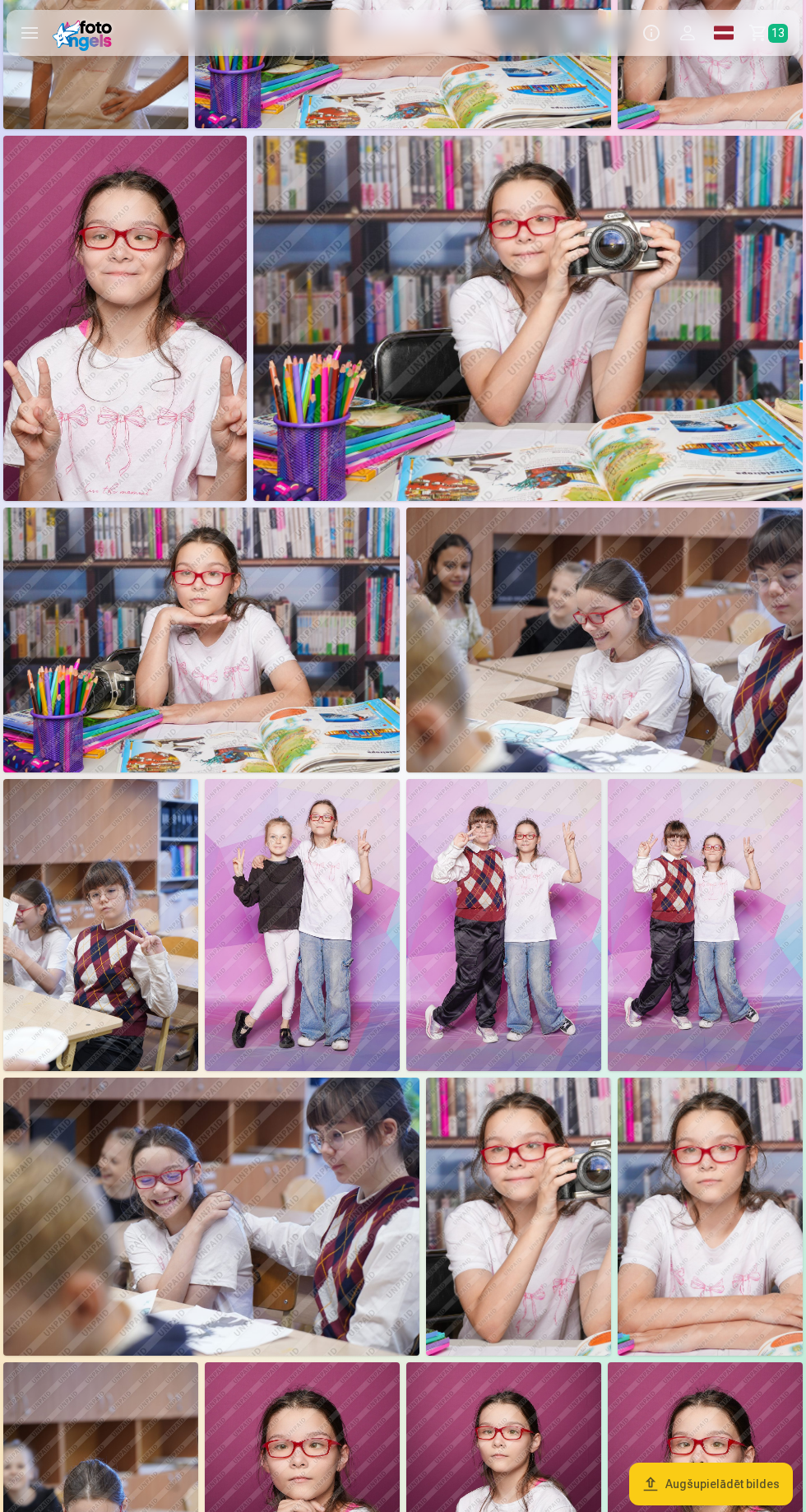
click at [281, 946] on img at bounding box center [302, 925] width 195 height 293
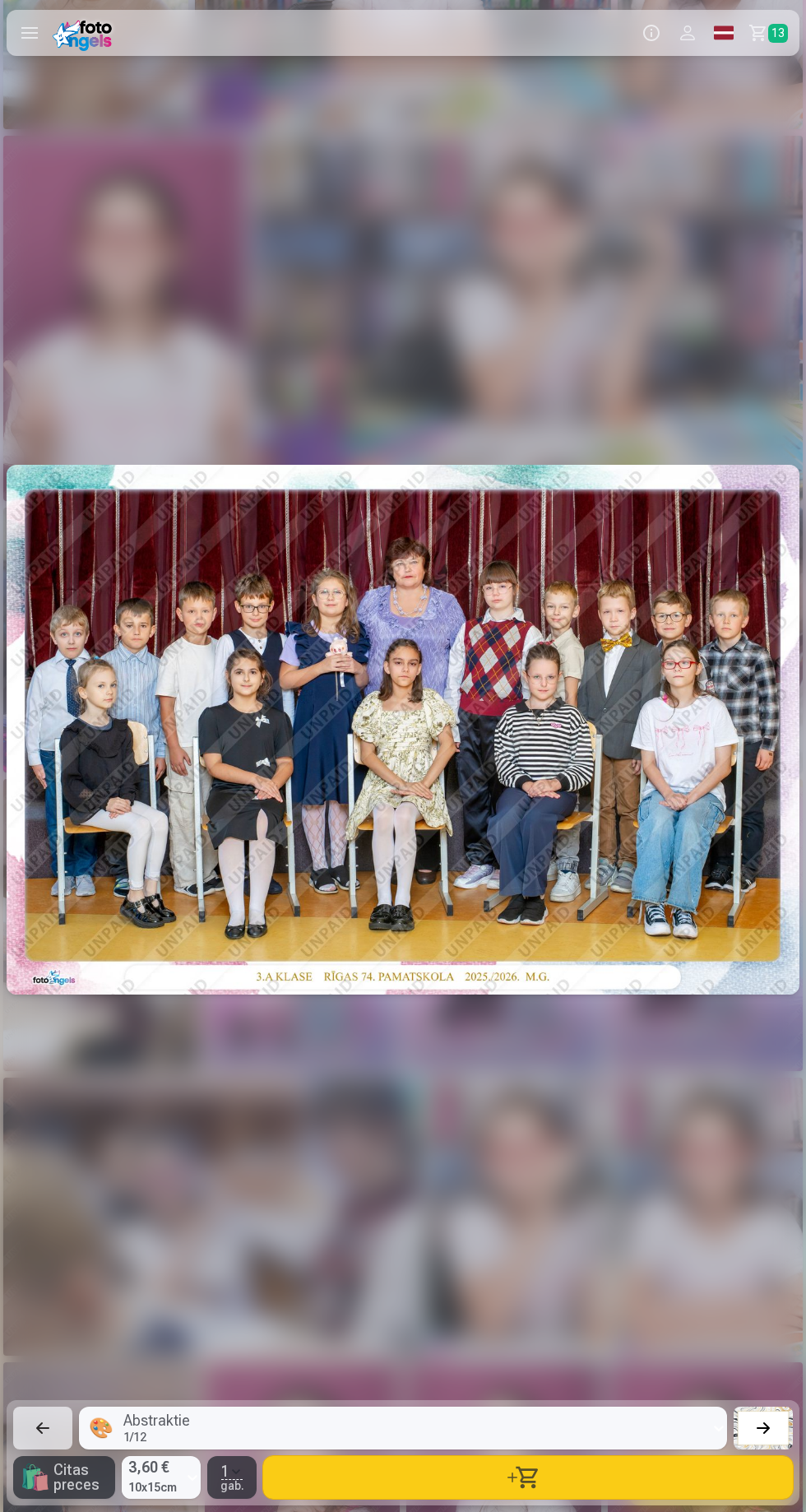
scroll to position [0, 11288]
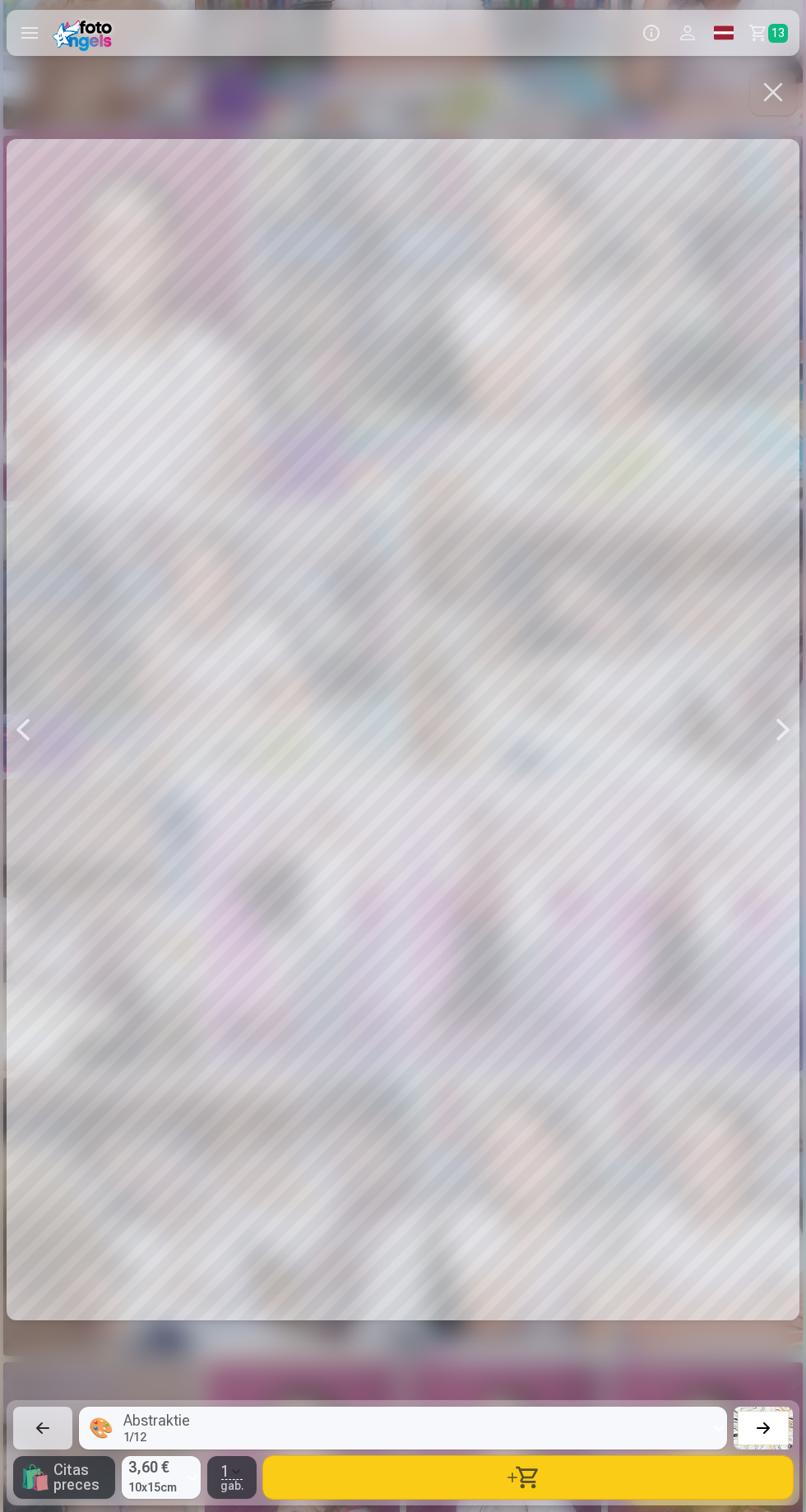
click at [780, 104] on button "button" at bounding box center [773, 92] width 46 height 46
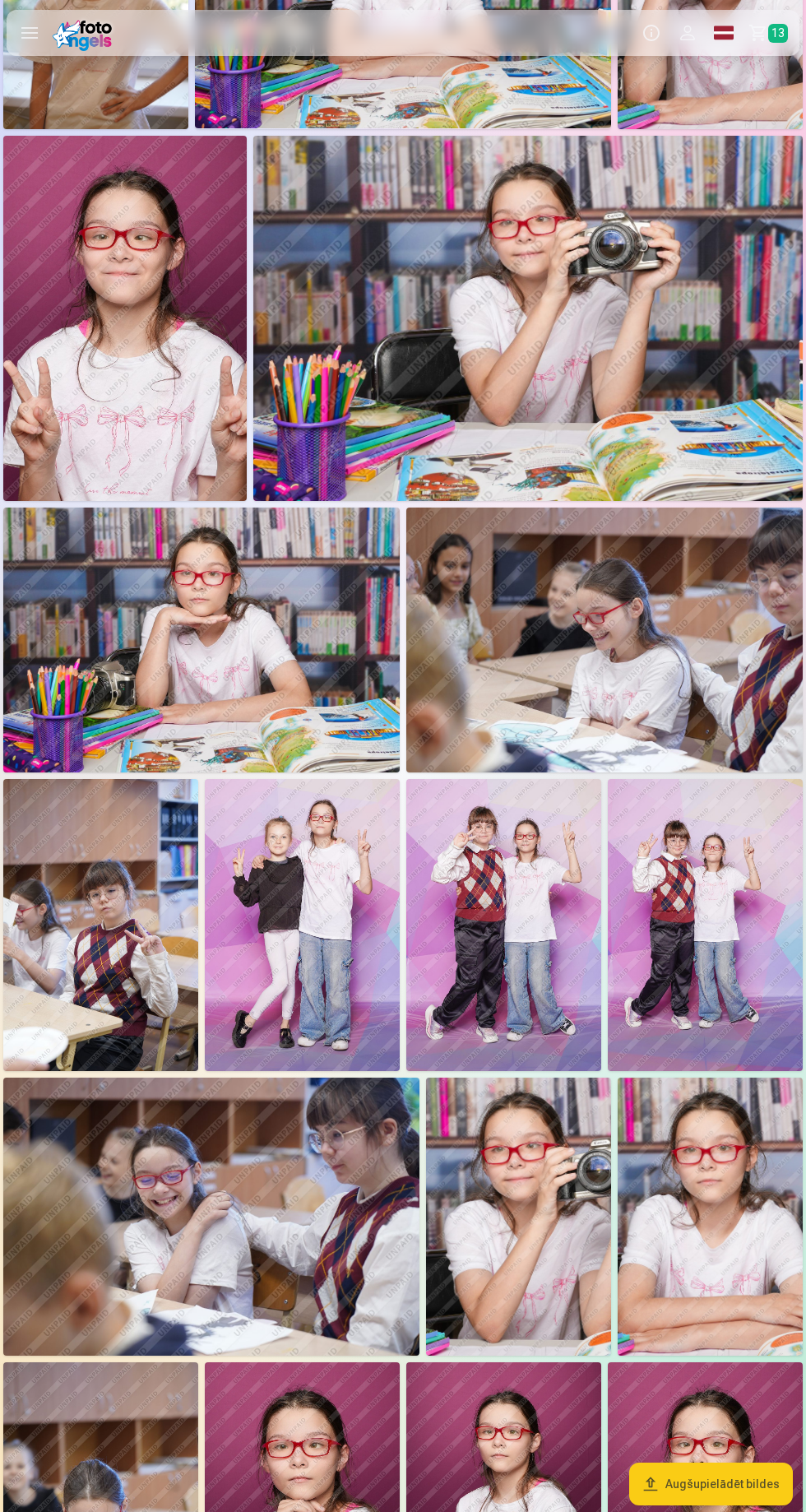
click at [554, 924] on img at bounding box center [504, 925] width 195 height 293
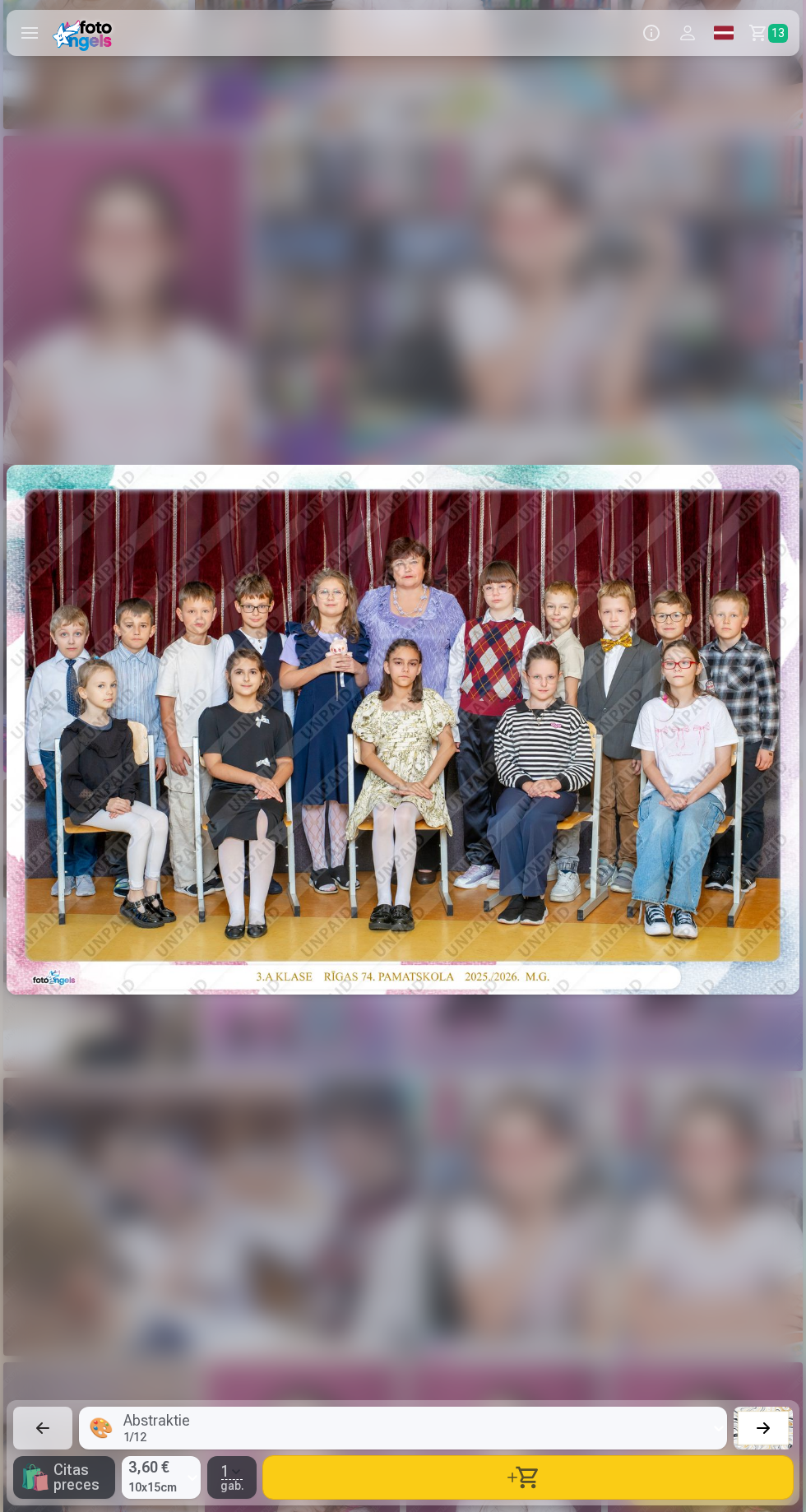
scroll to position [0, 12094]
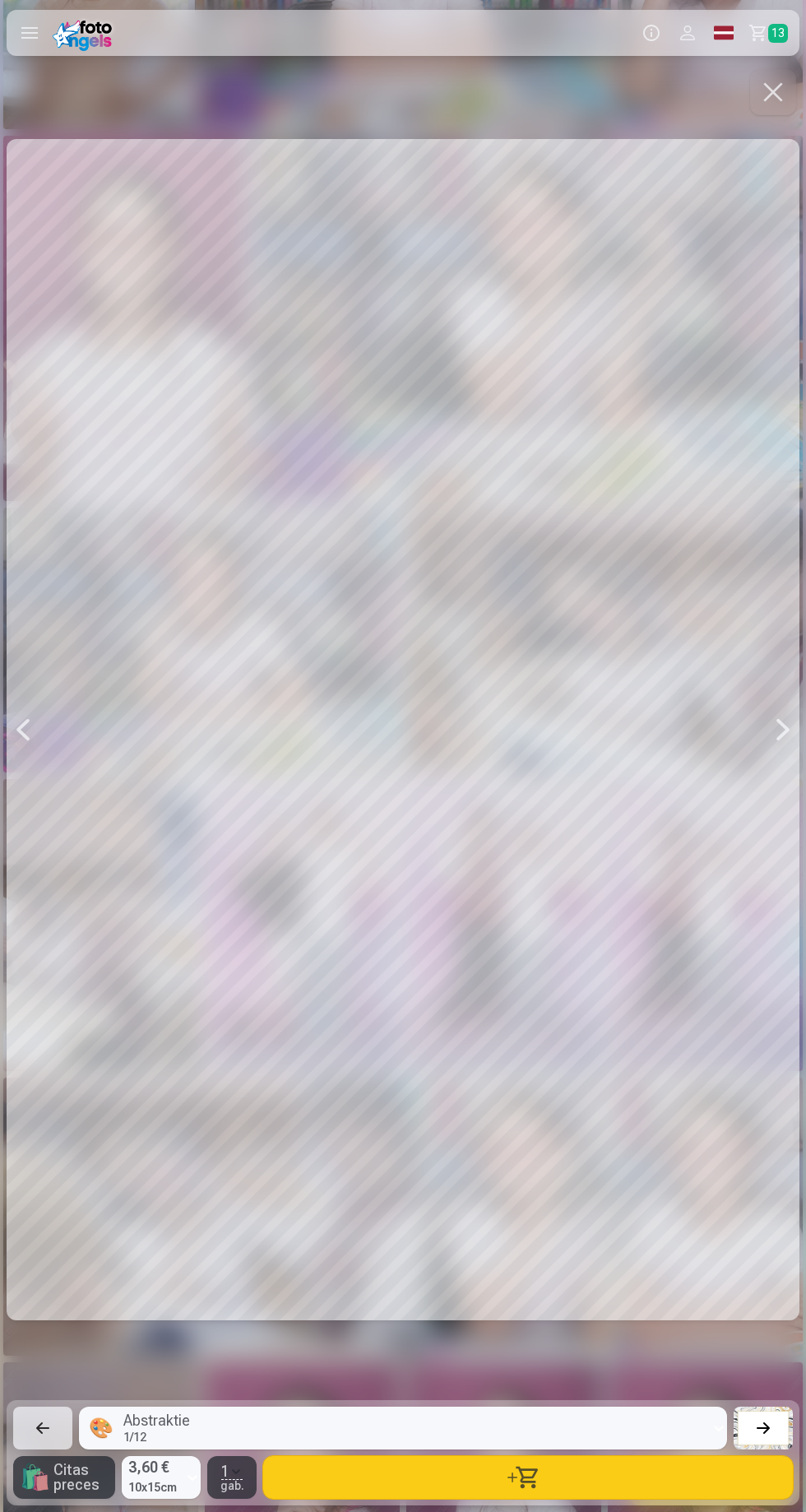
click at [779, 95] on button "button" at bounding box center [773, 92] width 46 height 46
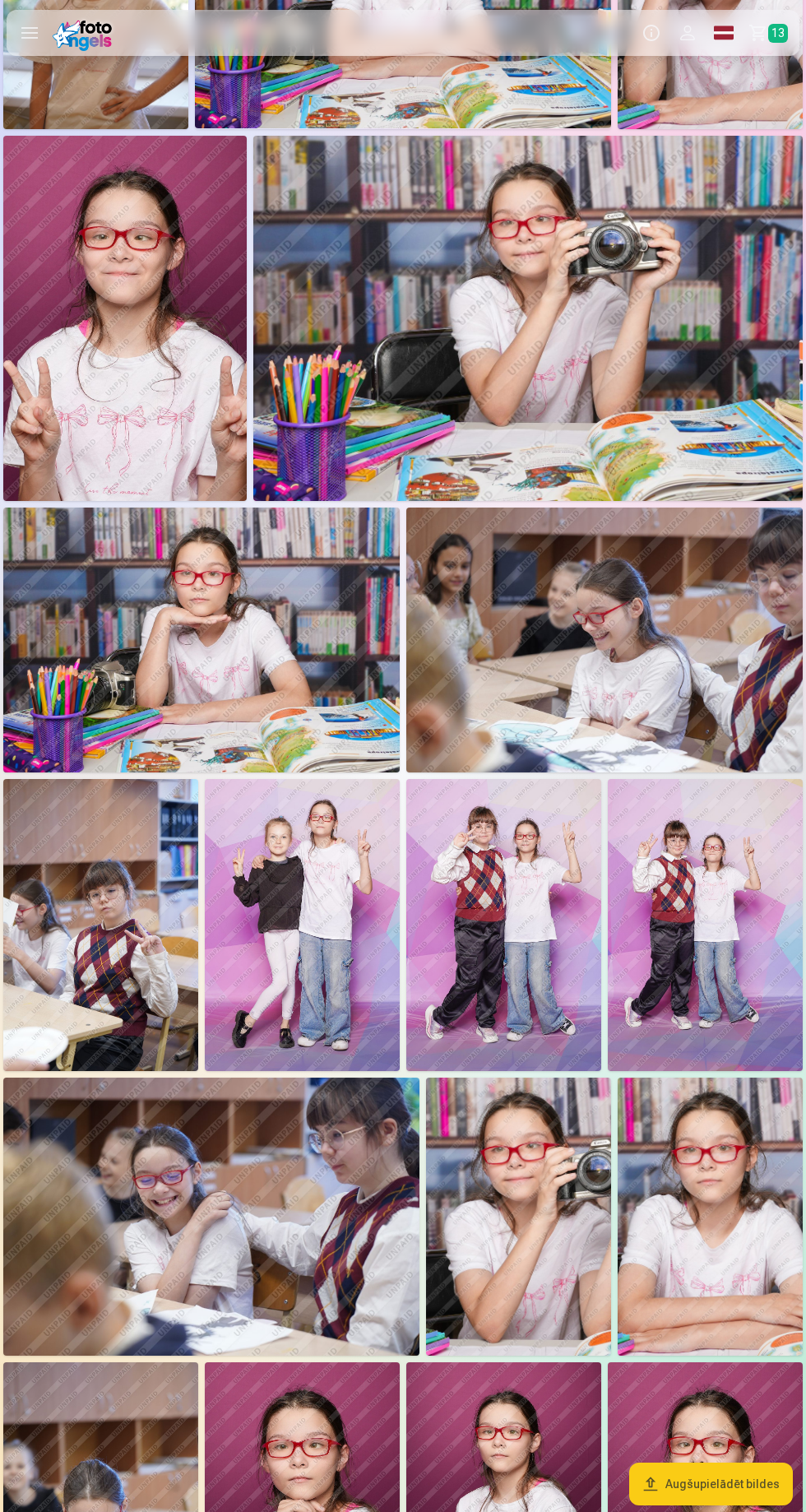
click at [700, 902] on img at bounding box center [705, 925] width 195 height 293
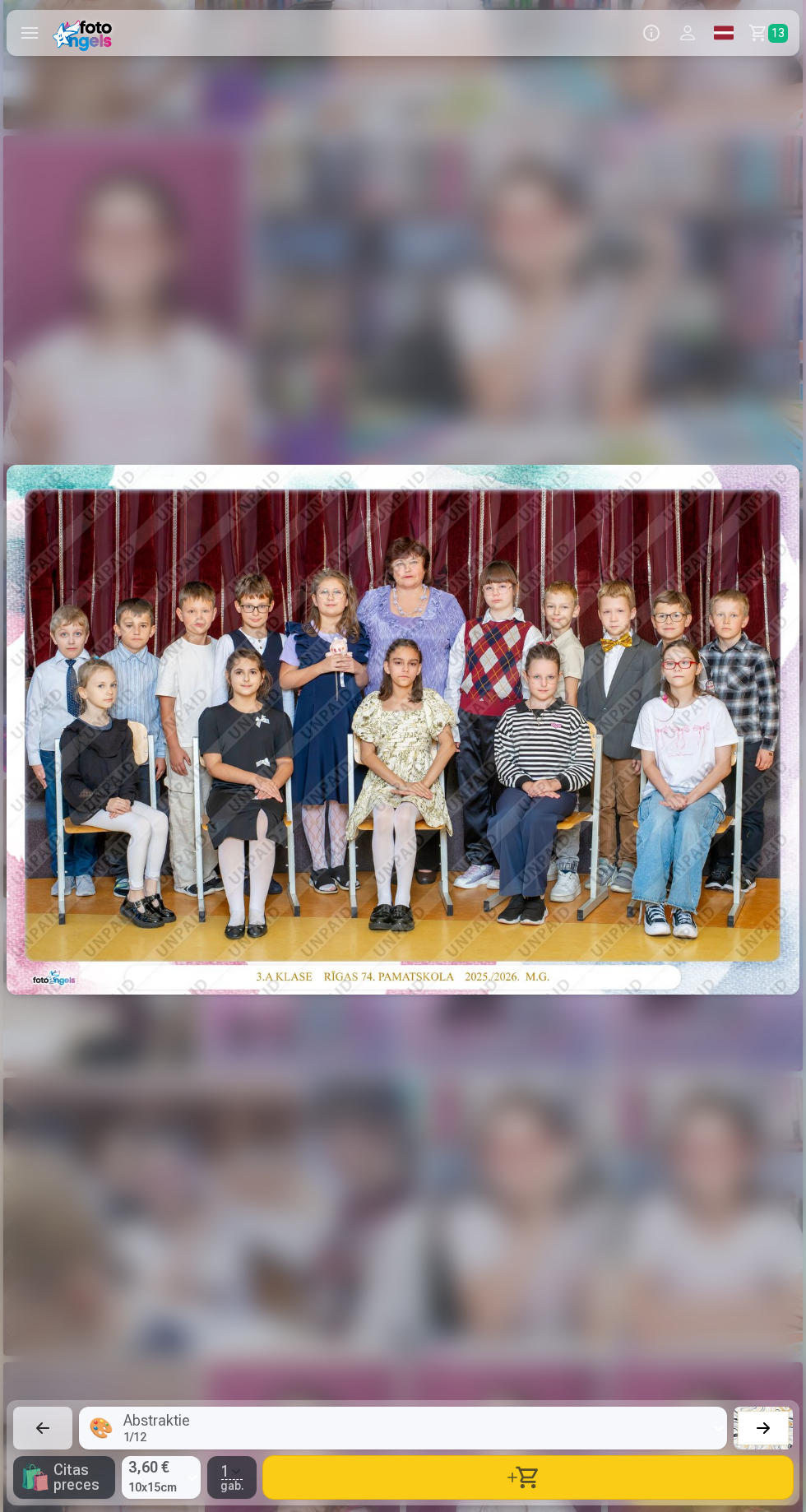
scroll to position [0, 12900]
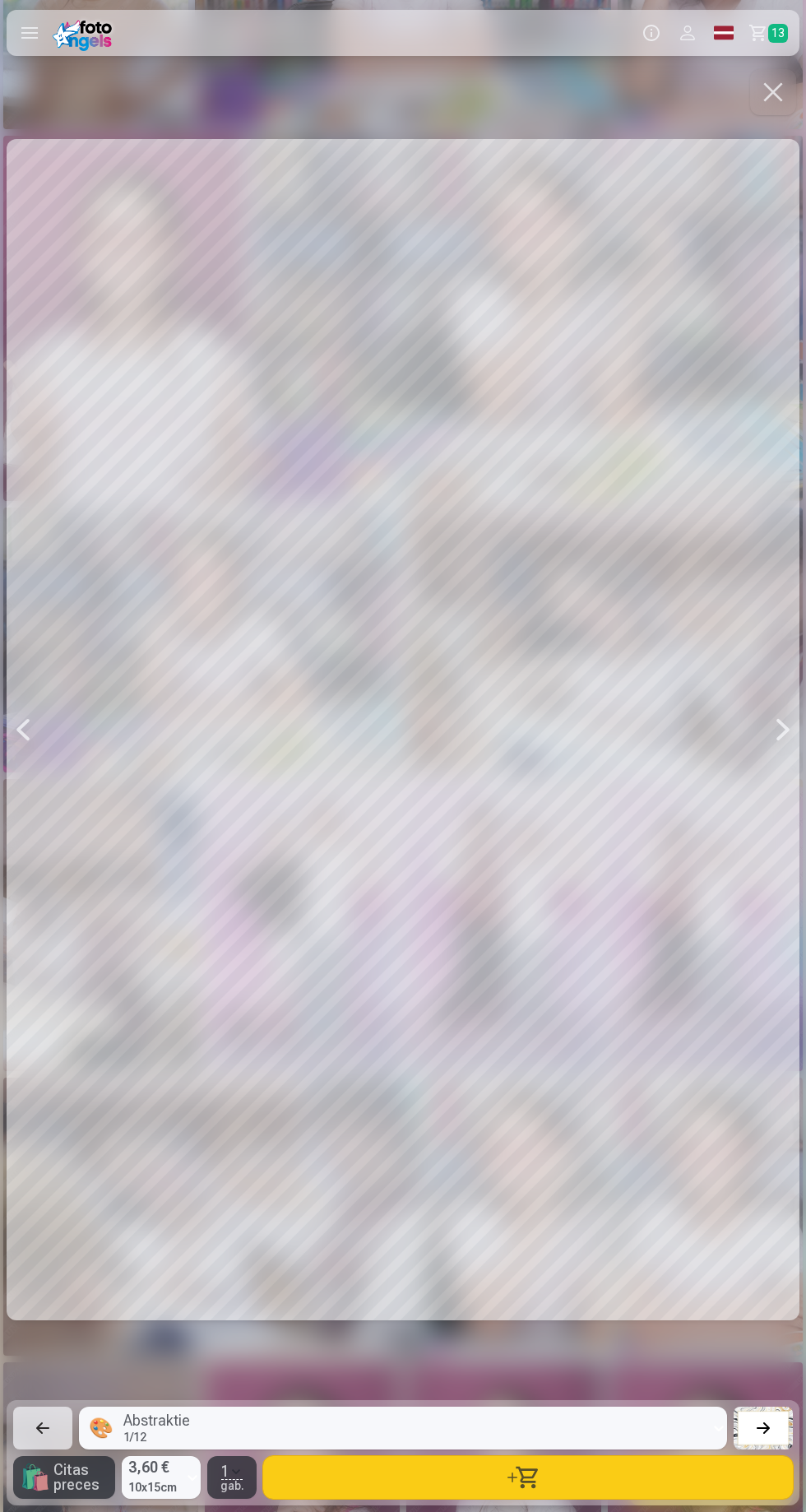
click at [543, 1499] on button "button" at bounding box center [528, 1477] width 530 height 43
click at [787, 102] on button "button" at bounding box center [773, 92] width 46 height 46
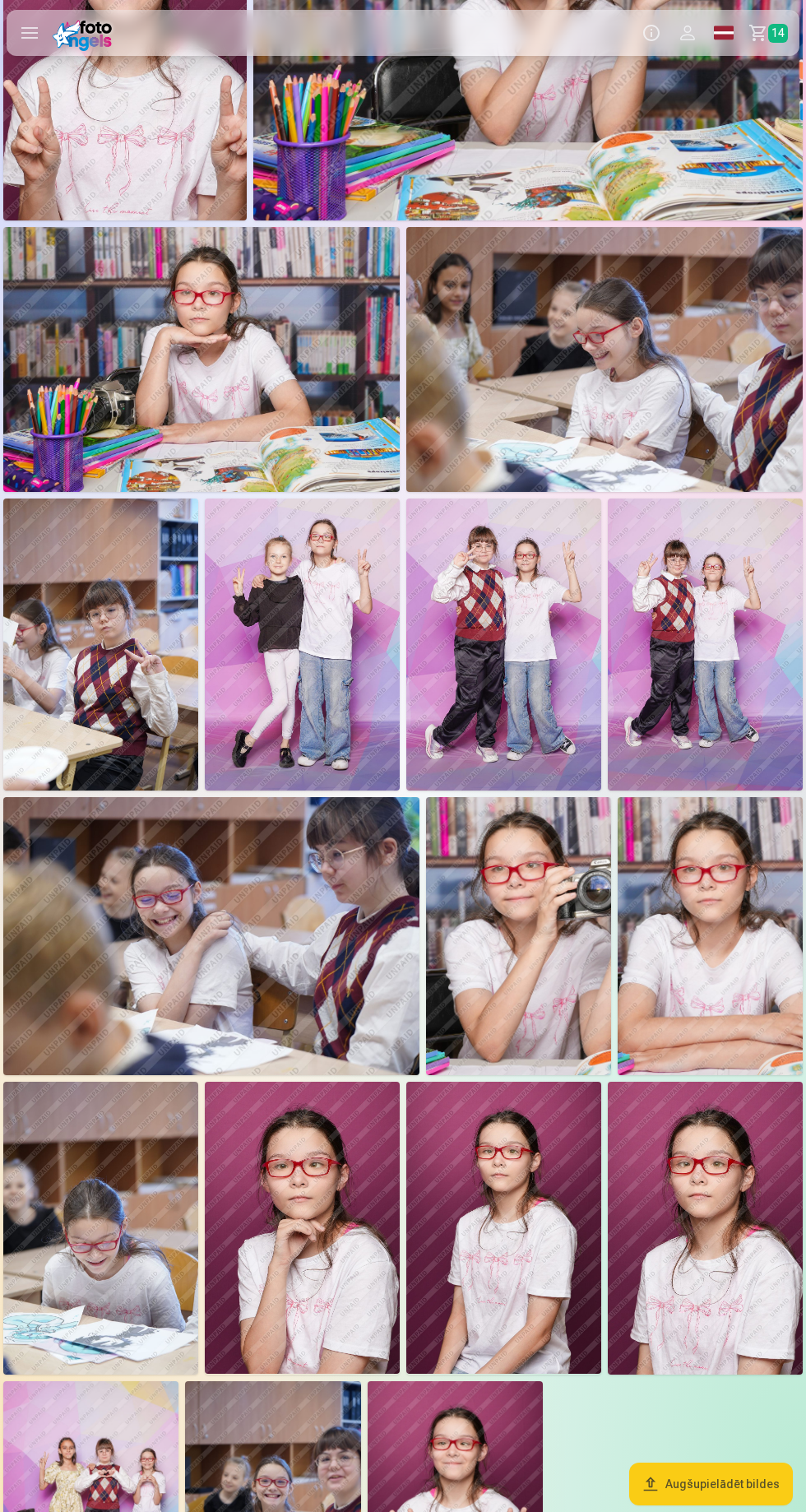
scroll to position [1945, 0]
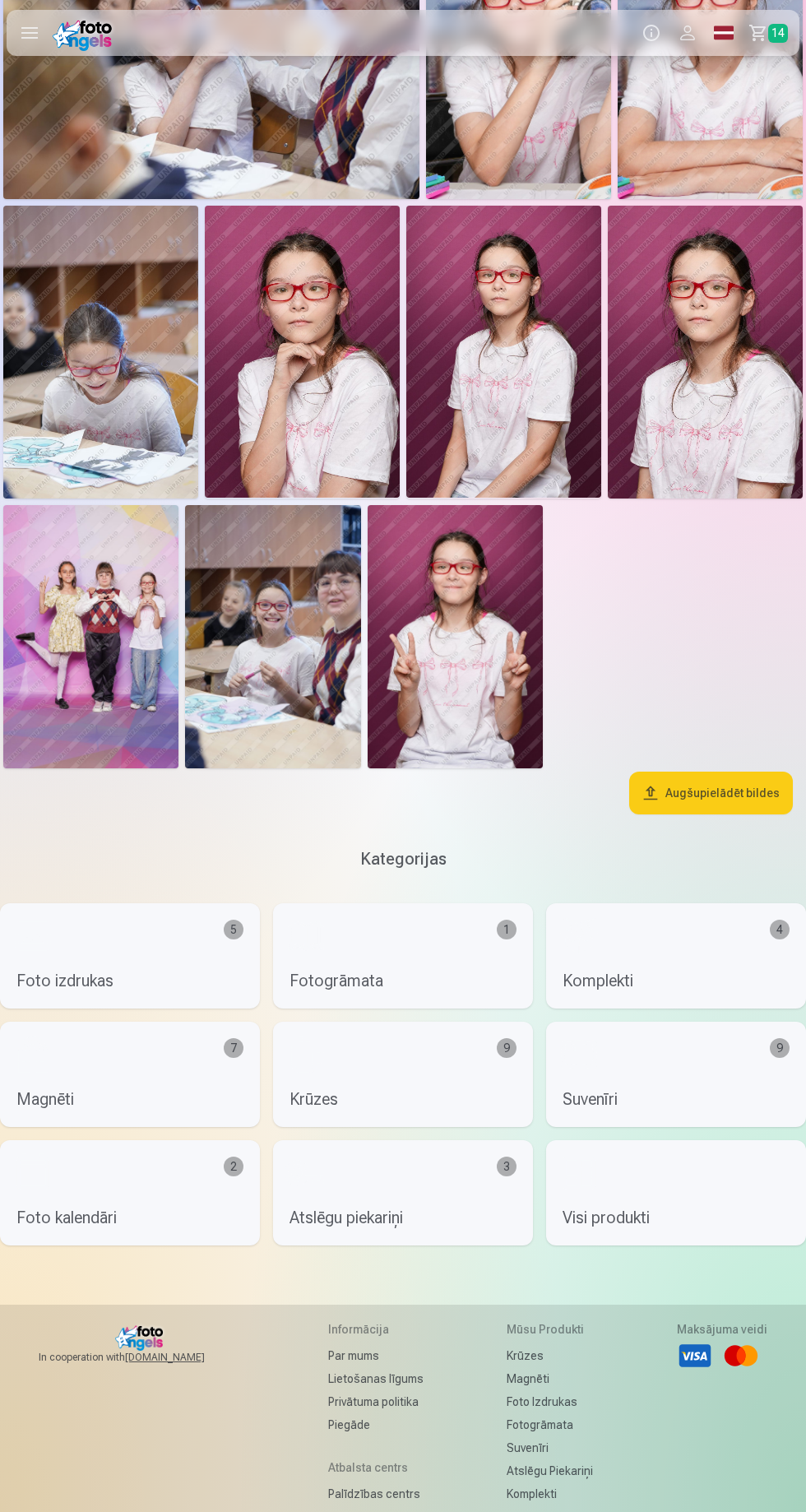
click at [146, 710] on img at bounding box center [91, 636] width 175 height 263
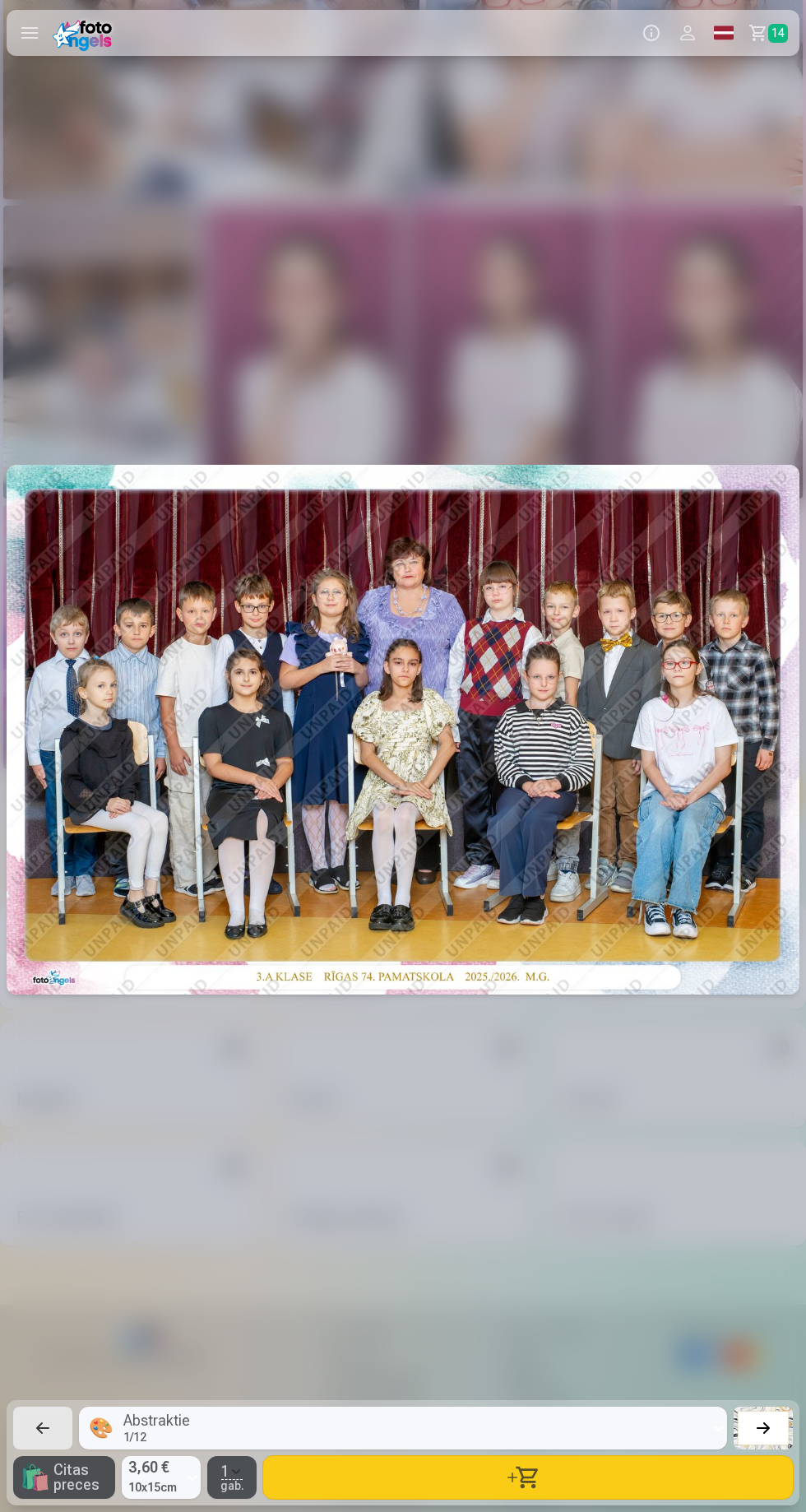
scroll to position [0, 19350]
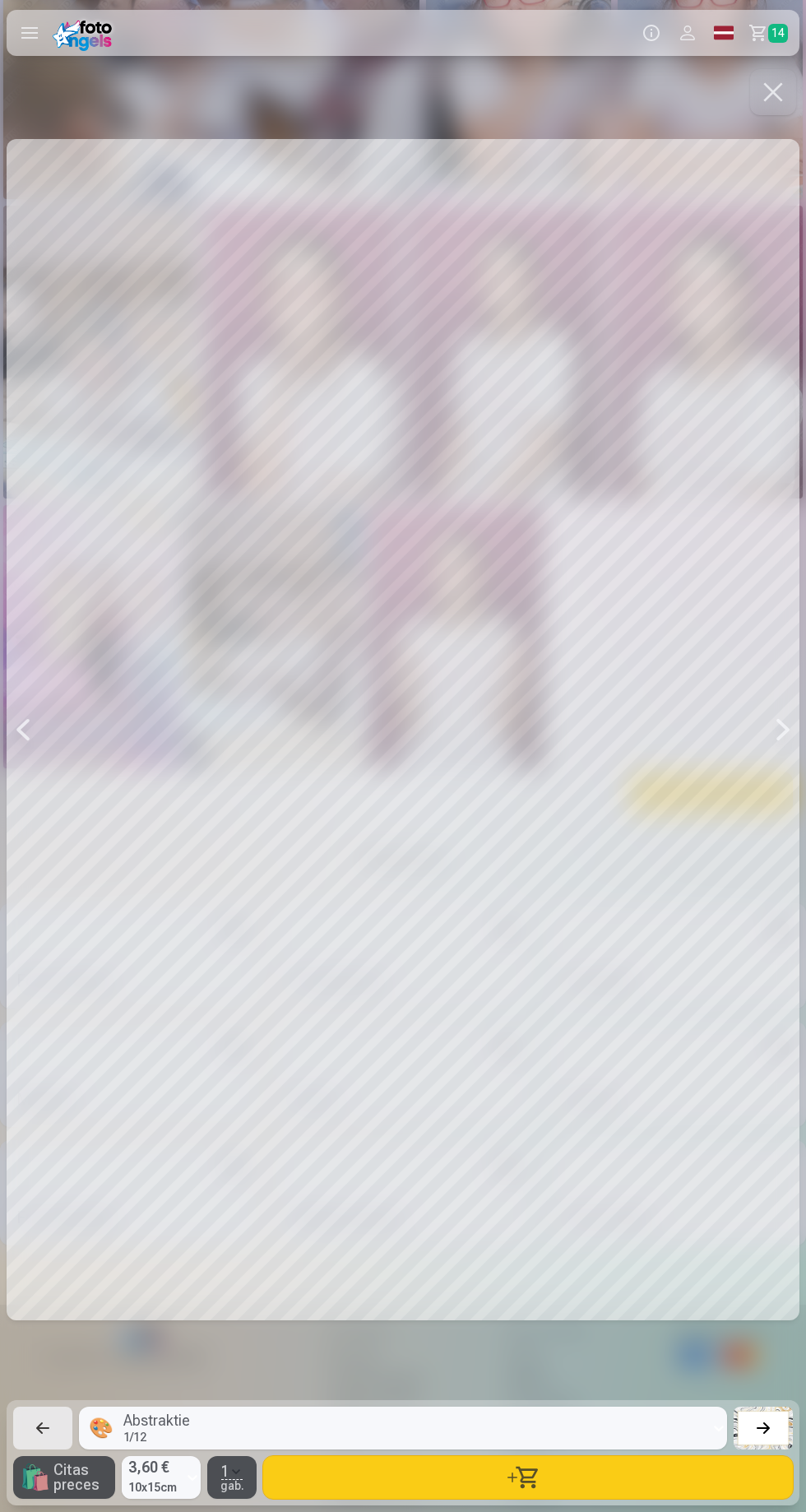
click at [780, 92] on button "button" at bounding box center [773, 92] width 46 height 46
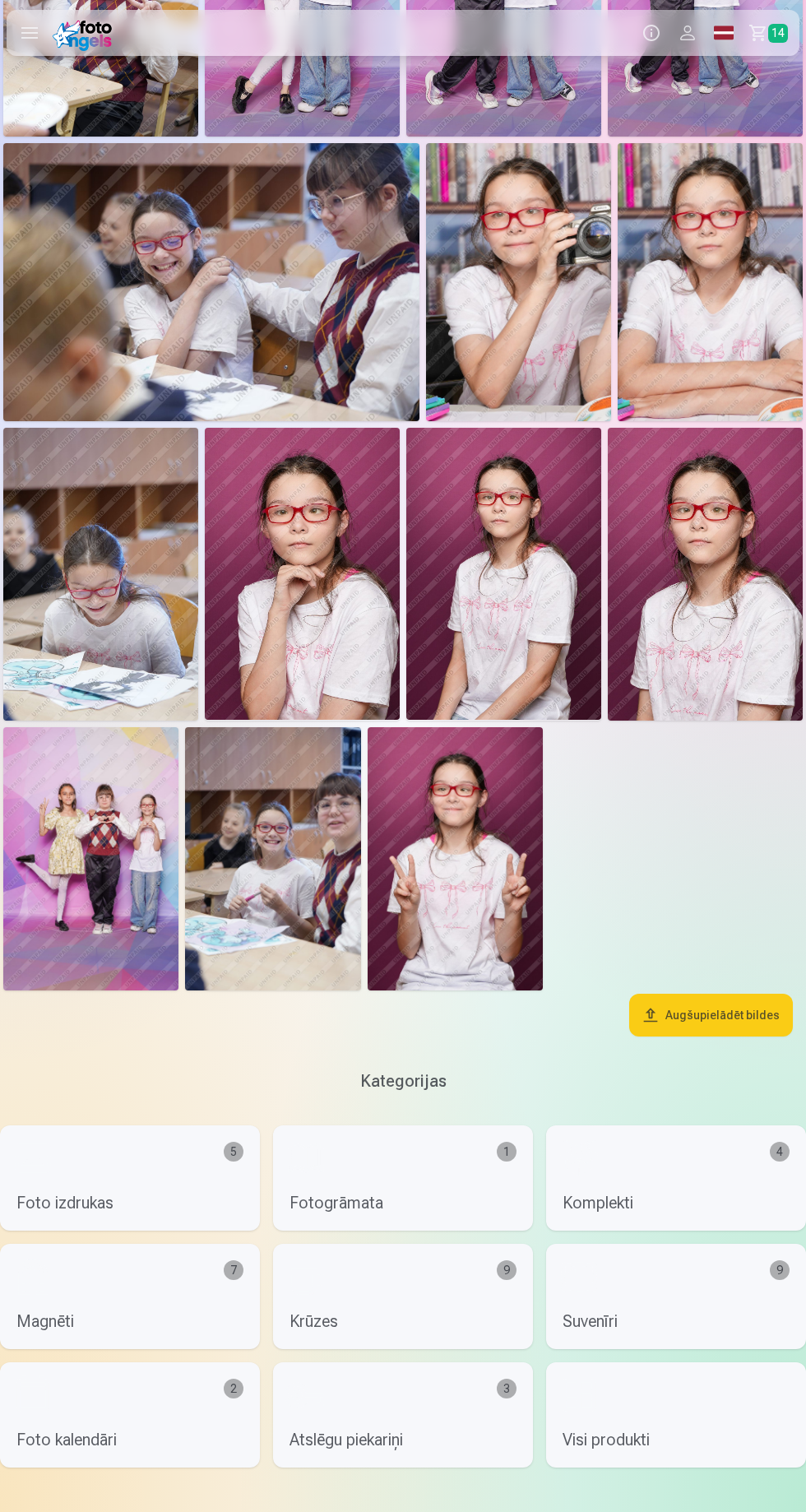
scroll to position [1618, 0]
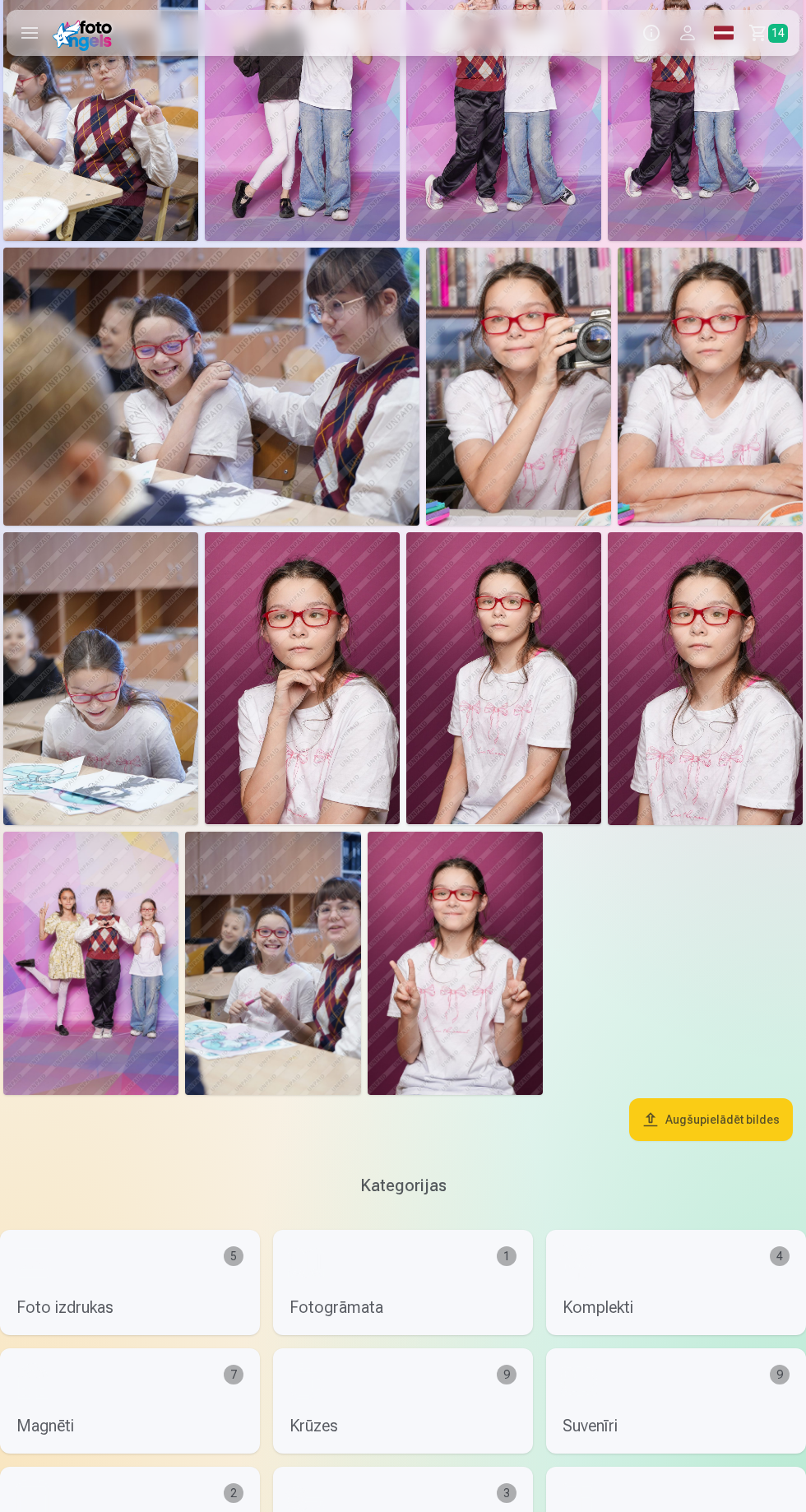
click at [772, 27] on span "14" at bounding box center [778, 33] width 20 height 19
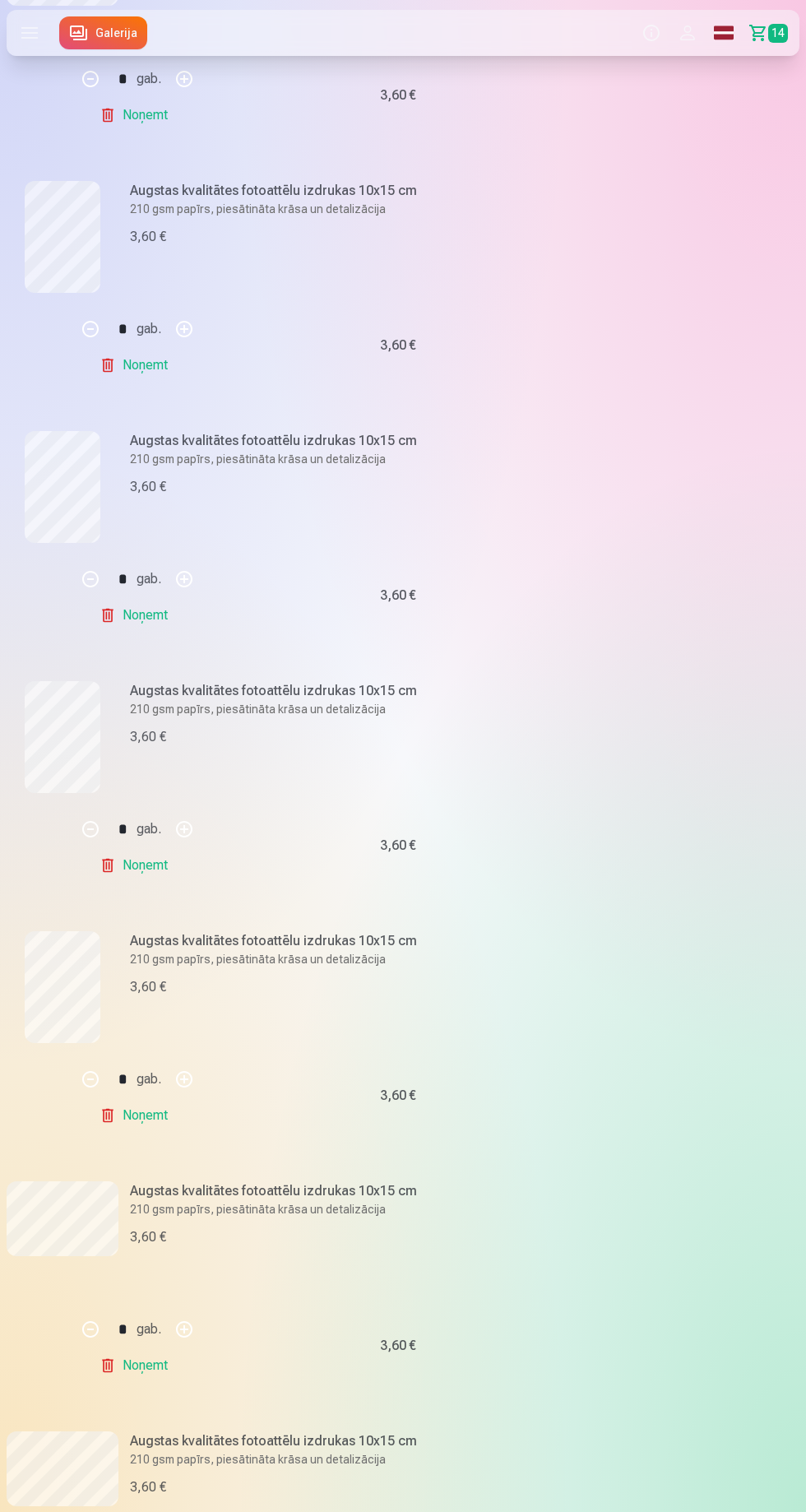
scroll to position [1615, 0]
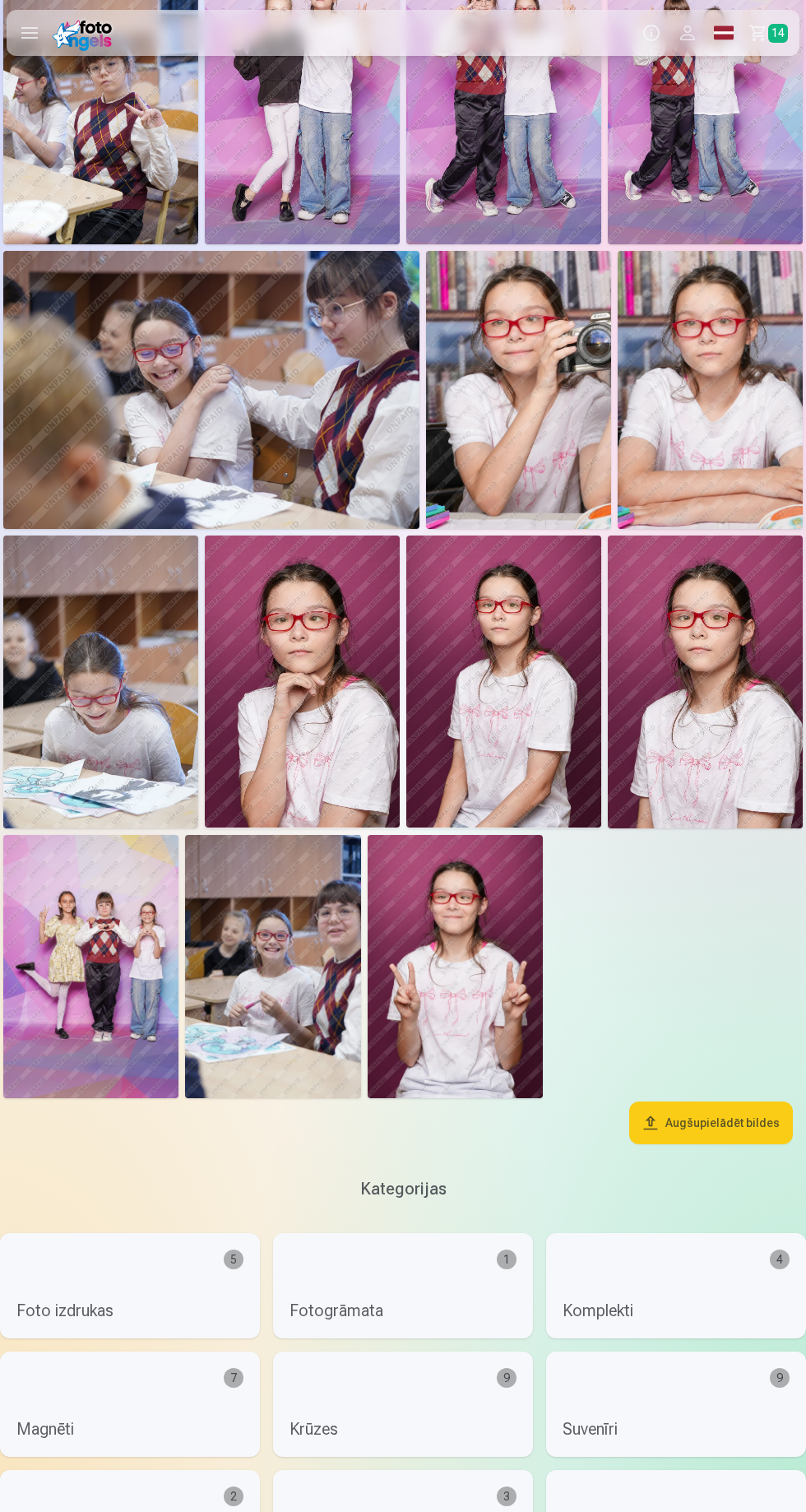
click at [224, 946] on img at bounding box center [273, 967] width 175 height 263
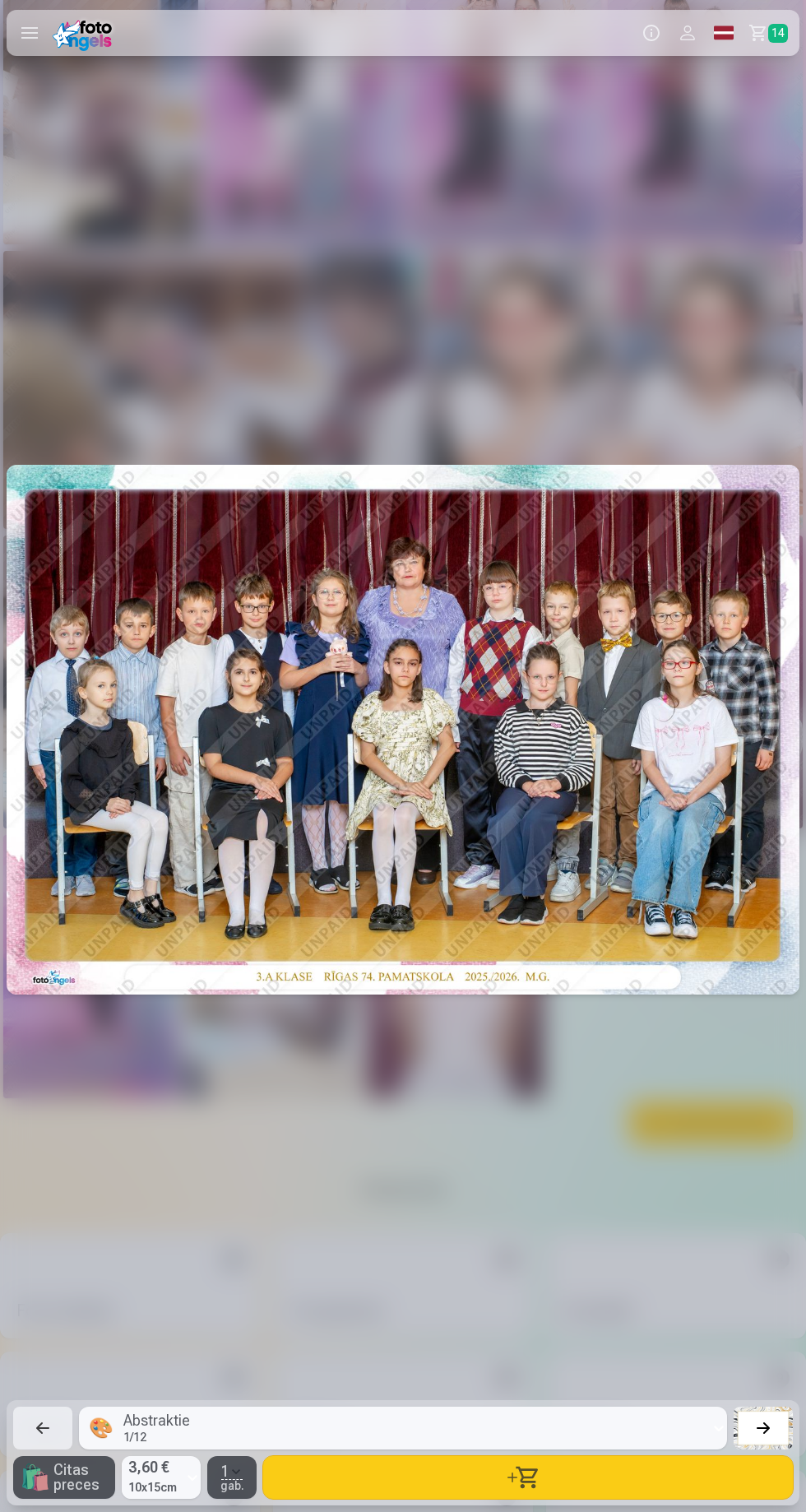
scroll to position [0, 20156]
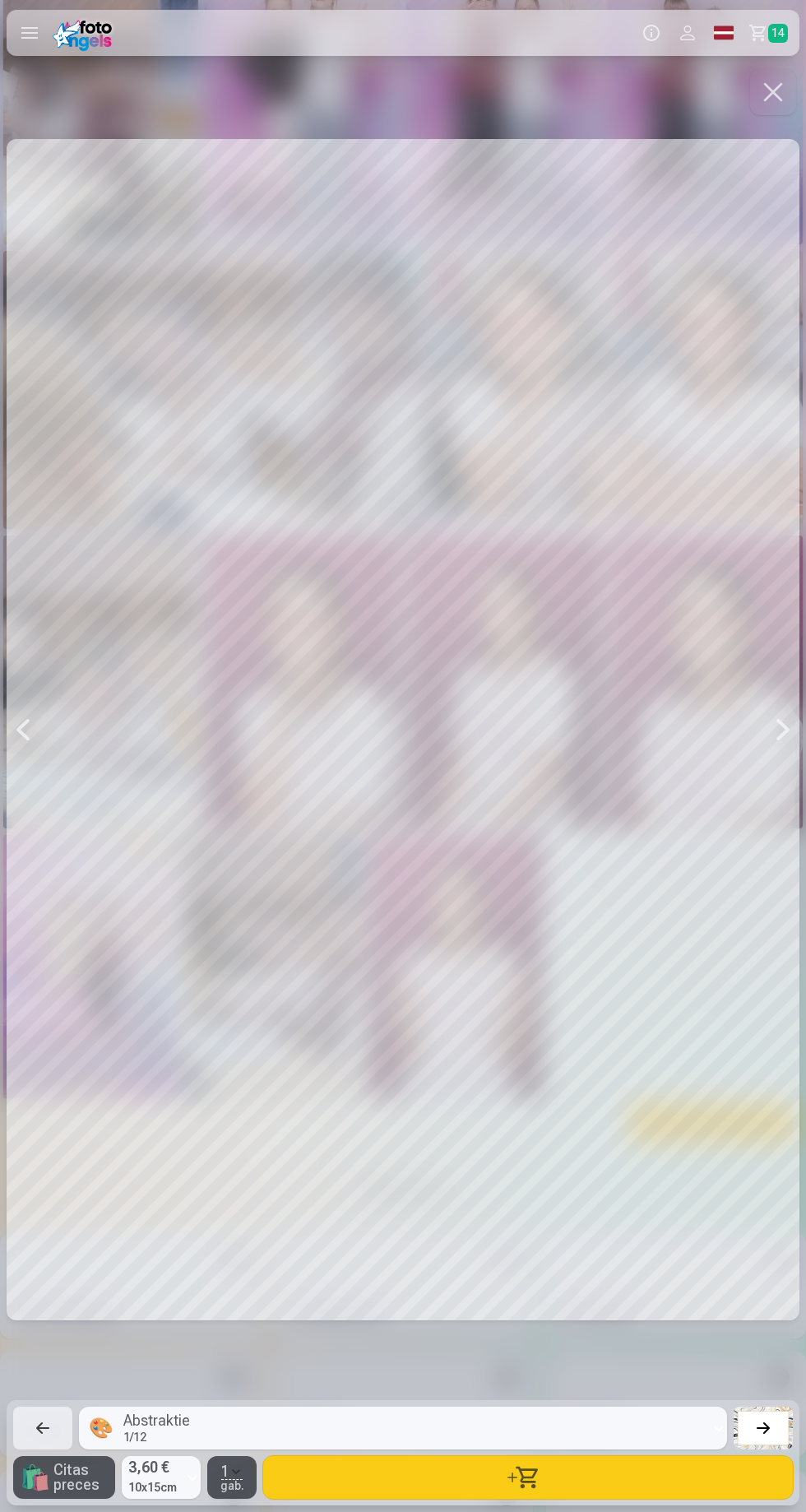
click at [775, 99] on button "button" at bounding box center [773, 92] width 46 height 46
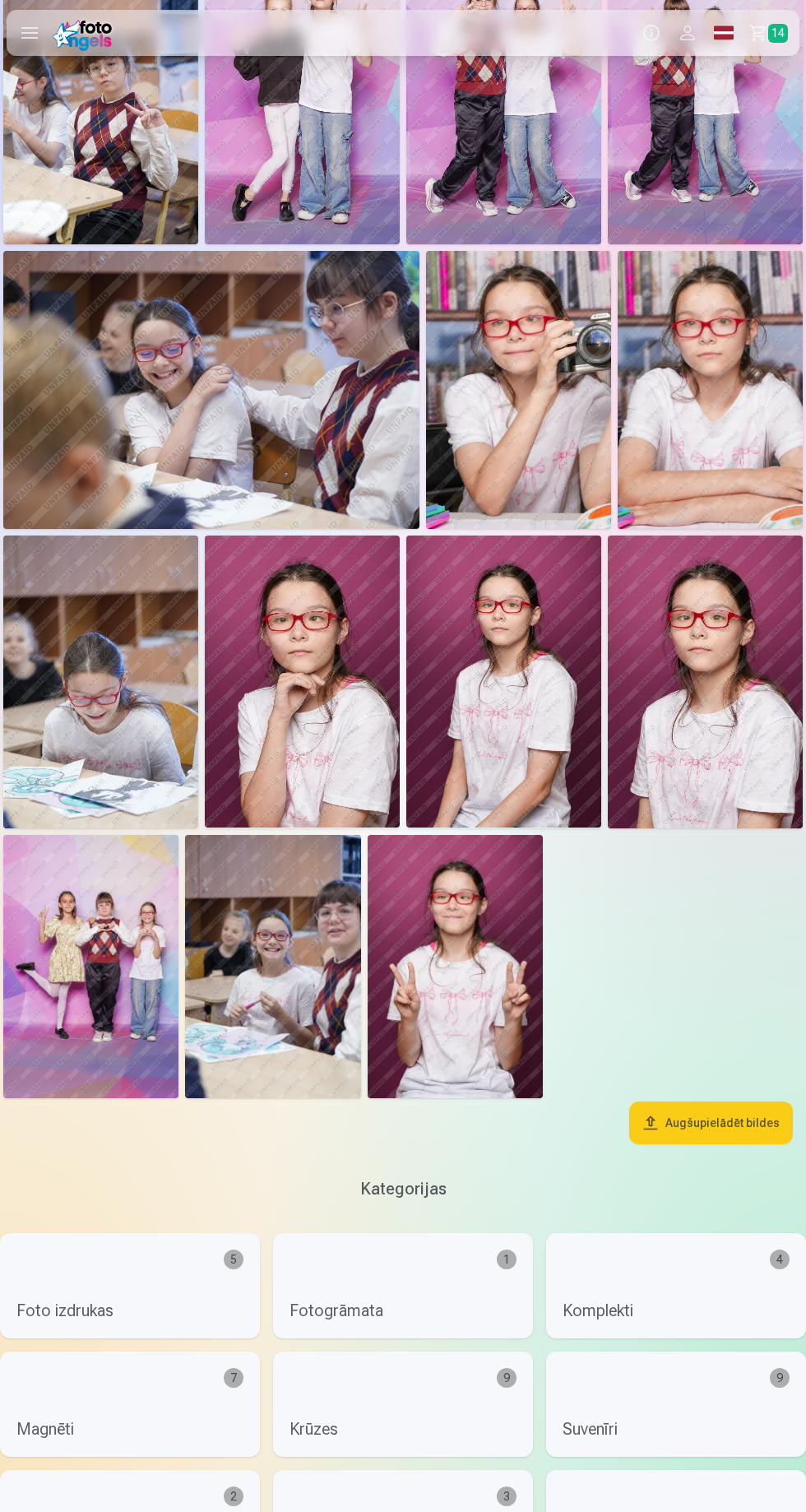
click at [80, 937] on img at bounding box center [91, 967] width 175 height 263
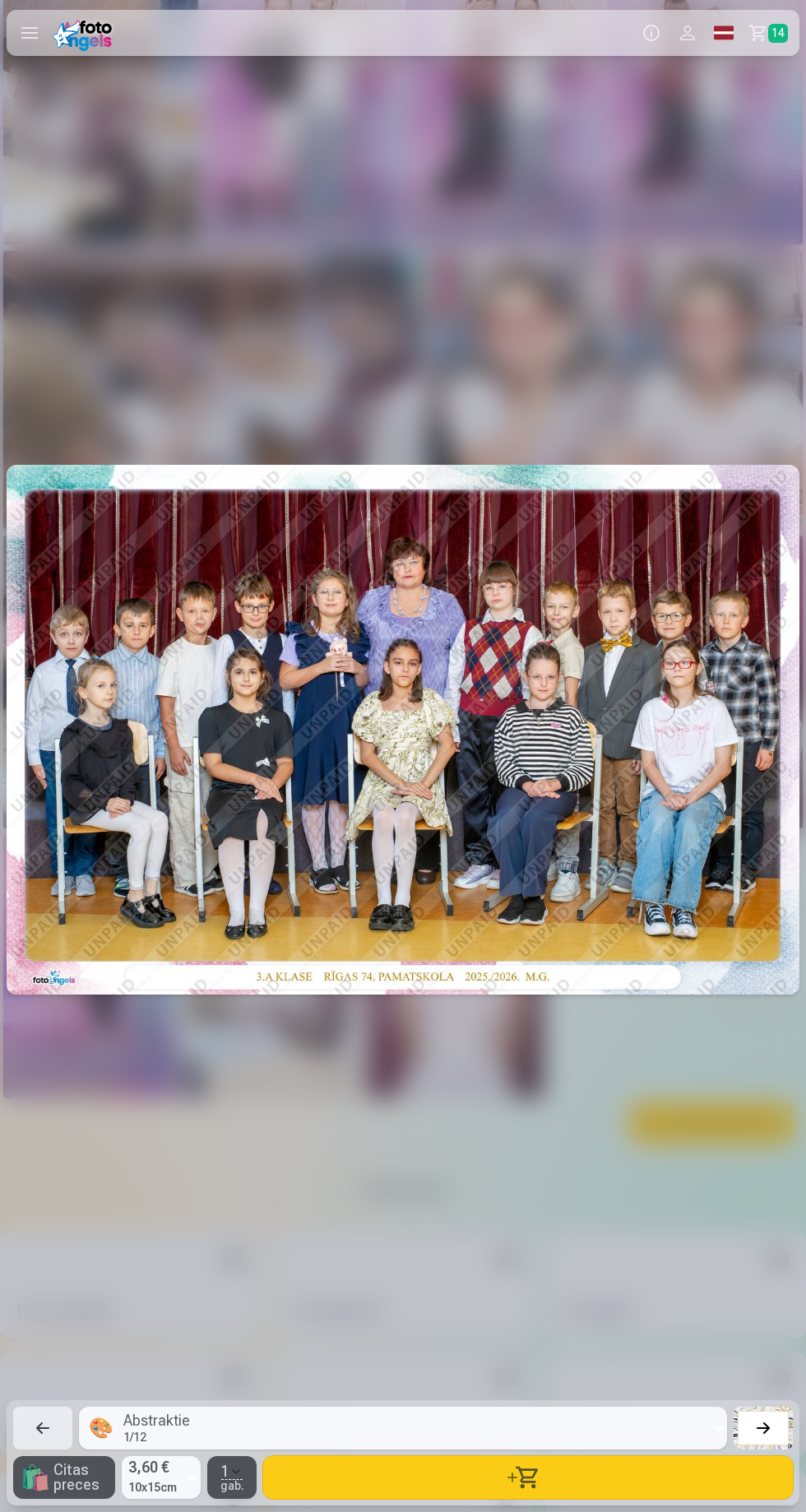
scroll to position [0, 19350]
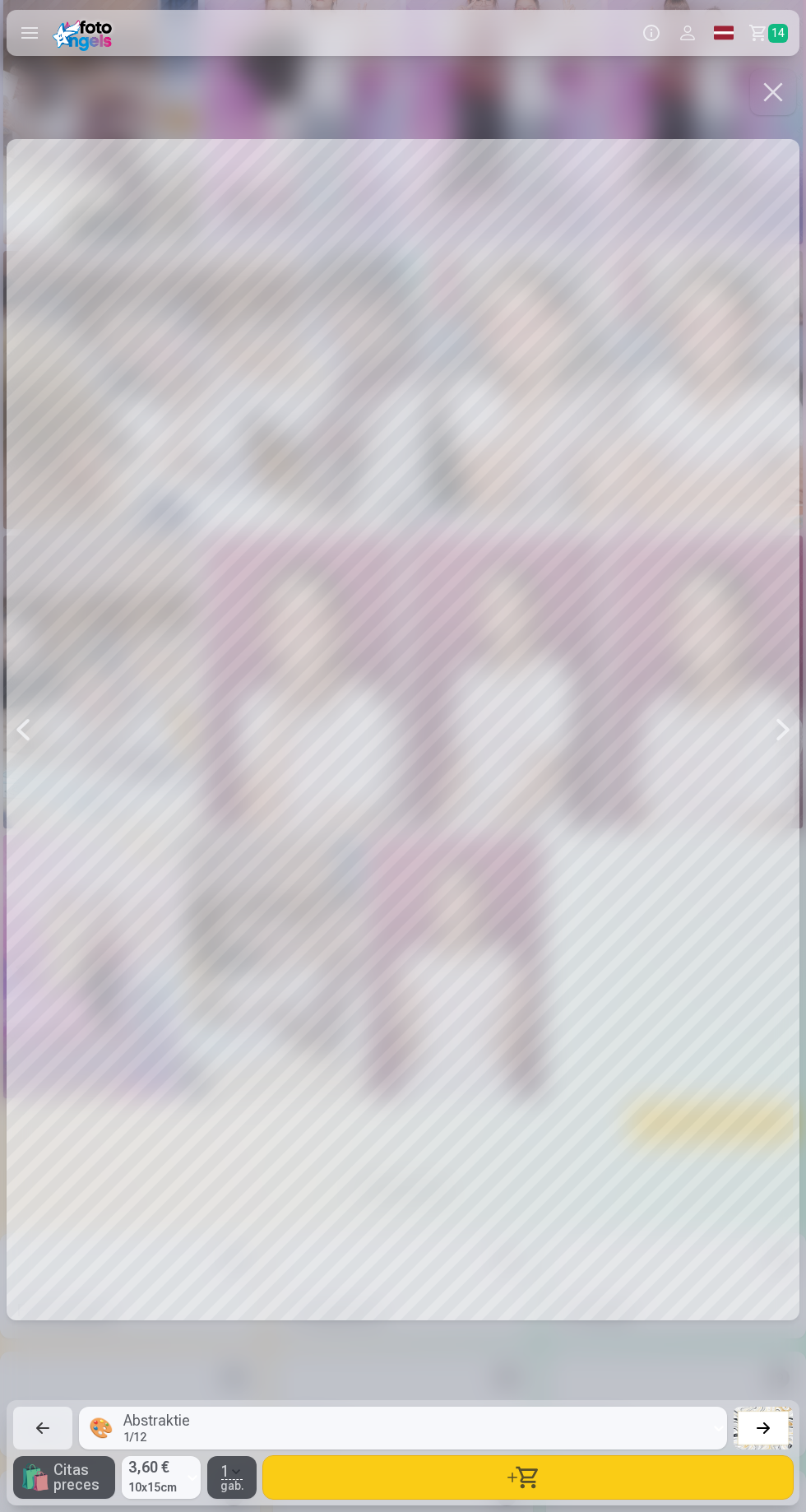
click at [594, 1486] on button "button" at bounding box center [528, 1477] width 530 height 43
click at [779, 111] on button "button" at bounding box center [773, 92] width 46 height 46
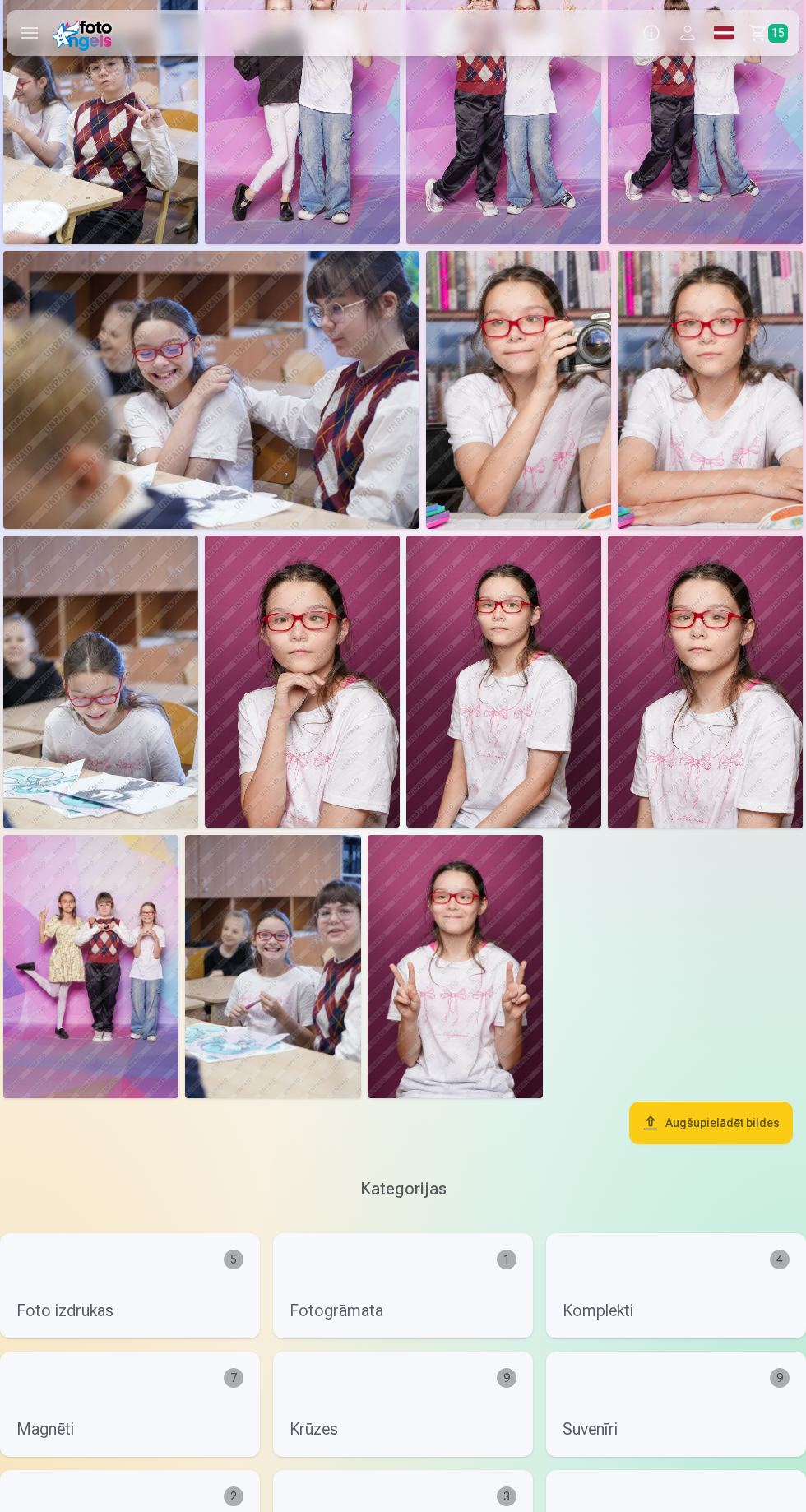
click at [784, 38] on span "15" at bounding box center [778, 33] width 20 height 19
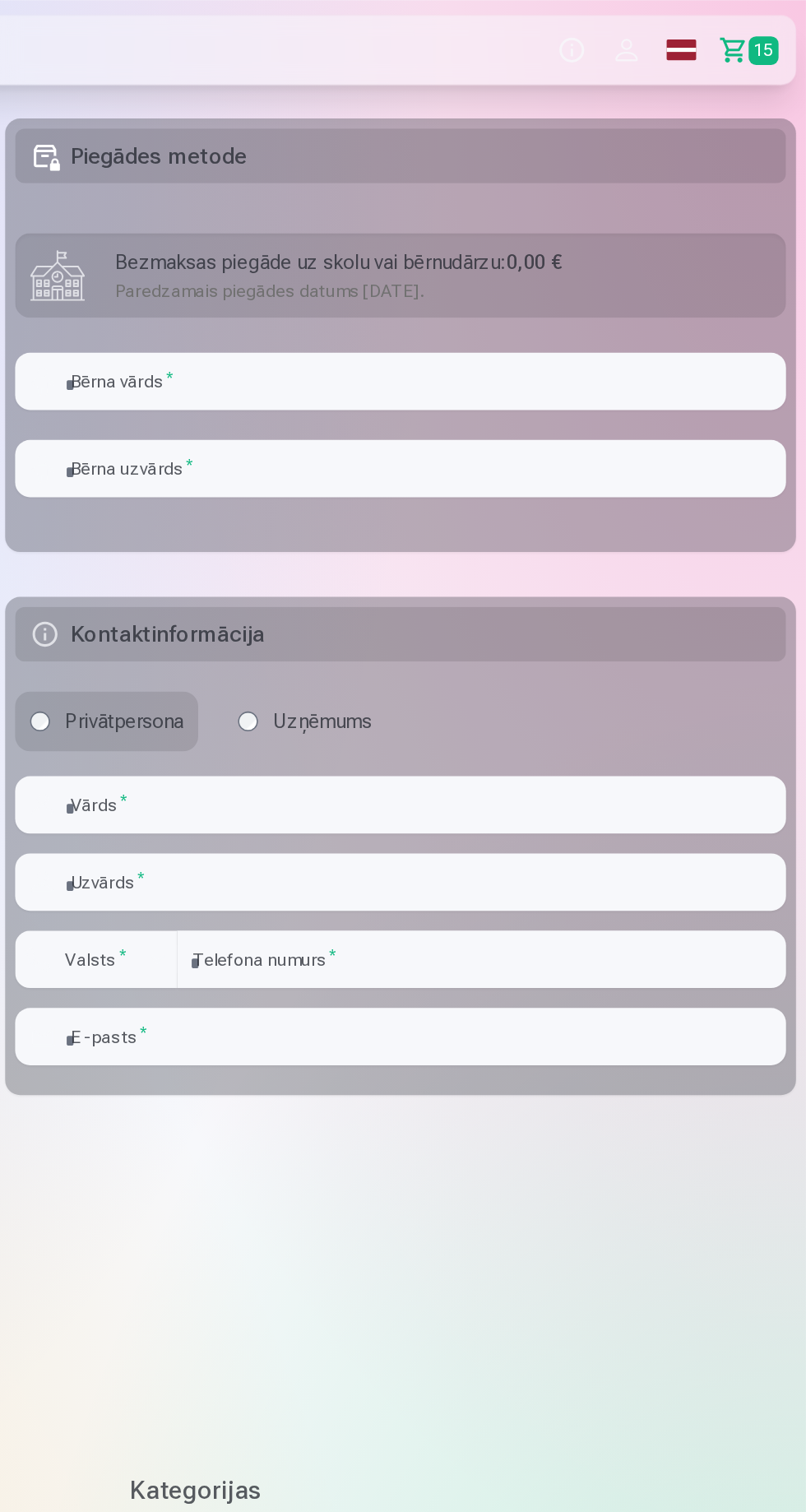
scroll to position [3980, 0]
